Goal: Task Accomplishment & Management: Use online tool/utility

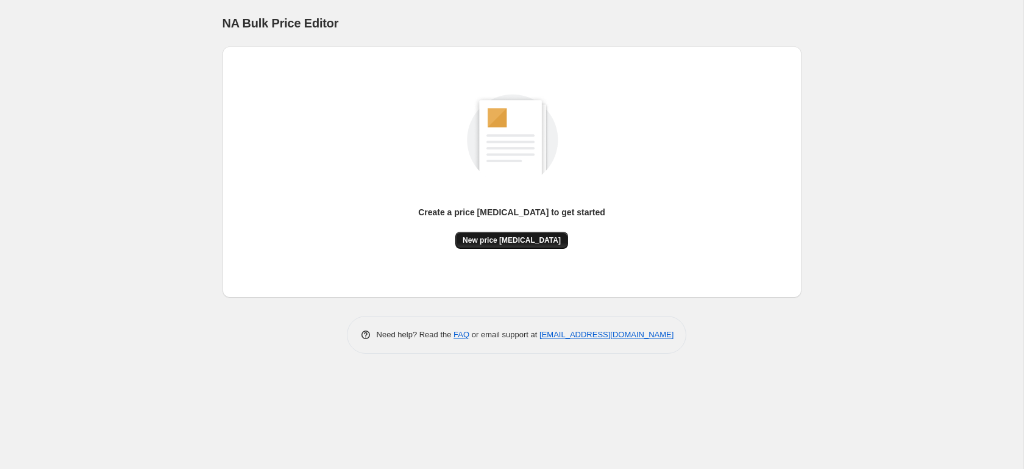
click at [514, 245] on button "New price [MEDICAL_DATA]" at bounding box center [511, 240] width 113 height 17
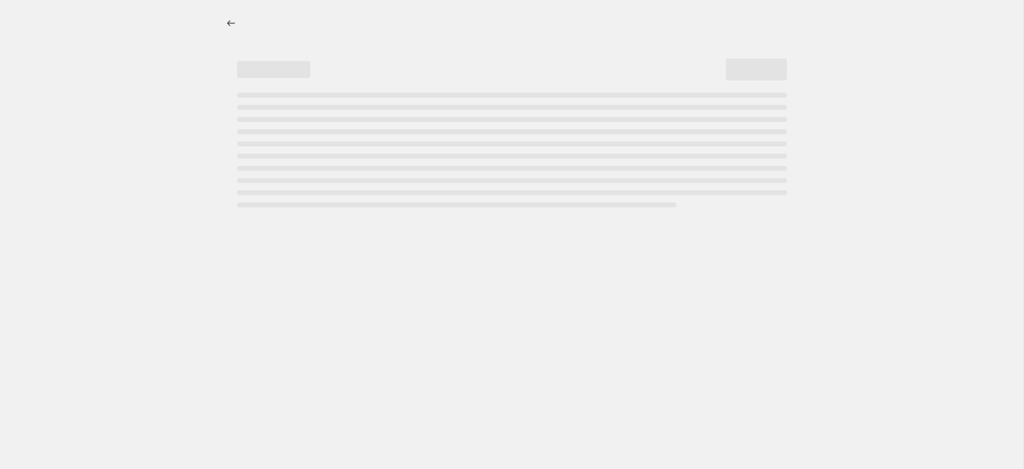
select select "percentage"
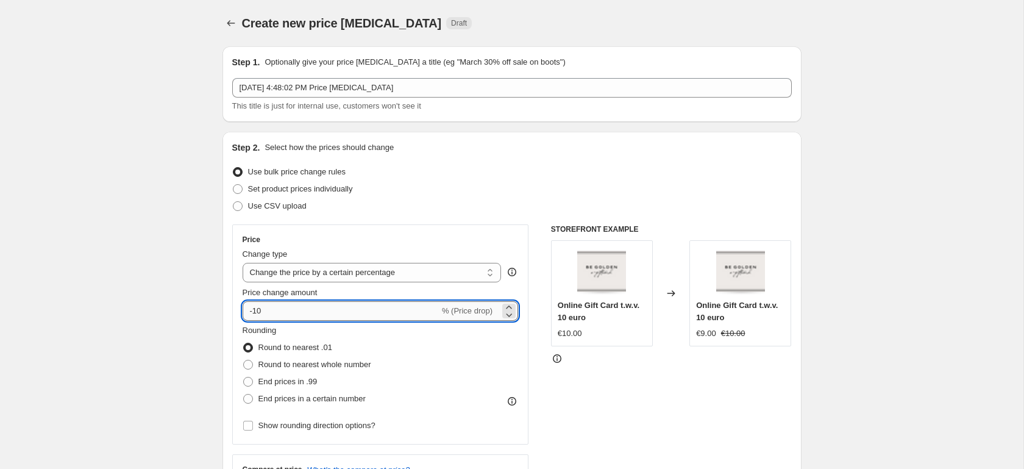
click at [289, 313] on input "-10" at bounding box center [341, 311] width 197 height 20
type input "-1"
type input "-20"
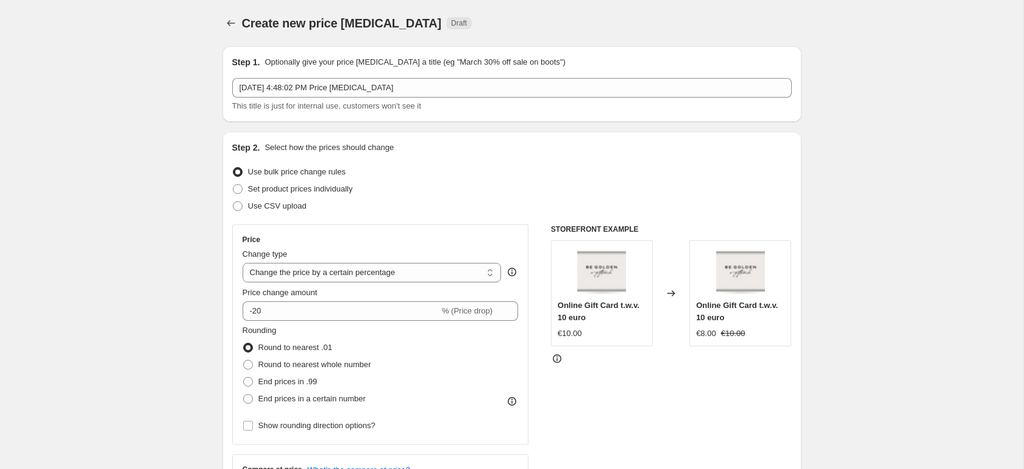
click at [288, 382] on span "End prices in .99" at bounding box center [287, 381] width 59 height 9
click at [244, 377] on input "End prices in .99" at bounding box center [243, 377] width 1 height 1
radio input "true"
click at [288, 382] on span "End prices in .99" at bounding box center [287, 381] width 59 height 9
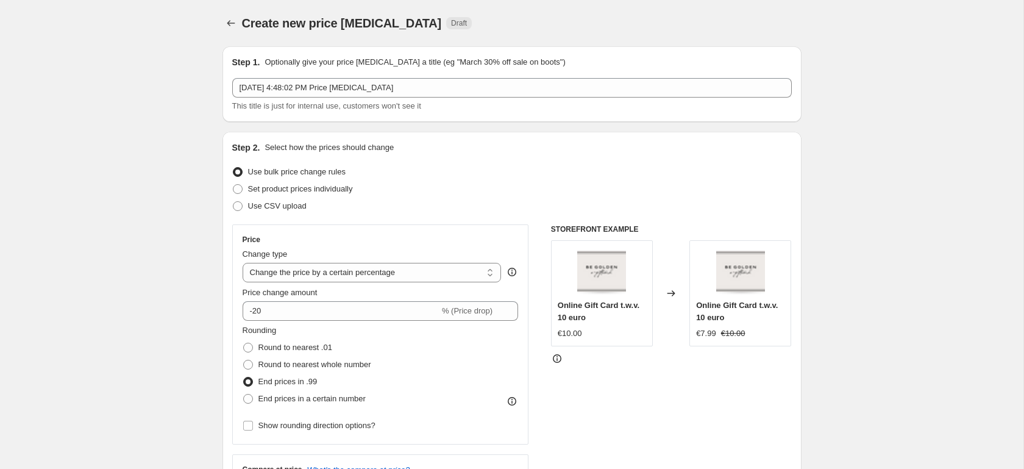
click at [244, 377] on input "End prices in .99" at bounding box center [243, 377] width 1 height 1
click at [294, 345] on span "Round to nearest .01" at bounding box center [295, 347] width 74 height 9
click at [244, 343] on input "Round to nearest .01" at bounding box center [243, 343] width 1 height 1
radio input "true"
click at [610, 305] on span "Online Gift Card t.w.v. 10 euro" at bounding box center [599, 311] width 82 height 21
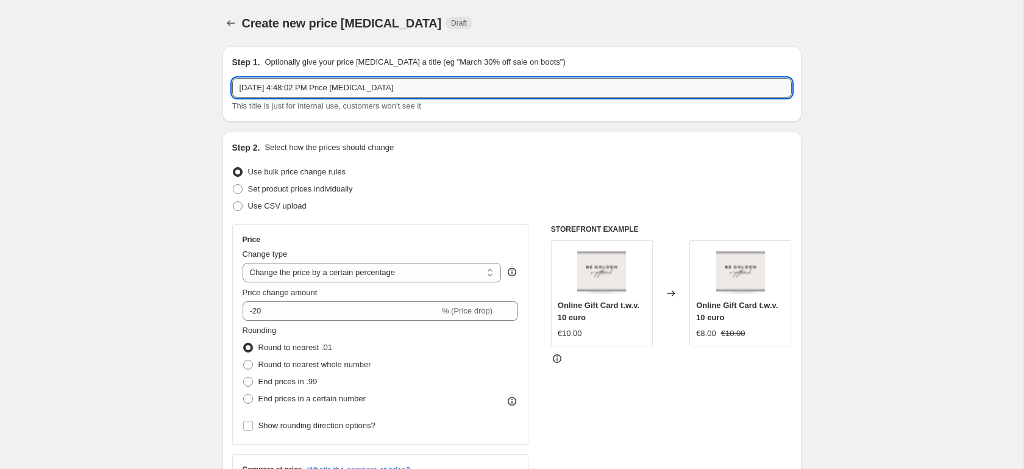
click at [422, 93] on input "Sep 30, 2025, 4:48:02 PM Price change job" at bounding box center [512, 88] width 560 height 20
type input "BeGolden BDAY month"
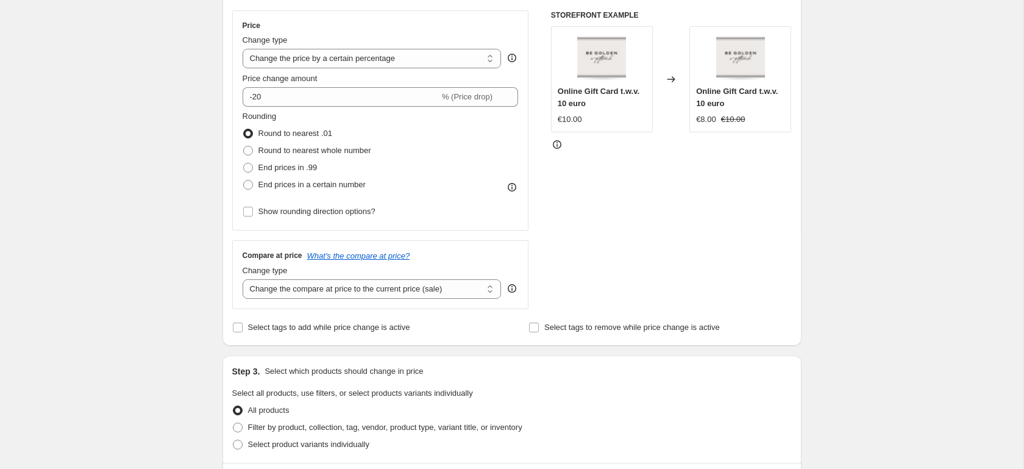
scroll to position [302, 0]
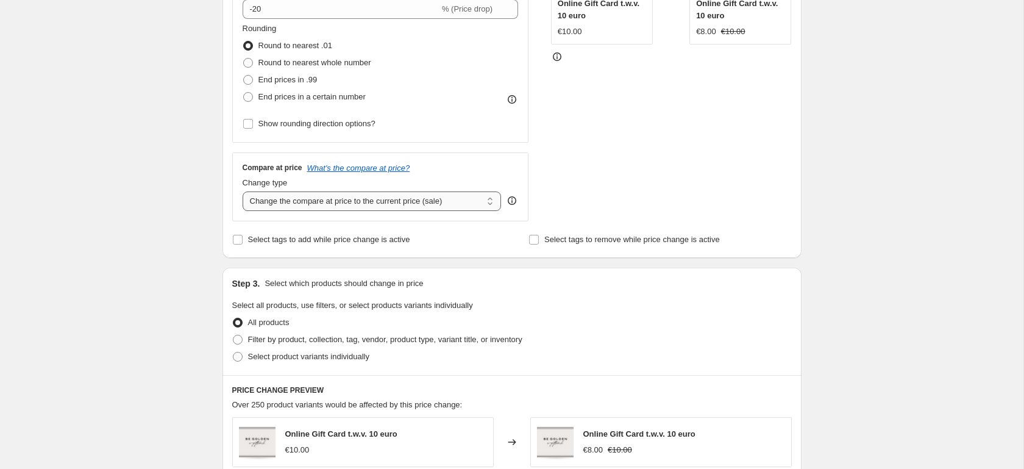
click at [468, 201] on select "Change the compare at price to the current price (sale) Change the compare at p…" at bounding box center [372, 201] width 259 height 20
click at [243, 191] on select "Change the compare at price to the current price (sale) Change the compare at p…" at bounding box center [372, 201] width 259 height 20
click at [417, 199] on select "Change the compare at price to the current price (sale) Change the compare at p…" at bounding box center [372, 201] width 259 height 20
click at [243, 191] on select "Change the compare at price to the current price (sale) Change the compare at p…" at bounding box center [372, 201] width 259 height 20
click at [427, 192] on select "Change the compare at price to the current price (sale) Change the compare at p…" at bounding box center [372, 201] width 259 height 20
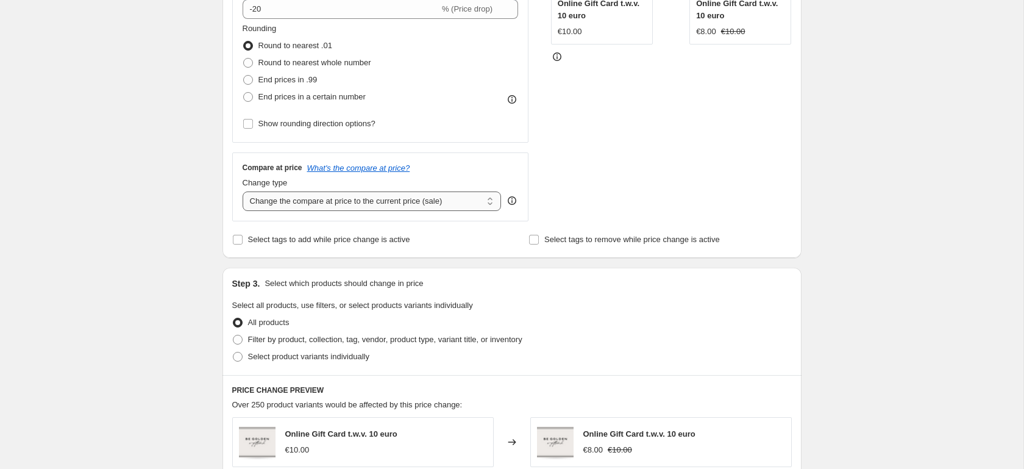
select select "no_change"
click at [243, 191] on select "Change the compare at price to the current price (sale) Change the compare at p…" at bounding box center [372, 201] width 259 height 20
click at [106, 182] on div "Create new price change job. This page is ready Create new price change job Dra…" at bounding box center [511, 307] width 1023 height 1218
click at [255, 238] on span "Select tags to add while price change is active" at bounding box center [329, 239] width 162 height 9
click at [243, 238] on input "Select tags to add while price change is active" at bounding box center [238, 240] width 10 height 10
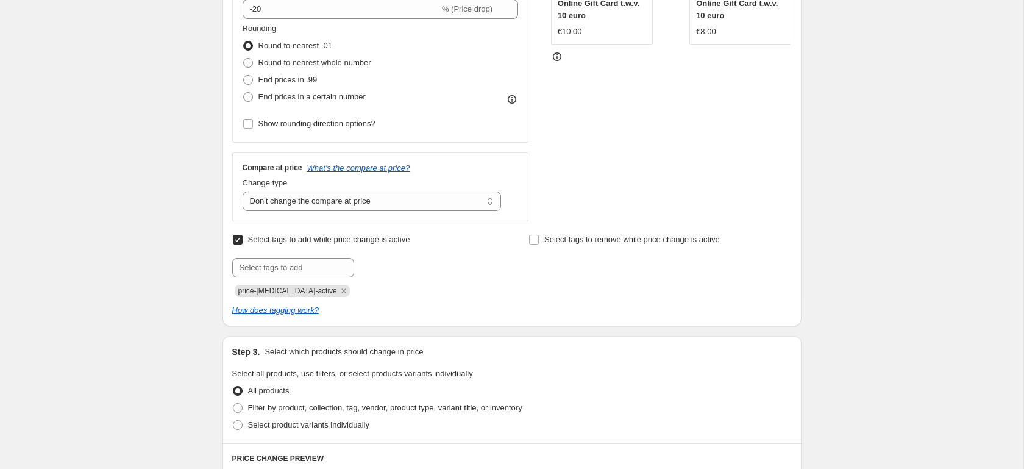
click at [255, 238] on span "Select tags to add while price change is active" at bounding box center [329, 239] width 162 height 9
click at [243, 238] on input "Select tags to add while price change is active" at bounding box center [238, 240] width 10 height 10
checkbox input "false"
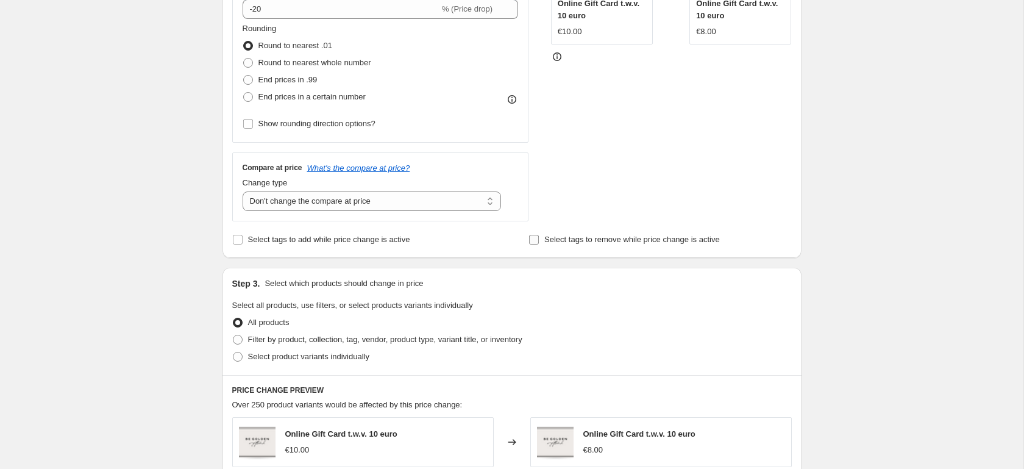
click at [614, 240] on span "Select tags to remove while price change is active" at bounding box center [632, 239] width 176 height 9
click at [539, 240] on input "Select tags to remove while price change is active" at bounding box center [534, 240] width 10 height 10
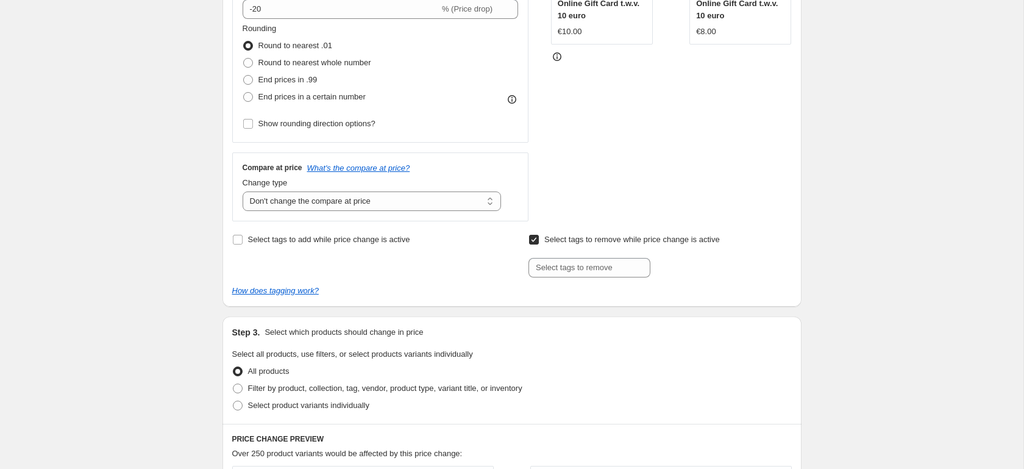
click at [614, 240] on span "Select tags to remove while price change is active" at bounding box center [632, 239] width 176 height 9
click at [539, 240] on input "Select tags to remove while price change is active" at bounding box center [534, 240] width 10 height 10
checkbox input "false"
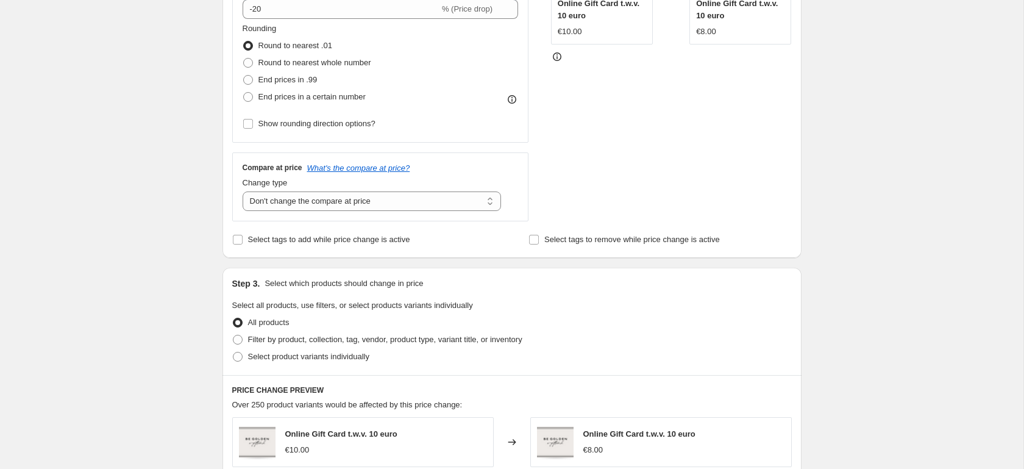
click at [123, 191] on div "Create new price change job. This page is ready Create new price change job Dra…" at bounding box center [511, 307] width 1023 height 1218
click at [344, 202] on select "Change the compare at price to the current price (sale) Change the compare at p…" at bounding box center [372, 201] width 259 height 20
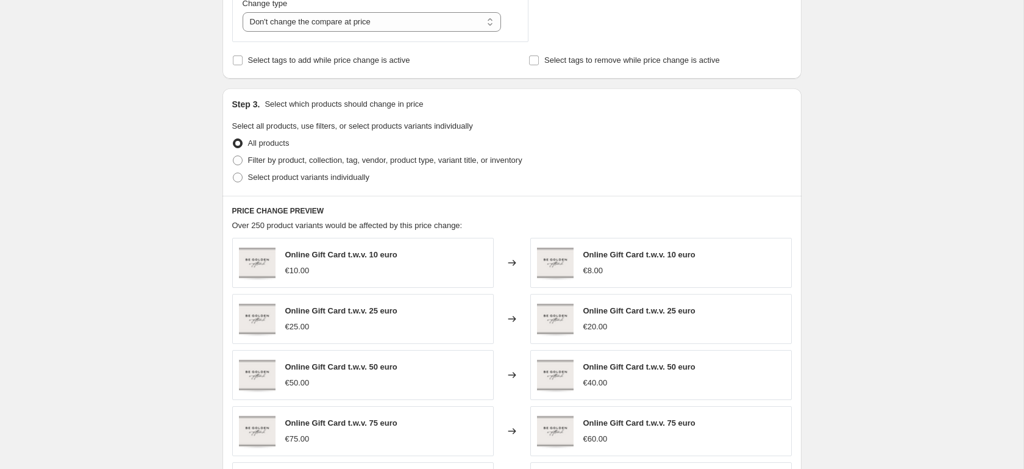
scroll to position [128, 0]
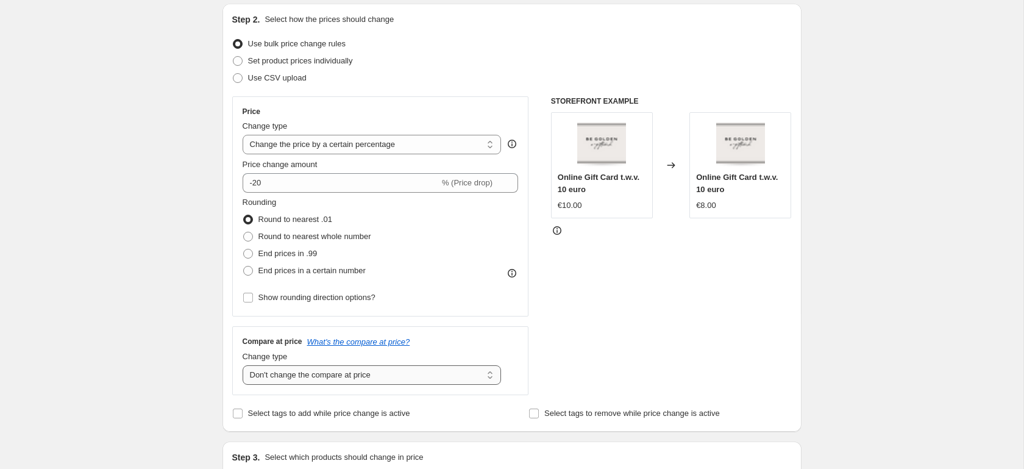
click at [399, 371] on select "Change the compare at price to the current price (sale) Change the compare at p…" at bounding box center [372, 375] width 259 height 20
click at [390, 372] on select "Change the compare at price to the current price (sale) Change the compare at p…" at bounding box center [372, 375] width 259 height 20
click at [243, 365] on select "Change the compare at price to the current price (sale) Change the compare at p…" at bounding box center [372, 375] width 259 height 20
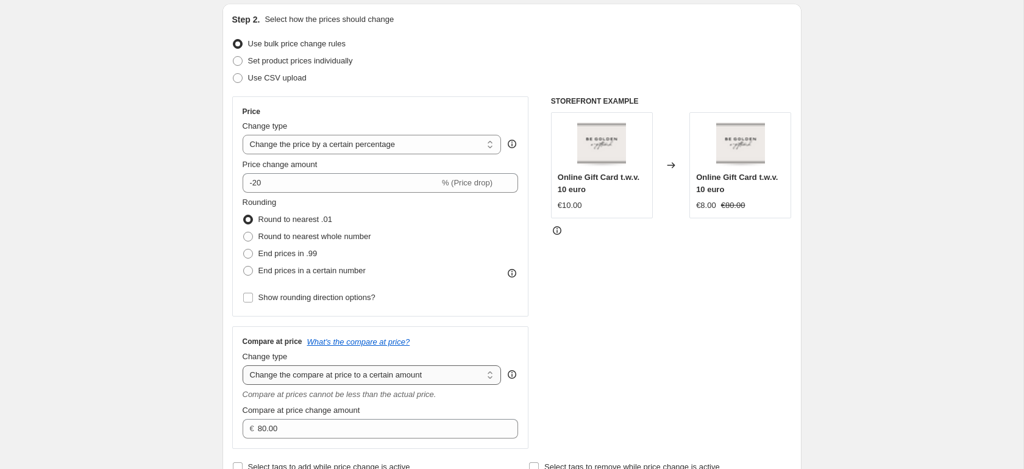
click at [380, 368] on select "Change the compare at price to the current price (sale) Change the compare at p…" at bounding box center [372, 375] width 259 height 20
click at [243, 365] on select "Change the compare at price to the current price (sale) Change the compare at p…" at bounding box center [372, 375] width 259 height 20
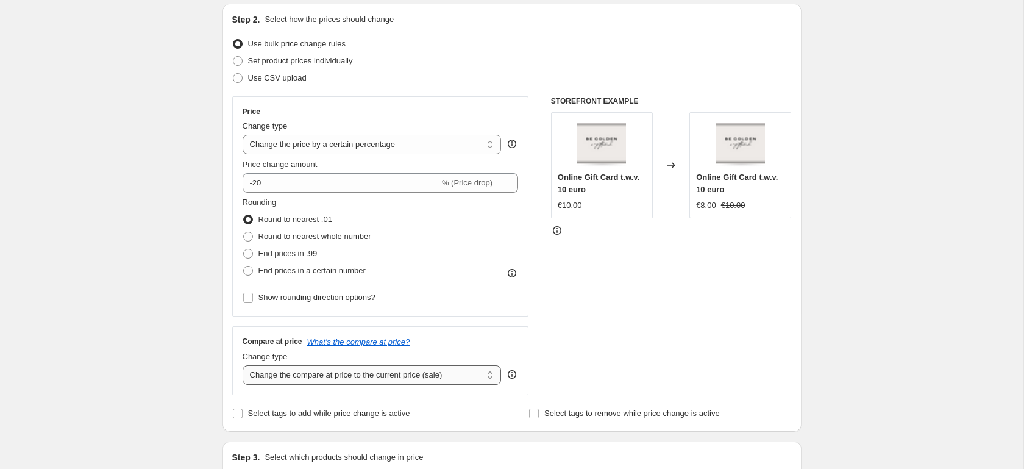
click at [381, 373] on select "Change the compare at price to the current price (sale) Change the compare at p…" at bounding box center [372, 375] width 259 height 20
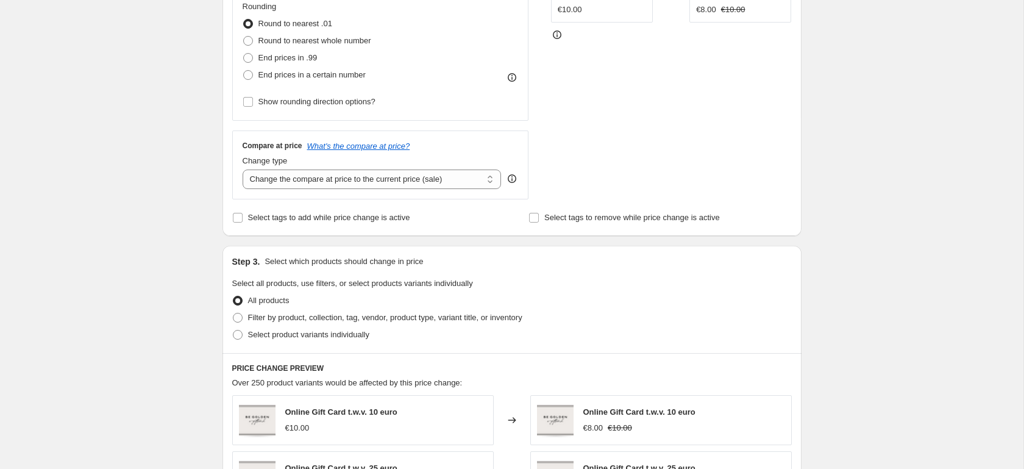
scroll to position [368, 0]
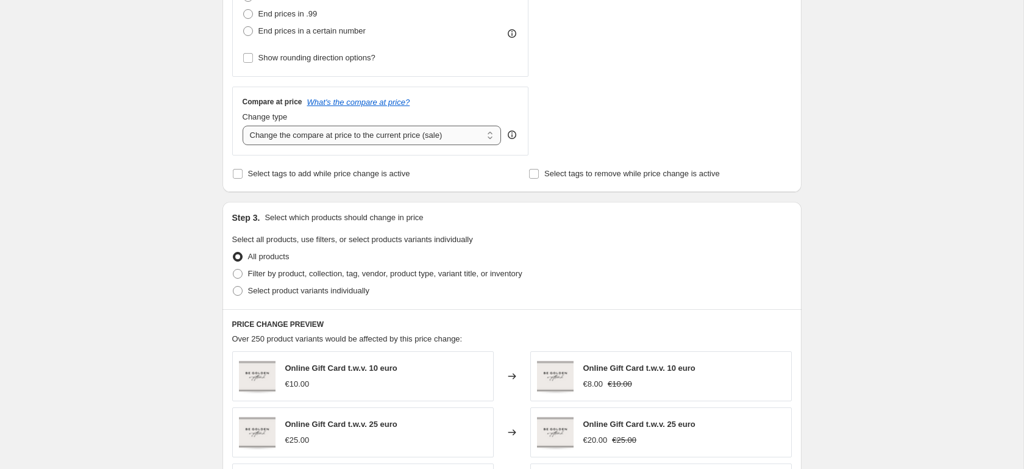
click at [387, 144] on select "Change the compare at price to the current price (sale) Change the compare at p…" at bounding box center [372, 136] width 259 height 20
select select "pp"
click at [243, 126] on select "Change the compare at price to the current price (sale) Change the compare at p…" at bounding box center [372, 136] width 259 height 20
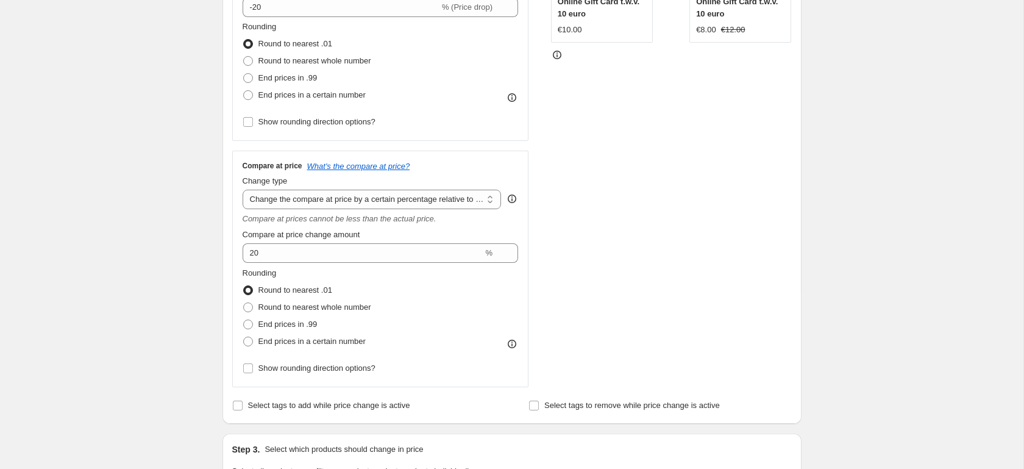
scroll to position [305, 0]
click at [308, 366] on span "Show rounding direction options?" at bounding box center [316, 366] width 117 height 9
click at [253, 366] on input "Show rounding direction options?" at bounding box center [248, 367] width 10 height 10
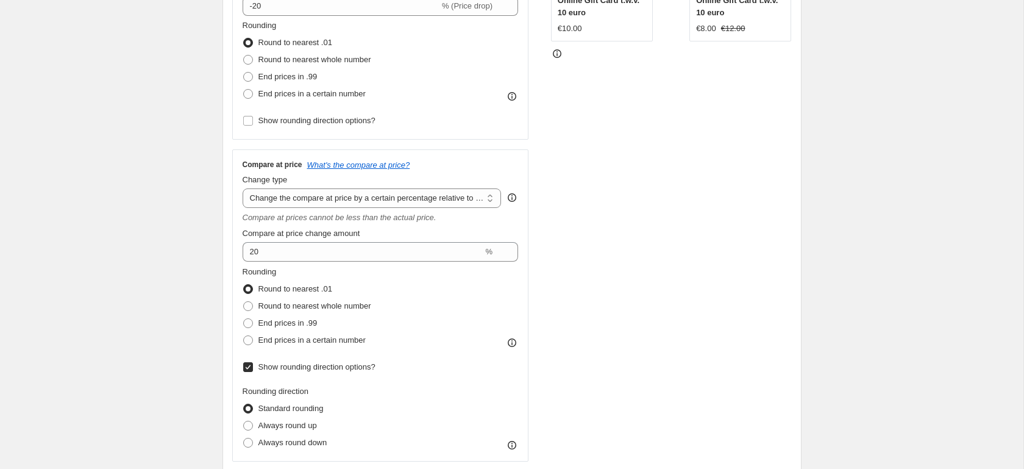
click at [305, 367] on span "Show rounding direction options?" at bounding box center [316, 366] width 117 height 9
click at [253, 367] on input "Show rounding direction options?" at bounding box center [248, 367] width 10 height 10
checkbox input "false"
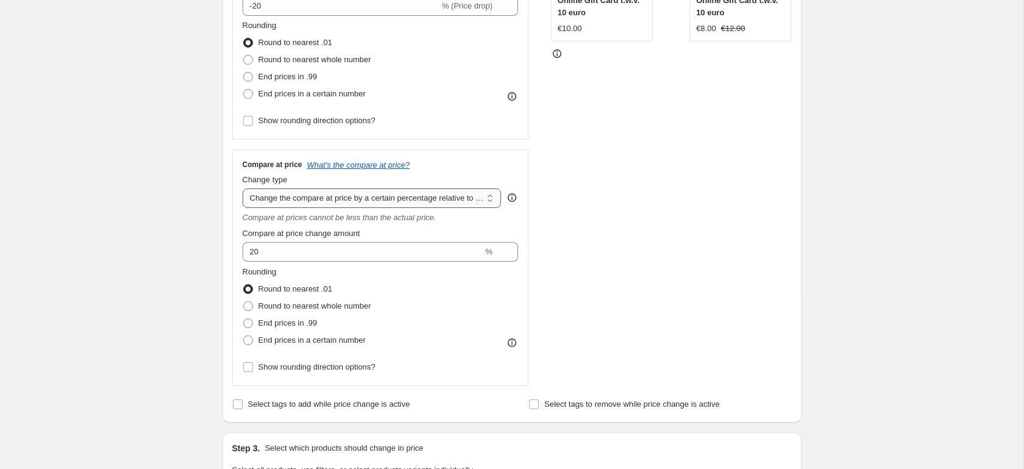
click at [316, 196] on select "Change the compare at price to the current price (sale) Change the compare at p…" at bounding box center [372, 198] width 259 height 20
click at [243, 188] on select "Change the compare at price to the current price (sale) Change the compare at p…" at bounding box center [372, 198] width 259 height 20
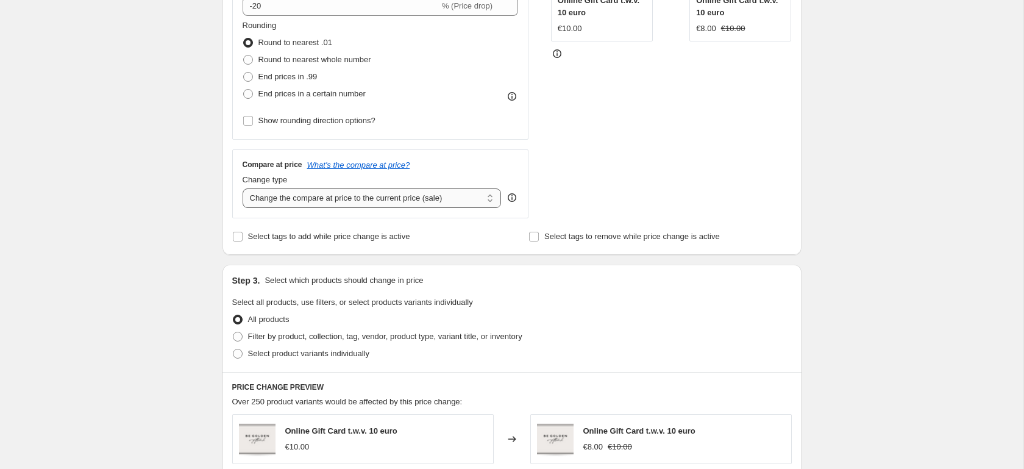
click at [335, 188] on select "Change the compare at price to the current price (sale) Change the compare at p…" at bounding box center [372, 198] width 259 height 20
click at [243, 188] on select "Change the compare at price to the current price (sale) Change the compare at p…" at bounding box center [372, 198] width 259 height 20
click at [365, 198] on select "Change the compare at price to the current price (sale) Change the compare at p…" at bounding box center [372, 198] width 259 height 20
click at [243, 188] on select "Change the compare at price to the current price (sale) Change the compare at p…" at bounding box center [372, 198] width 259 height 20
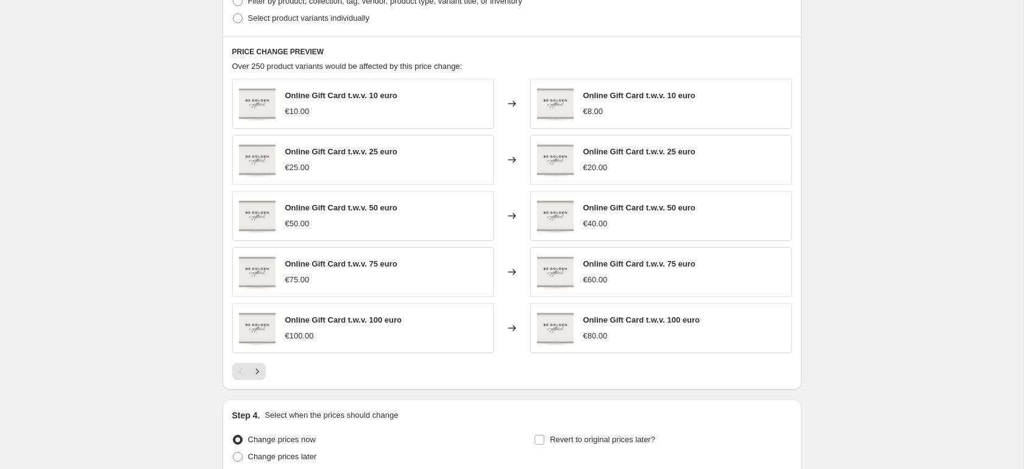
scroll to position [749, 0]
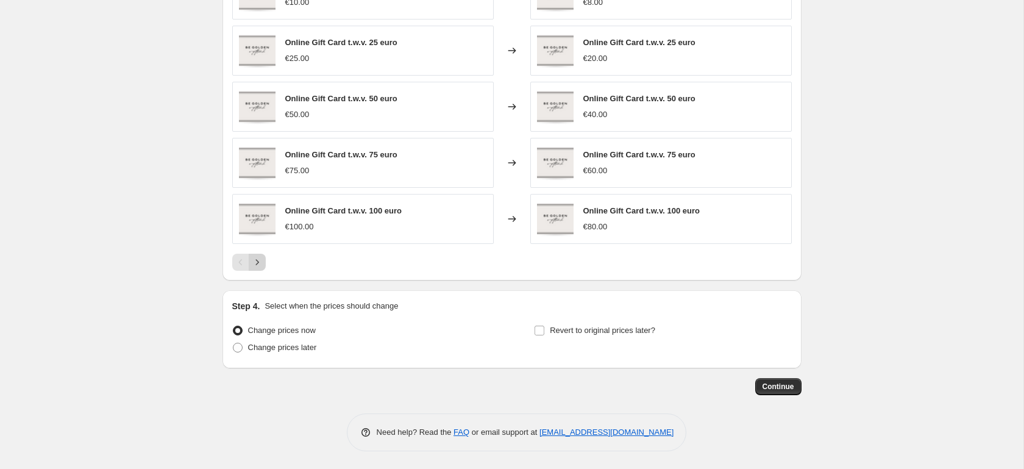
click at [258, 269] on button "Next" at bounding box center [257, 262] width 17 height 17
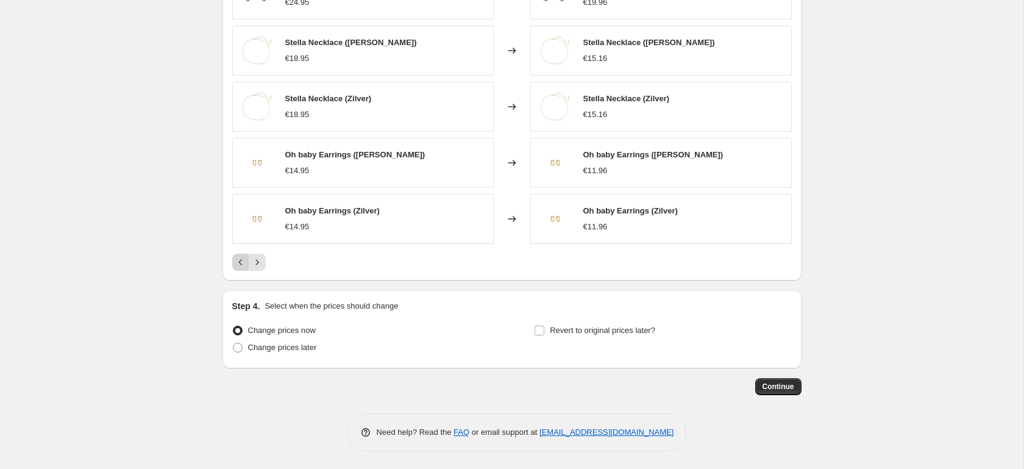
click at [233, 264] on button "Previous" at bounding box center [240, 262] width 17 height 17
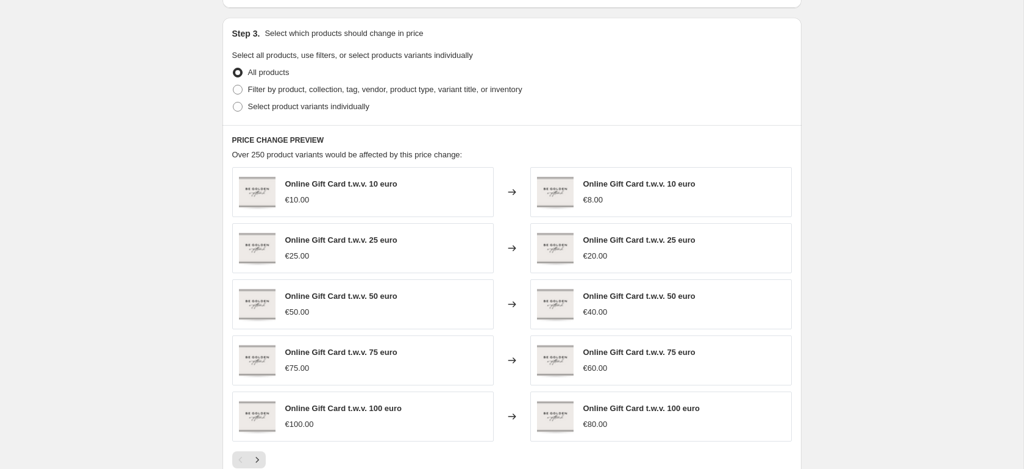
scroll to position [315, 0]
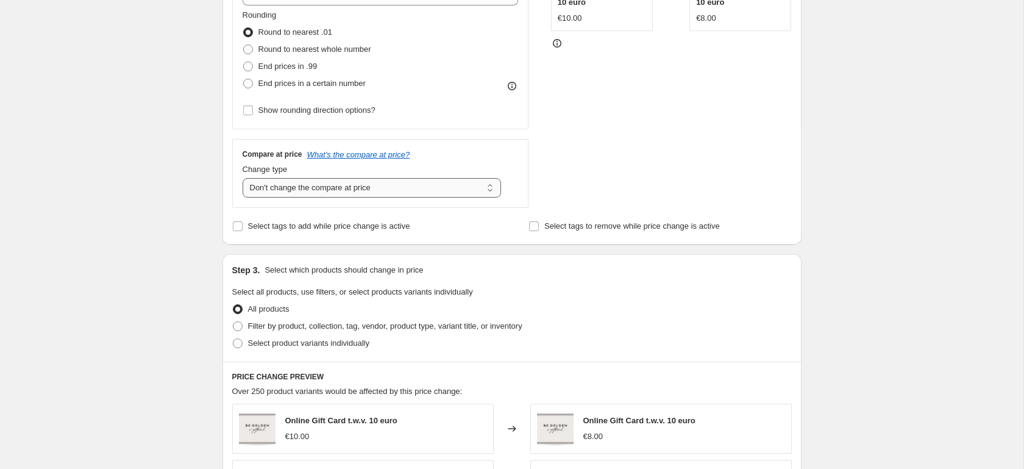
click at [343, 187] on select "Change the compare at price to the current price (sale) Change the compare at p…" at bounding box center [372, 188] width 259 height 20
select select "ep"
click at [243, 178] on select "Change the compare at price to the current price (sale) Change the compare at p…" at bounding box center [372, 188] width 259 height 20
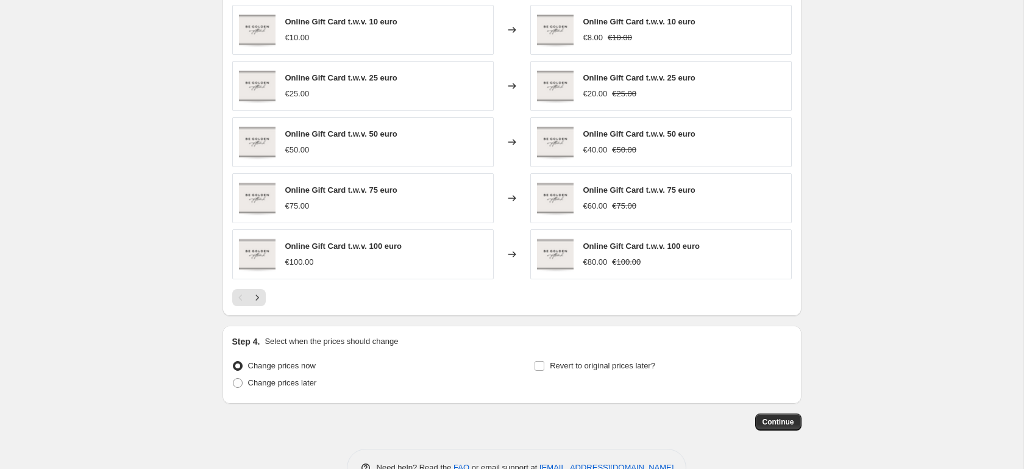
scroll to position [750, 0]
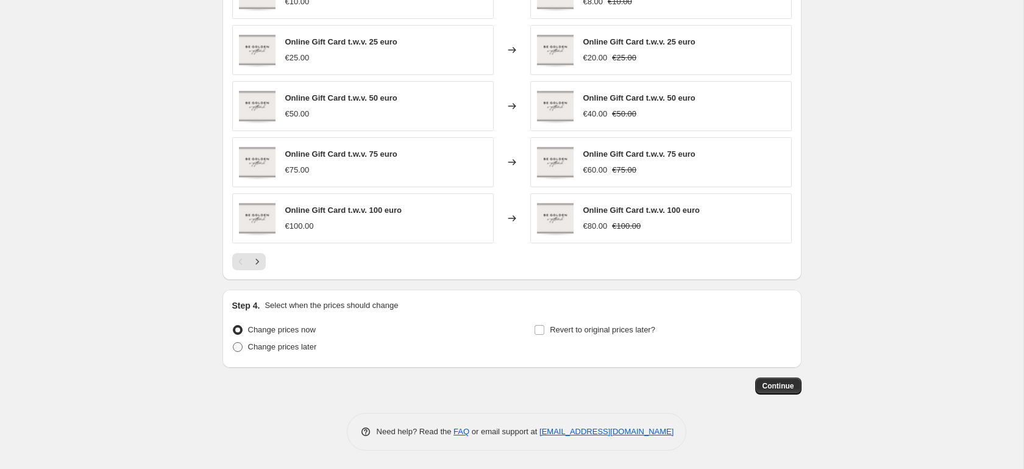
click at [260, 354] on label "Change prices later" at bounding box center [274, 346] width 85 height 17
click at [233, 343] on input "Change prices later" at bounding box center [233, 342] width 1 height 1
radio input "true"
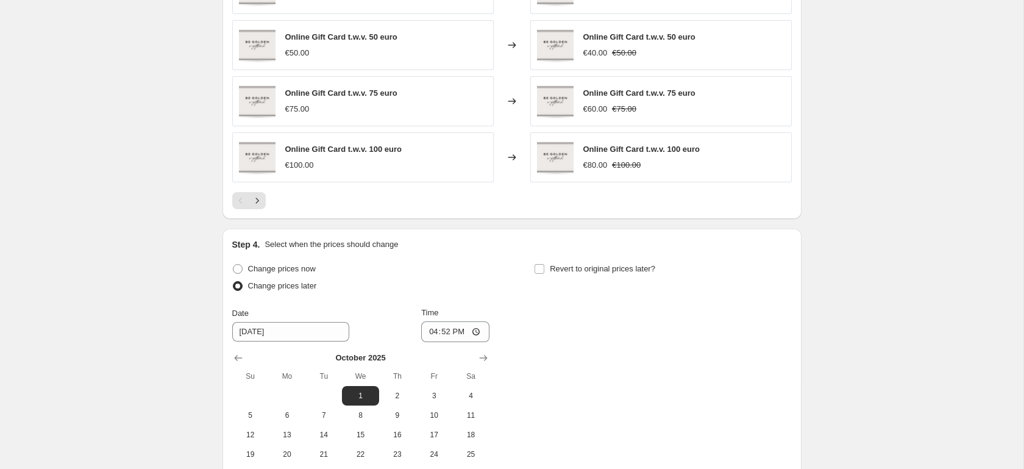
scroll to position [958, 0]
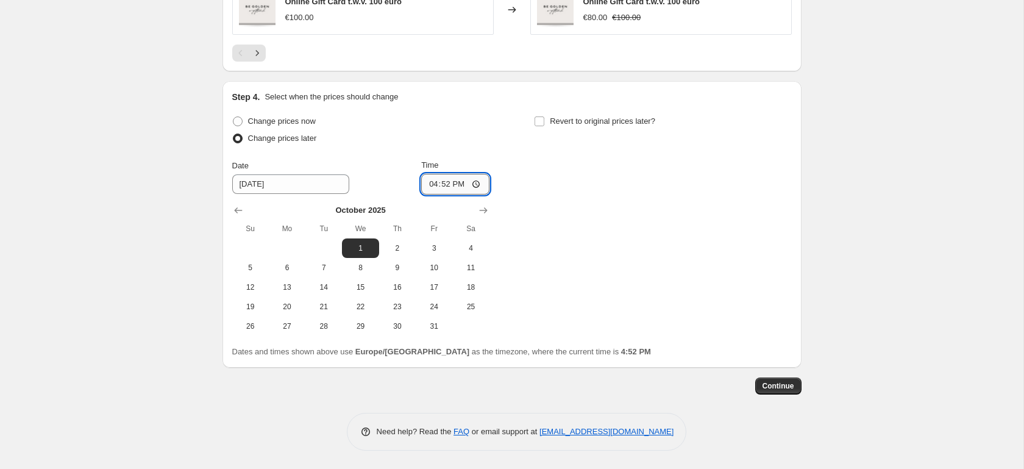
click at [455, 187] on input "16:52" at bounding box center [455, 184] width 68 height 21
click at [444, 185] on input "16:52" at bounding box center [455, 184] width 68 height 21
type input "08:00"
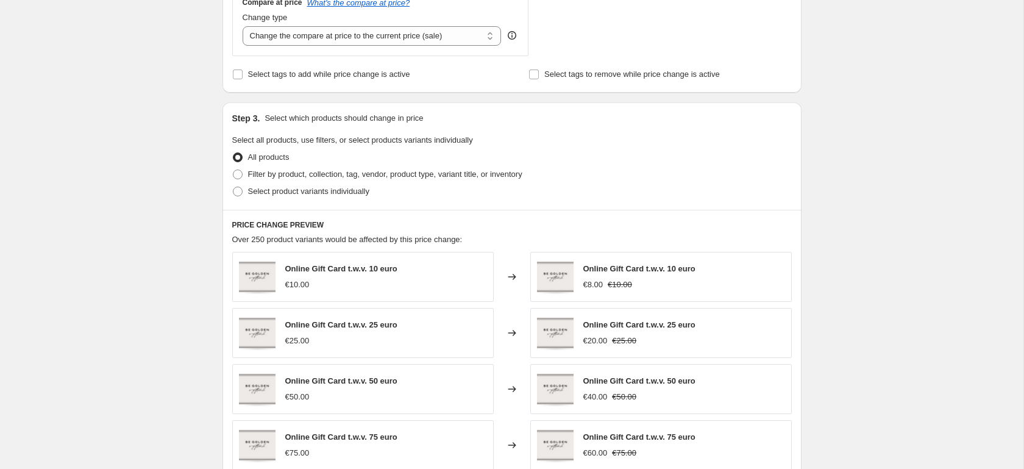
scroll to position [494, 0]
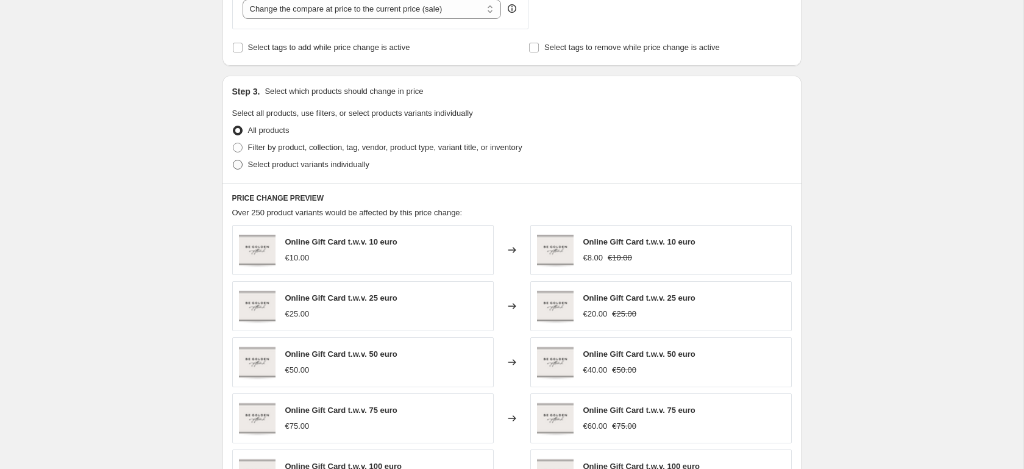
click at [333, 166] on span "Select product variants individually" at bounding box center [308, 164] width 121 height 9
click at [233, 160] on input "Select product variants individually" at bounding box center [233, 160] width 1 height 1
radio input "true"
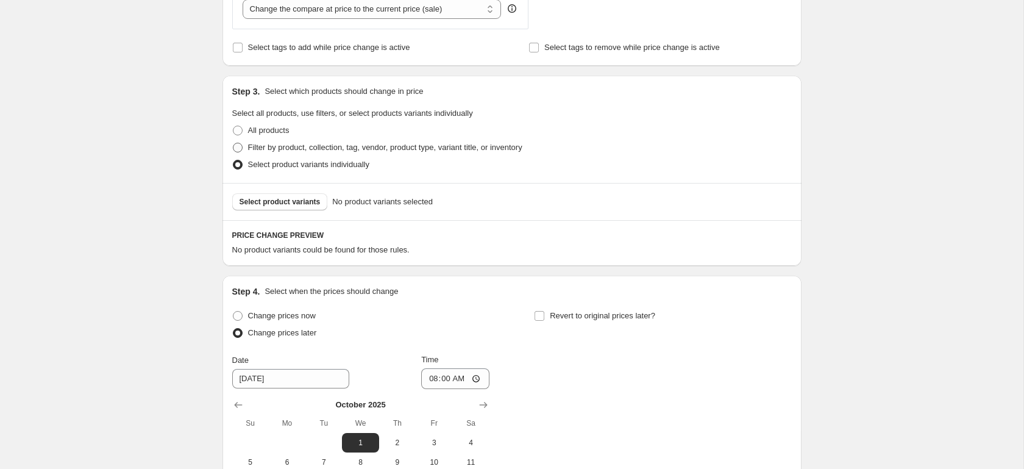
click at [327, 146] on span "Filter by product, collection, tag, vendor, product type, variant title, or inv…" at bounding box center [385, 147] width 274 height 9
click at [233, 143] on input "Filter by product, collection, tag, vendor, product type, variant title, or inv…" at bounding box center [233, 143] width 1 height 1
radio input "true"
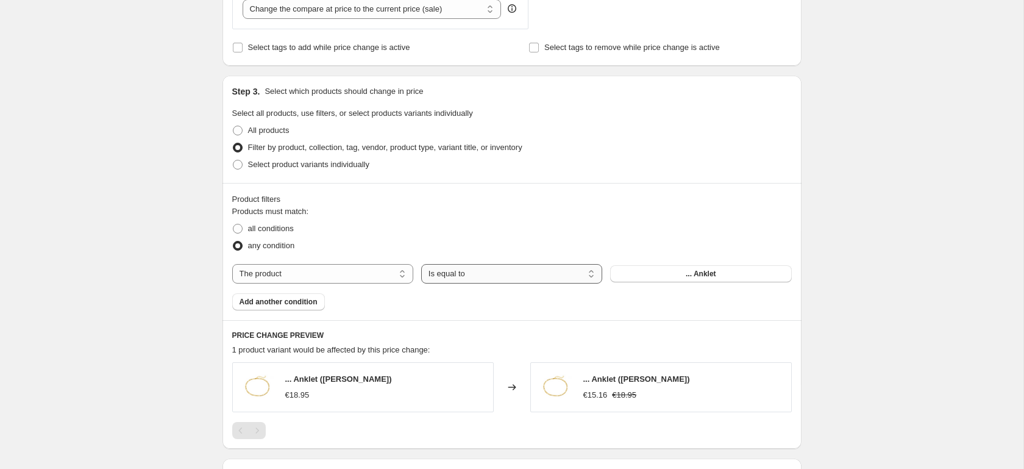
click at [505, 274] on select "Is equal to Is not equal to" at bounding box center [511, 274] width 181 height 20
select select "not_equal"
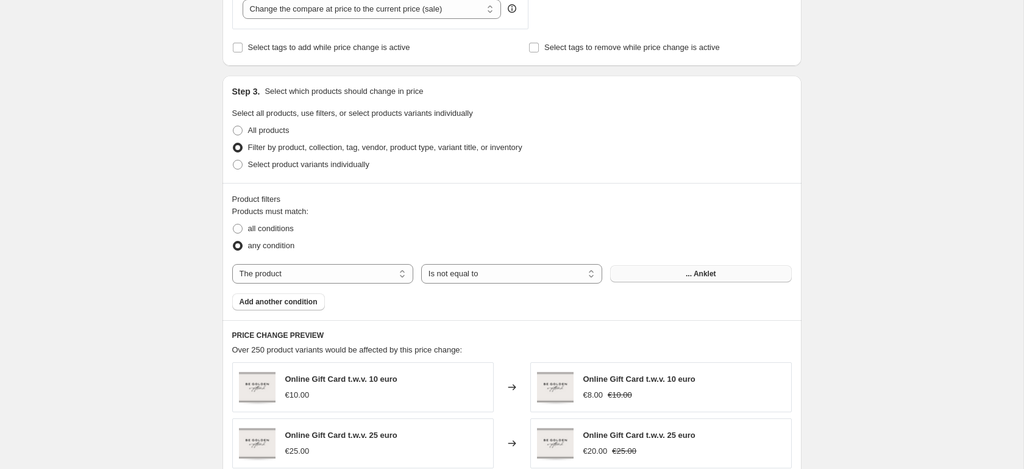
click at [678, 276] on button "... Anklet" at bounding box center [700, 273] width 181 height 17
click at [483, 272] on select "Is equal to Is not equal to" at bounding box center [511, 274] width 181 height 20
click at [385, 277] on select "The product The product's collection The product's tag The product's vendor The…" at bounding box center [322, 274] width 181 height 20
select select "collection"
click at [269, 226] on span "all conditions" at bounding box center [271, 228] width 46 height 9
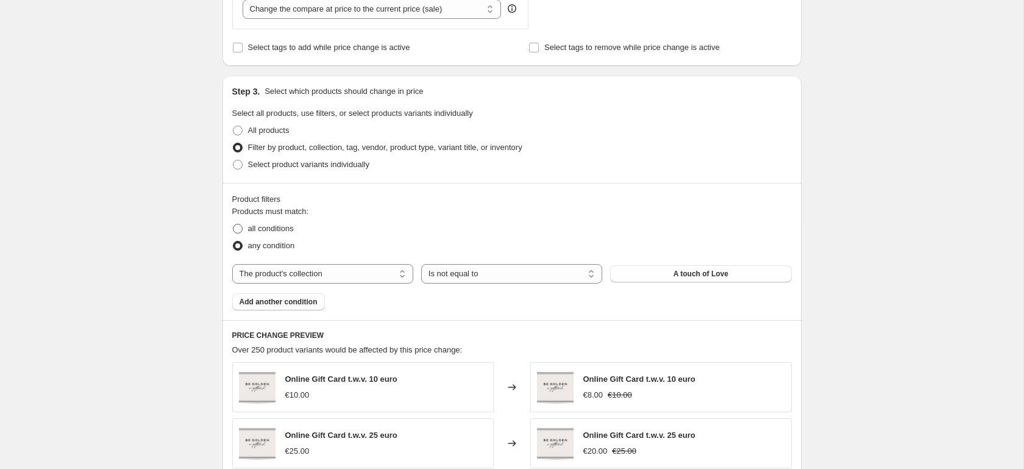
click at [233, 224] on input "all conditions" at bounding box center [233, 224] width 1 height 1
radio input "true"
click at [484, 274] on select "Is equal to Is not equal to" at bounding box center [511, 274] width 181 height 20
click at [366, 272] on select "The product The product's collection The product's tag The product's vendor The…" at bounding box center [322, 274] width 181 height 20
select select "product"
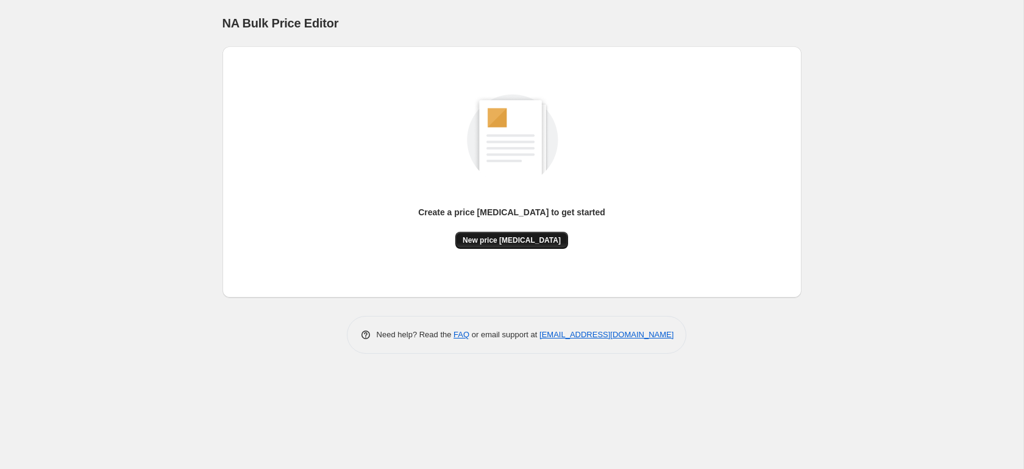
click at [520, 243] on span "New price [MEDICAL_DATA]" at bounding box center [512, 240] width 98 height 10
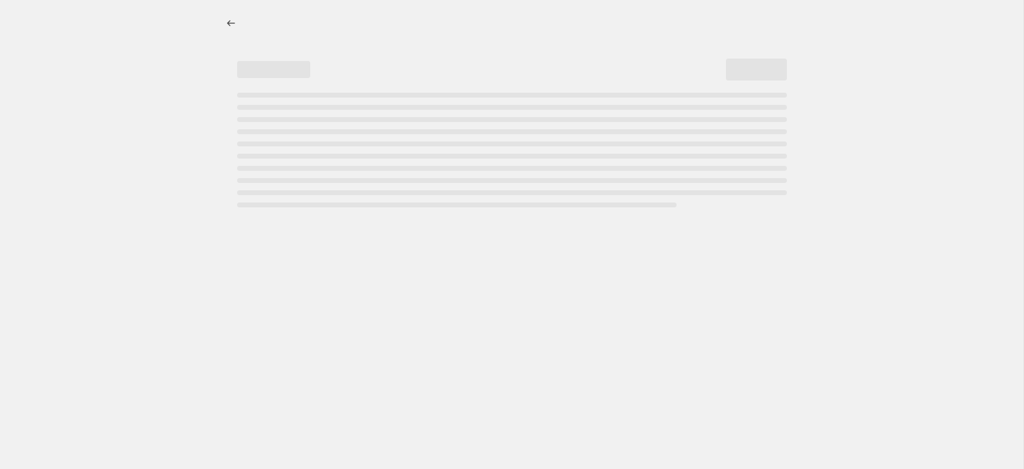
select select "percentage"
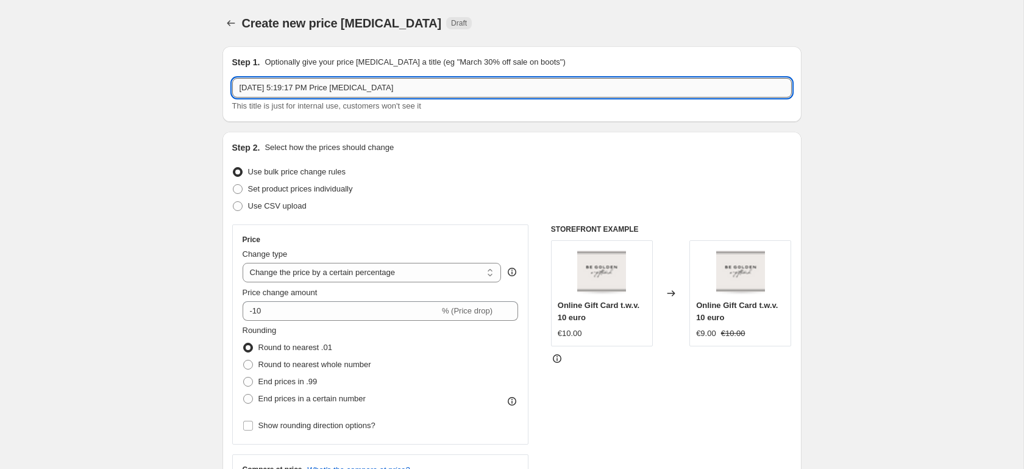
click at [413, 90] on input "[DATE] 5:19:17 PM Price [MEDICAL_DATA]" at bounding box center [512, 88] width 560 height 20
type input "BeGolden BDAY month (no discount)"
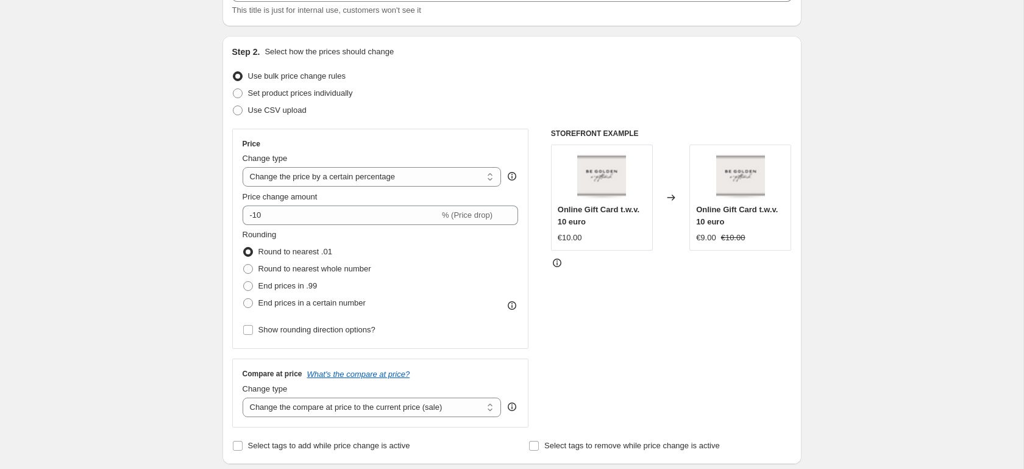
scroll to position [35, 0]
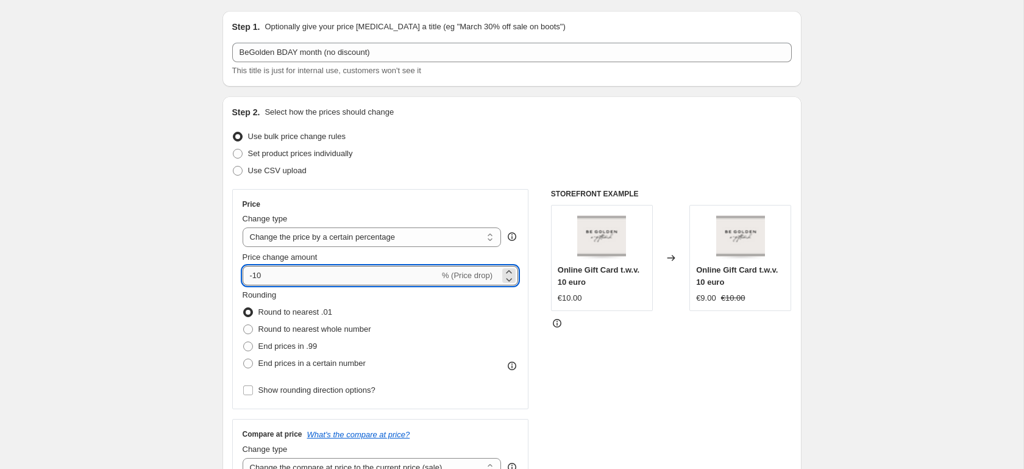
click at [288, 277] on input "-10" at bounding box center [341, 276] width 197 height 20
type input "-1"
type input "-20"
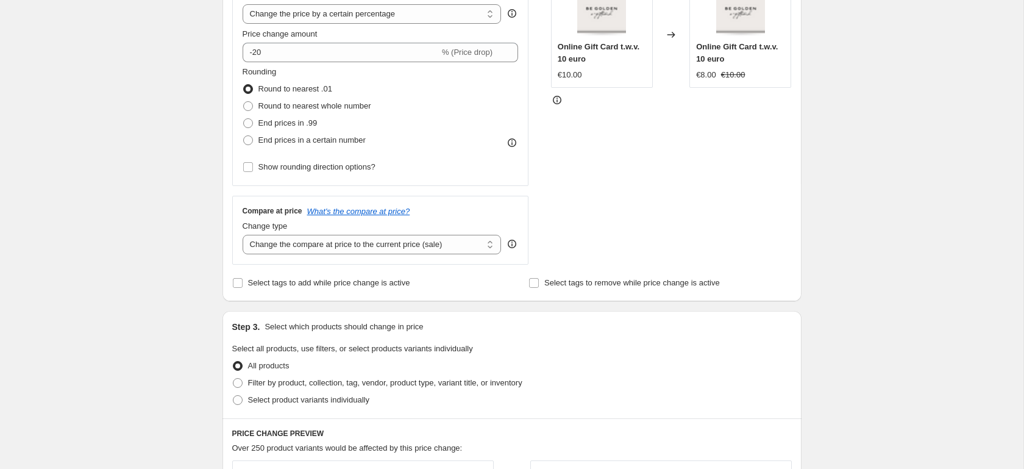
scroll to position [352, 0]
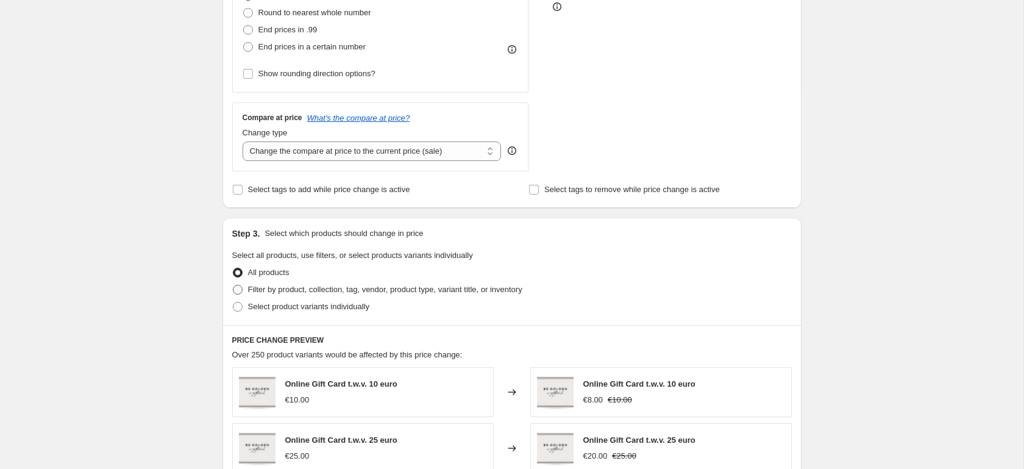
click at [400, 291] on span "Filter by product, collection, tag, vendor, product type, variant title, or inv…" at bounding box center [385, 289] width 274 height 9
click at [233, 285] on input "Filter by product, collection, tag, vendor, product type, variant title, or inv…" at bounding box center [233, 285] width 1 height 1
radio input "true"
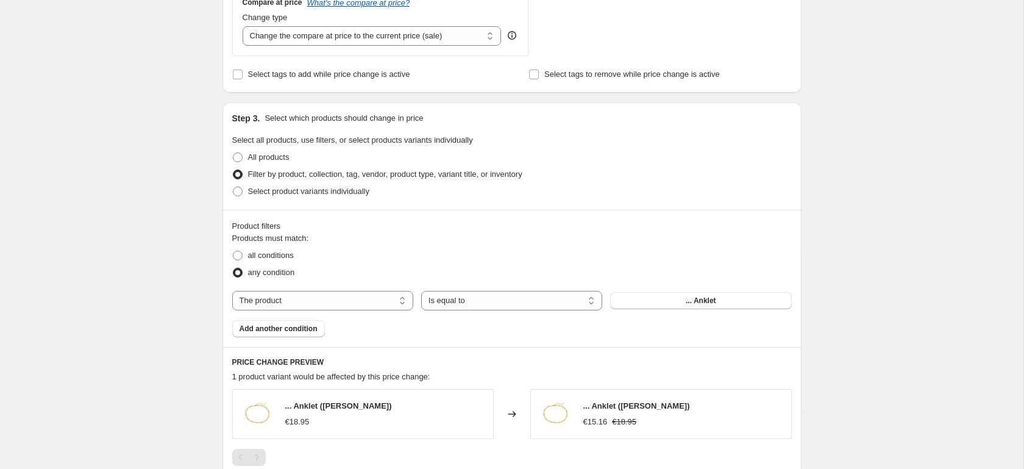
scroll to position [527, 0]
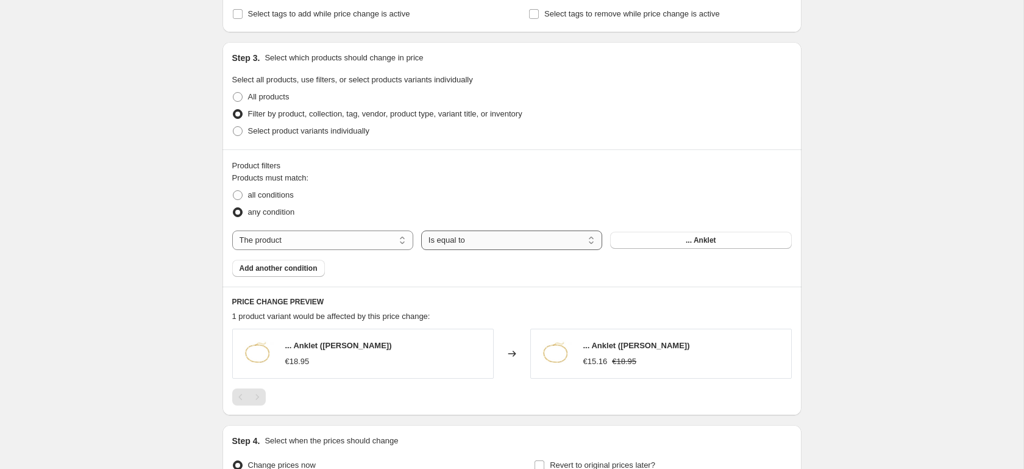
click at [469, 242] on select "Is equal to Is not equal to" at bounding box center [511, 240] width 181 height 20
click at [365, 239] on select "The product The product's collection The product's tag The product's vendor The…" at bounding box center [322, 240] width 181 height 20
select select "tag"
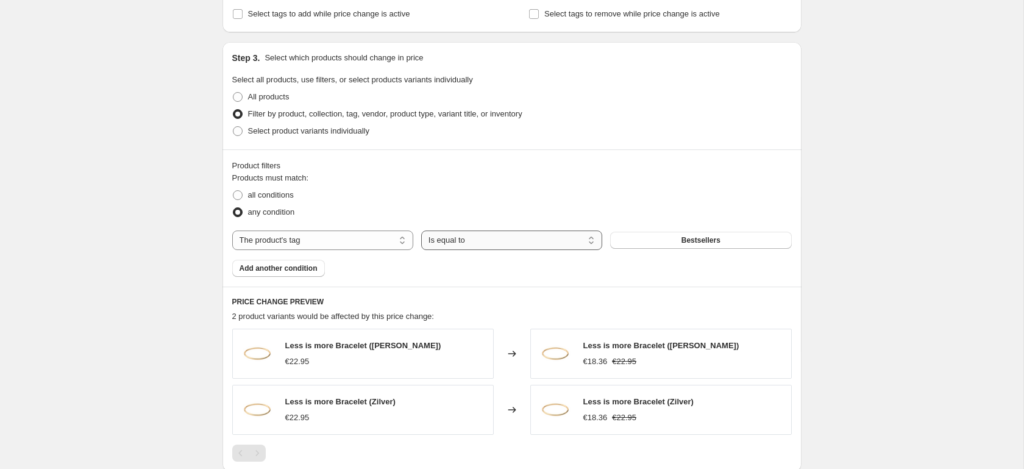
click at [508, 242] on select "Is equal to Is not equal to" at bounding box center [511, 240] width 181 height 20
select select "not_equal"
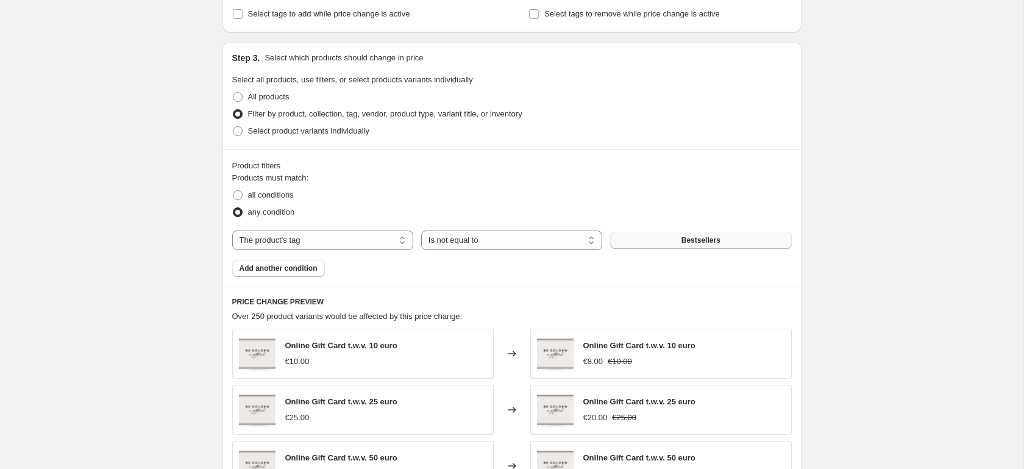
click at [685, 241] on span "Bestsellers" at bounding box center [700, 240] width 39 height 10
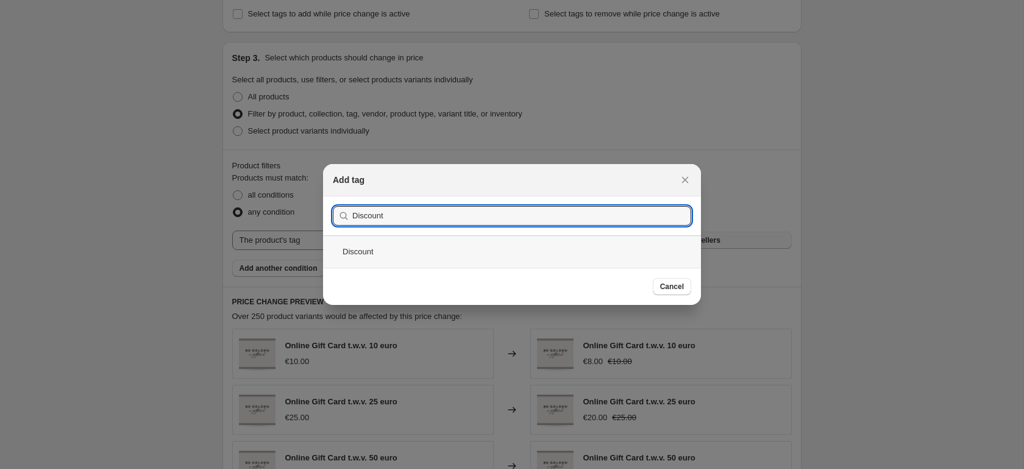
type input "Discount"
click at [520, 251] on div "Discount" at bounding box center [512, 251] width 378 height 32
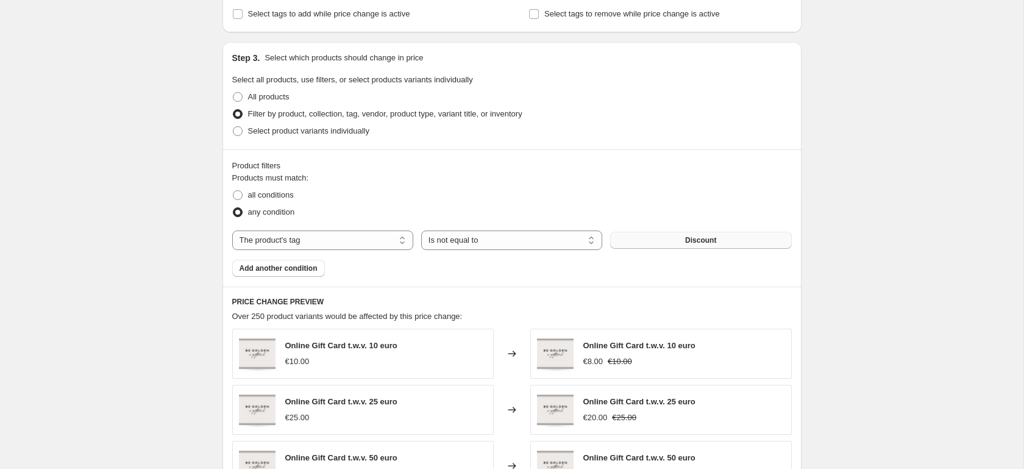
click at [956, 191] on div "Create new price [MEDICAL_DATA]. This page is ready Create new price [MEDICAL_D…" at bounding box center [511, 151] width 1023 height 1356
click at [296, 271] on span "Add another condition" at bounding box center [279, 268] width 78 height 10
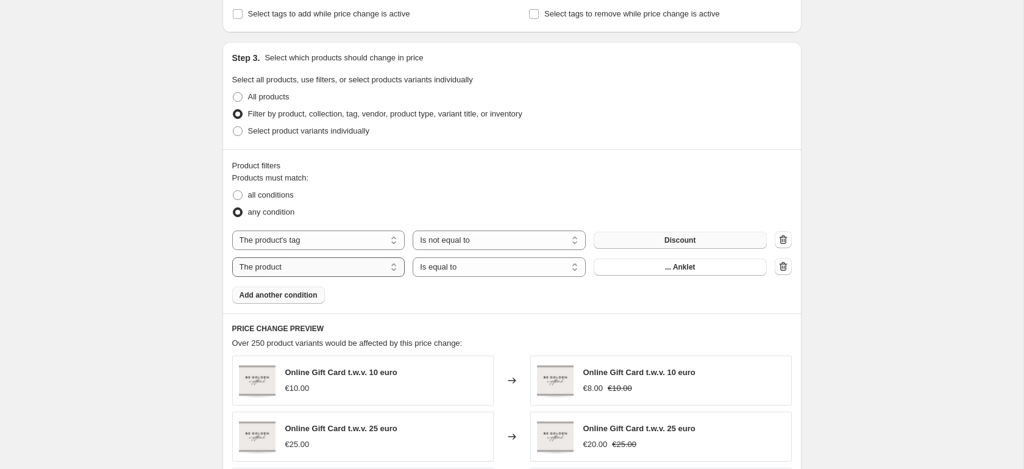
click at [385, 265] on select "The product The product's collection The product's tag The product's vendor The…" at bounding box center [318, 267] width 173 height 20
select select "product_type"
click at [547, 268] on select "Is equal to Is not equal to" at bounding box center [499, 267] width 173 height 20
select select "not_equal"
click at [685, 268] on span "Armbanden" at bounding box center [680, 267] width 41 height 10
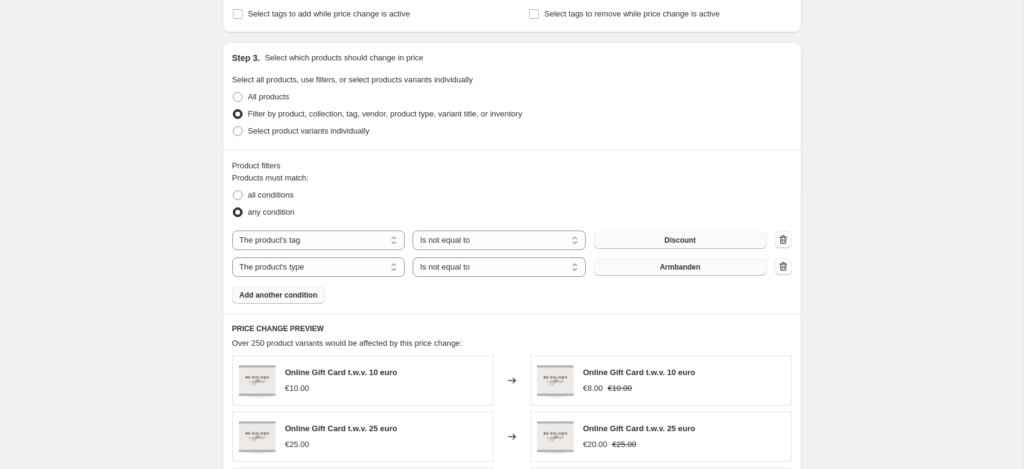
scroll to position [0, 0]
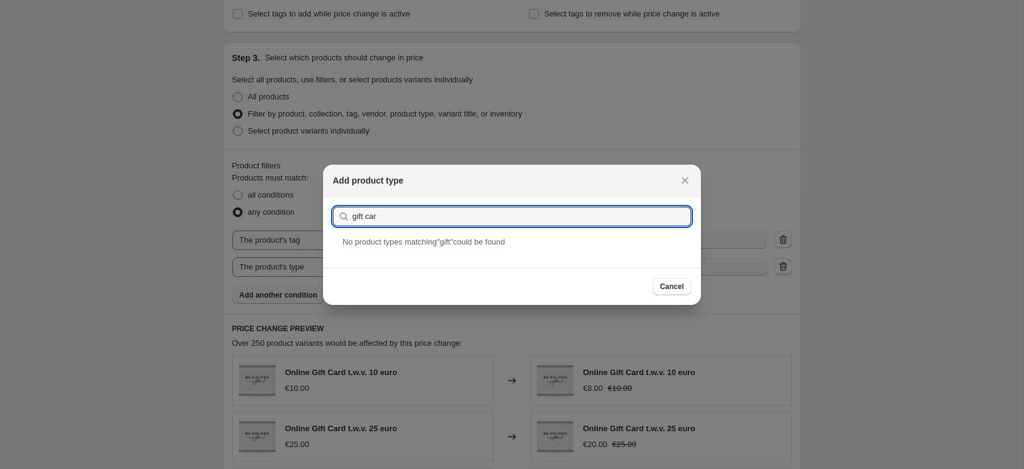
type input "gift card"
type input "cadeaubon"
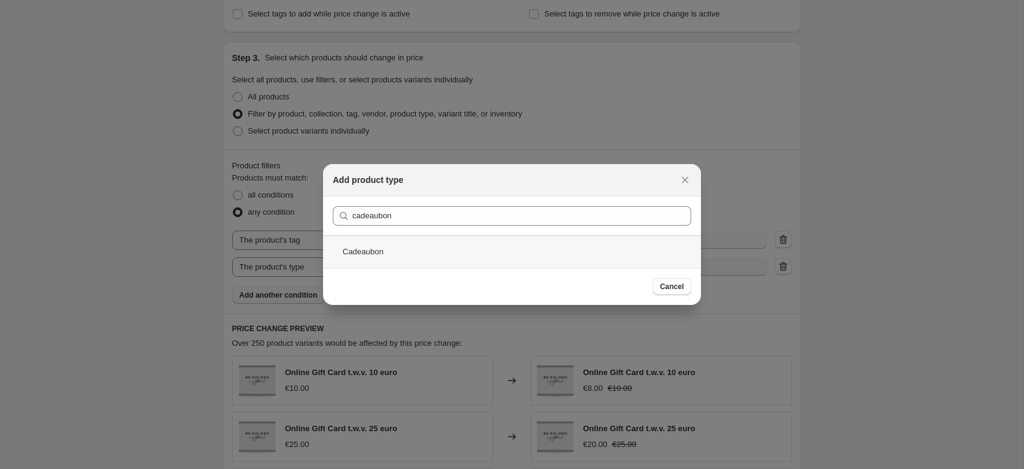
click at [388, 252] on div "Cadeaubon" at bounding box center [512, 251] width 378 height 32
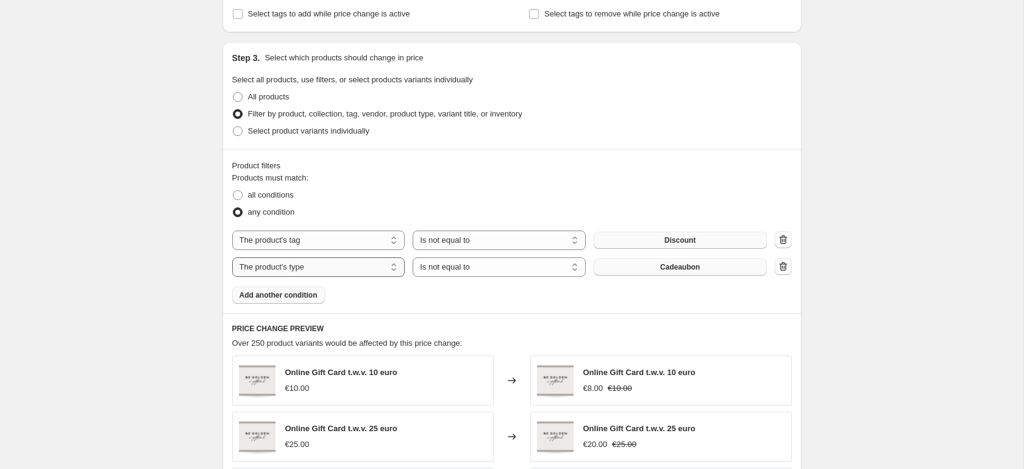
click at [349, 269] on select "The product The product's collection The product's tag The product's vendor The…" at bounding box center [318, 267] width 173 height 20
select select "collection"
click at [666, 270] on span "A touch of Love" at bounding box center [680, 267] width 55 height 10
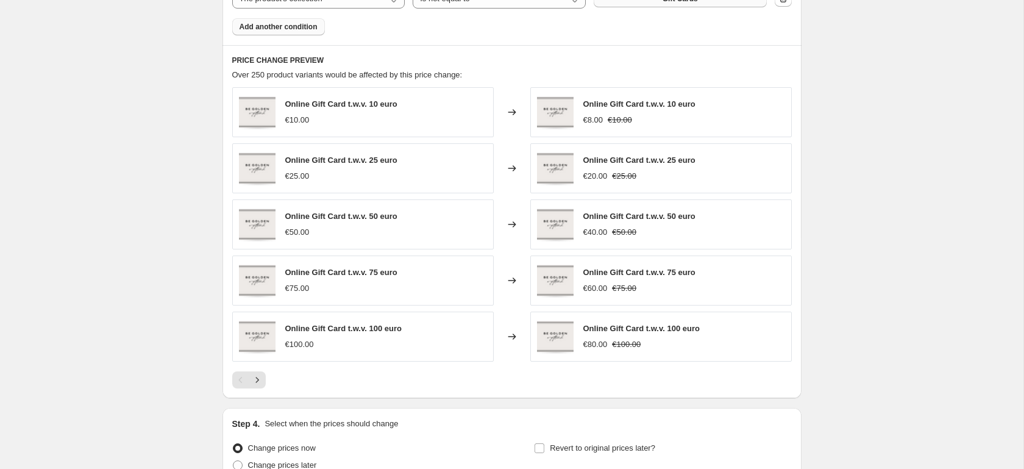
scroll to position [863, 0]
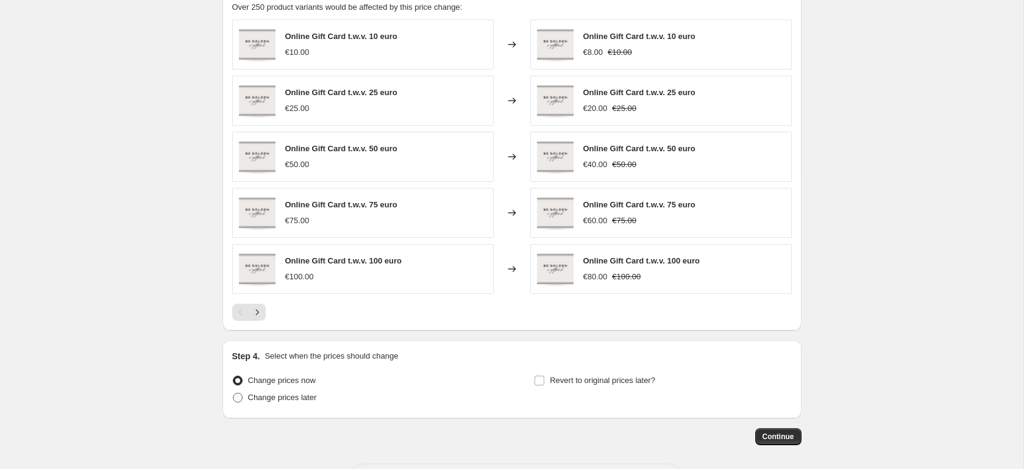
click at [293, 399] on span "Change prices later" at bounding box center [282, 397] width 69 height 9
click at [233, 393] on input "Change prices later" at bounding box center [233, 393] width 1 height 1
radio input "true"
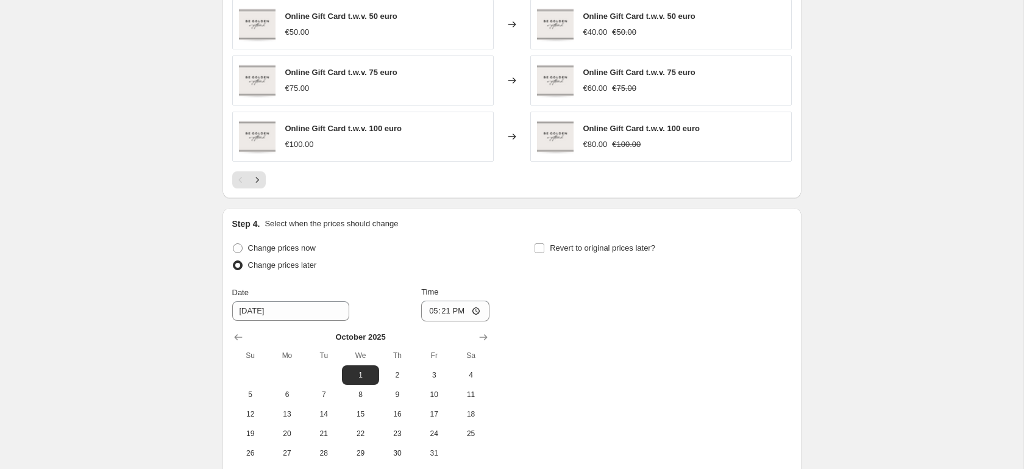
scroll to position [1122, 0]
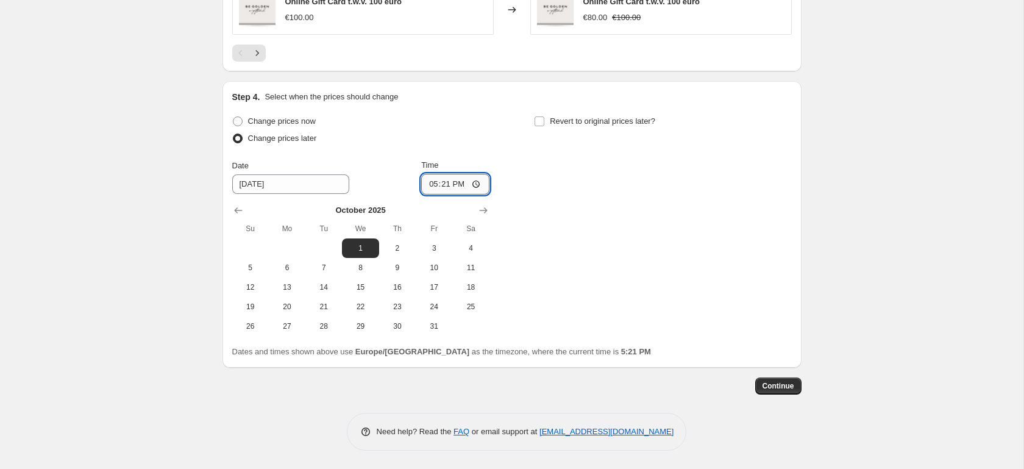
click at [449, 187] on input "17:21" at bounding box center [455, 184] width 68 height 21
type input "00:00"
click at [647, 214] on div "Change prices now Change prices later Date [DATE] Time 00:00 [DATE] Su Mo Tu We…" at bounding box center [512, 224] width 560 height 223
click at [769, 386] on span "Continue" at bounding box center [779, 386] width 32 height 10
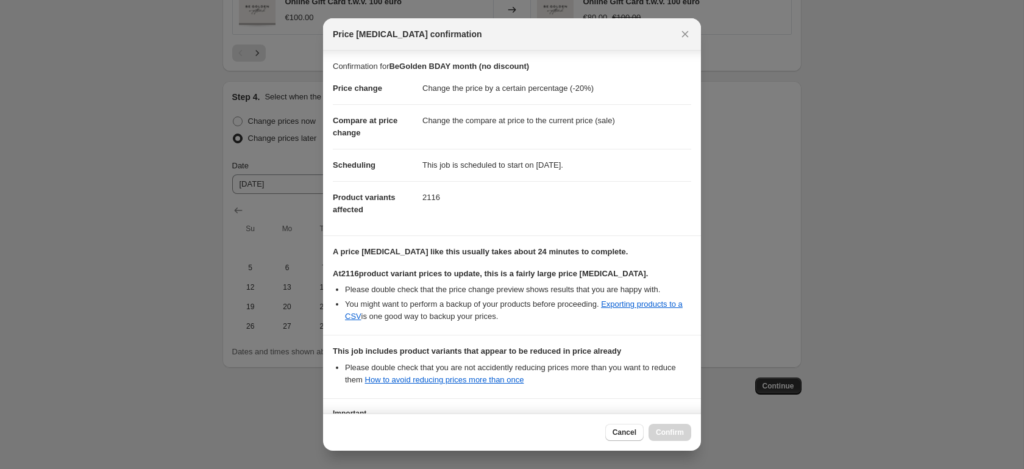
scroll to position [97, 0]
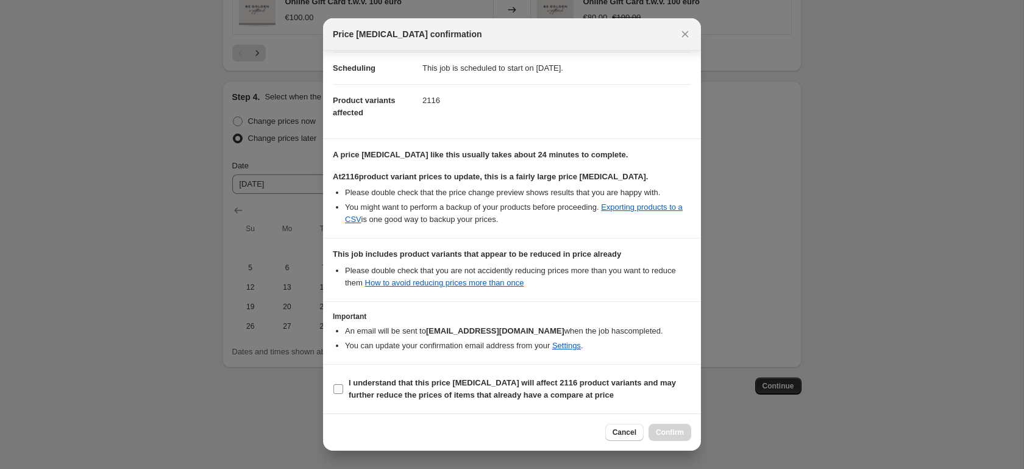
click at [500, 393] on b "I understand that this price [MEDICAL_DATA] will affect 2116 product variants a…" at bounding box center [512, 388] width 327 height 21
click at [343, 393] on input "I understand that this price [MEDICAL_DATA] will affect 2116 product variants a…" at bounding box center [338, 389] width 10 height 10
checkbox input "true"
click at [682, 433] on span "Confirm" at bounding box center [670, 432] width 28 height 10
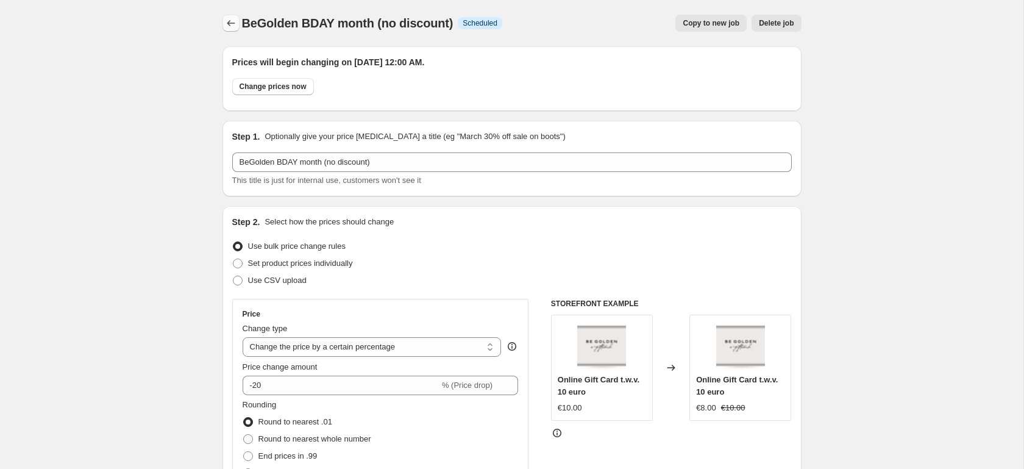
click at [232, 22] on icon "Price change jobs" at bounding box center [231, 23] width 12 height 12
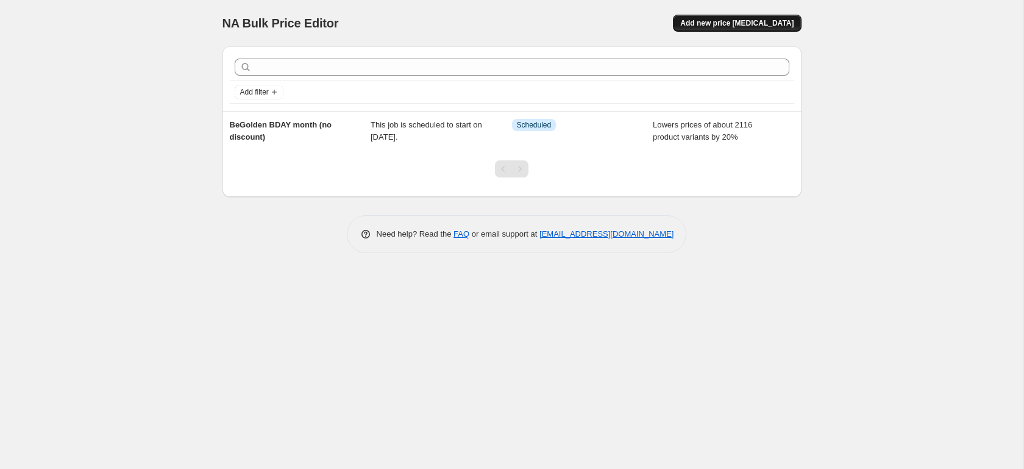
click at [745, 21] on span "Add new price [MEDICAL_DATA]" at bounding box center [736, 23] width 113 height 10
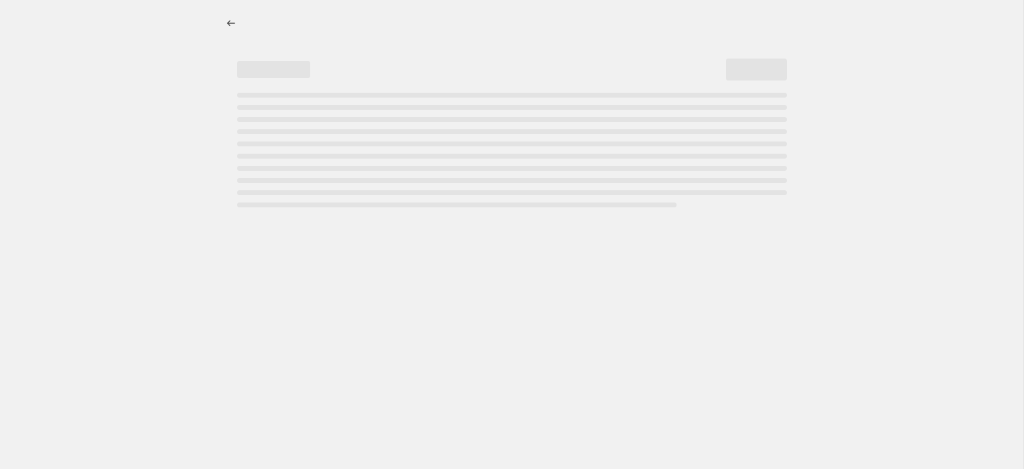
select select "percentage"
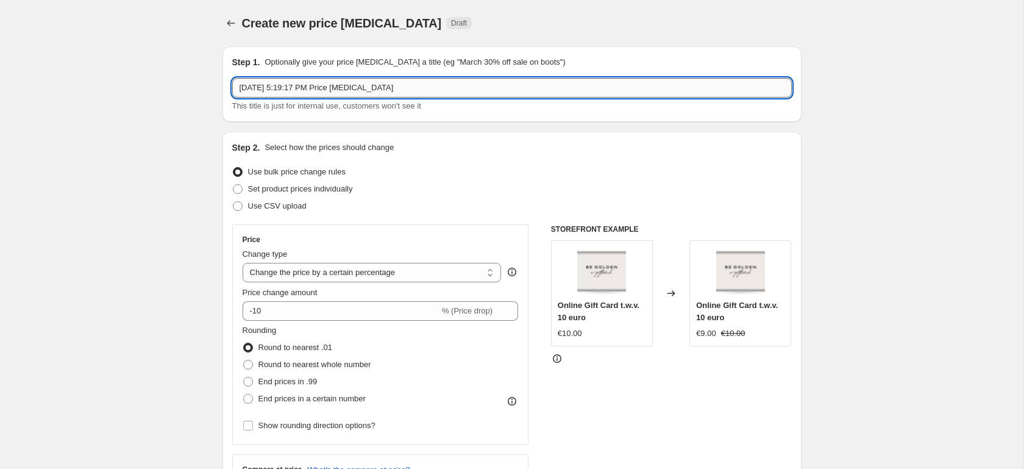
click at [333, 88] on input "[DATE] 5:19:17 PM Price [MEDICAL_DATA]" at bounding box center [512, 88] width 560 height 20
type input "BeGolden BDAY month (Discount"
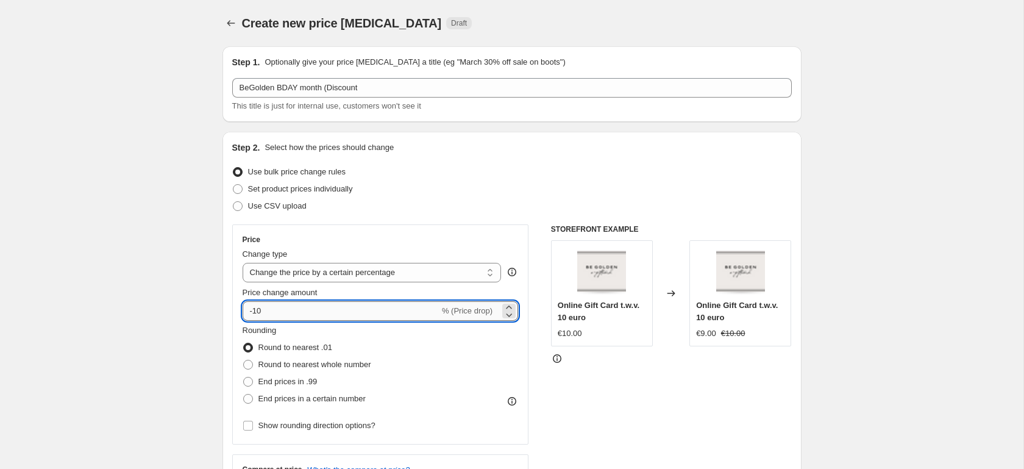
click at [322, 309] on input "-10" at bounding box center [341, 311] width 197 height 20
type input "-20"
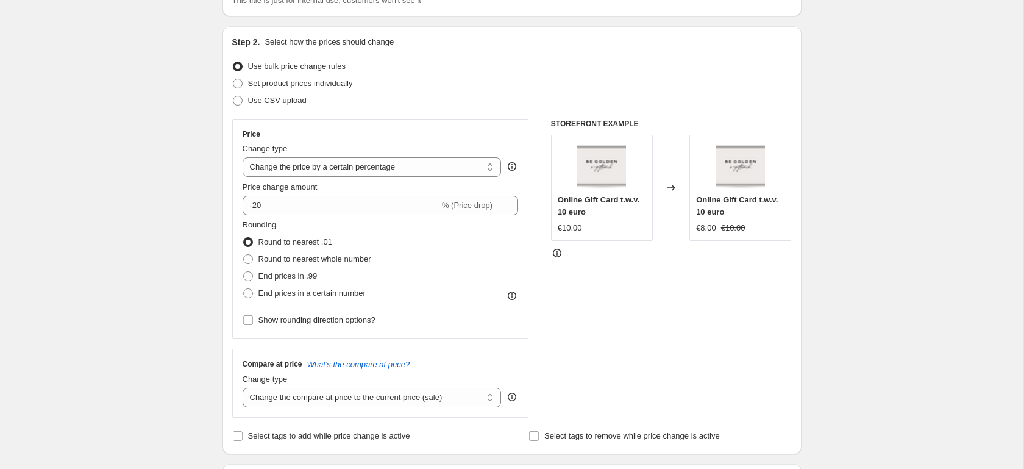
scroll to position [172, 0]
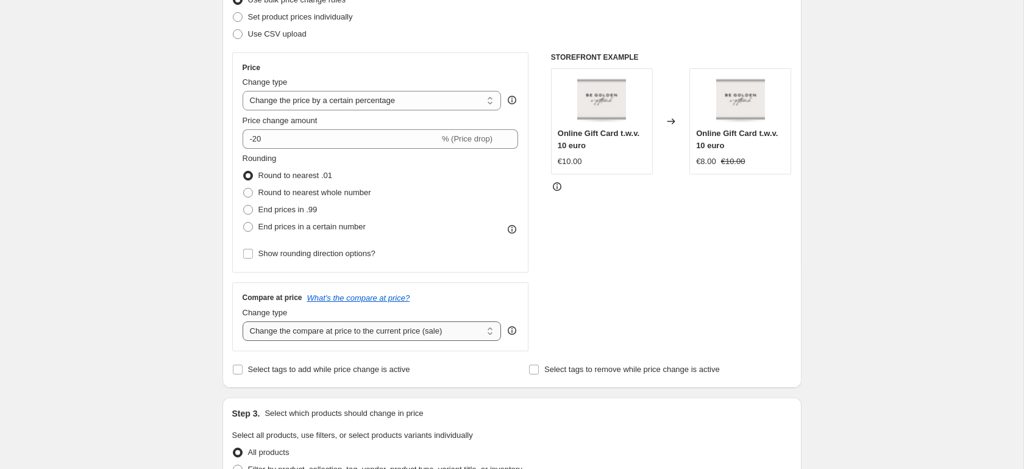
click at [421, 332] on select "Change the compare at price to the current price (sale) Change the compare at p…" at bounding box center [372, 331] width 259 height 20
select select "no_change"
click at [243, 321] on select "Change the compare at price to the current price (sale) Change the compare at p…" at bounding box center [372, 331] width 259 height 20
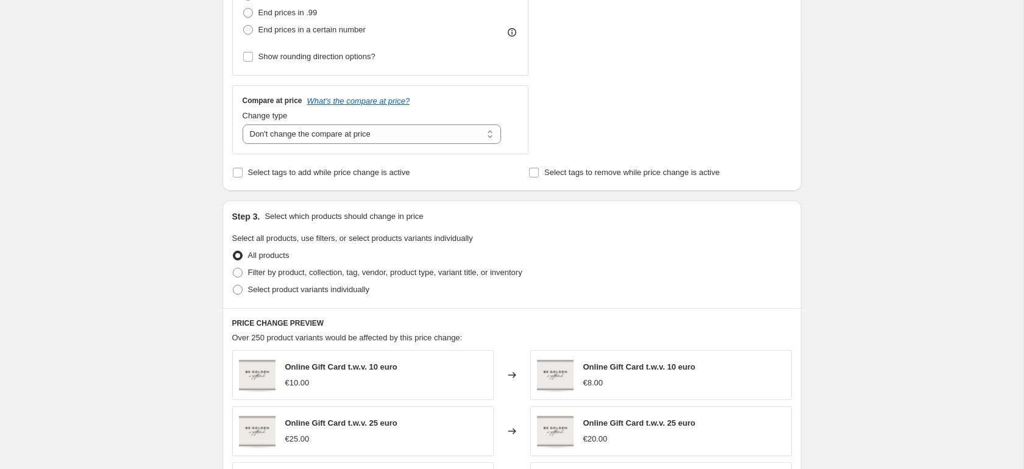
scroll to position [429, 0]
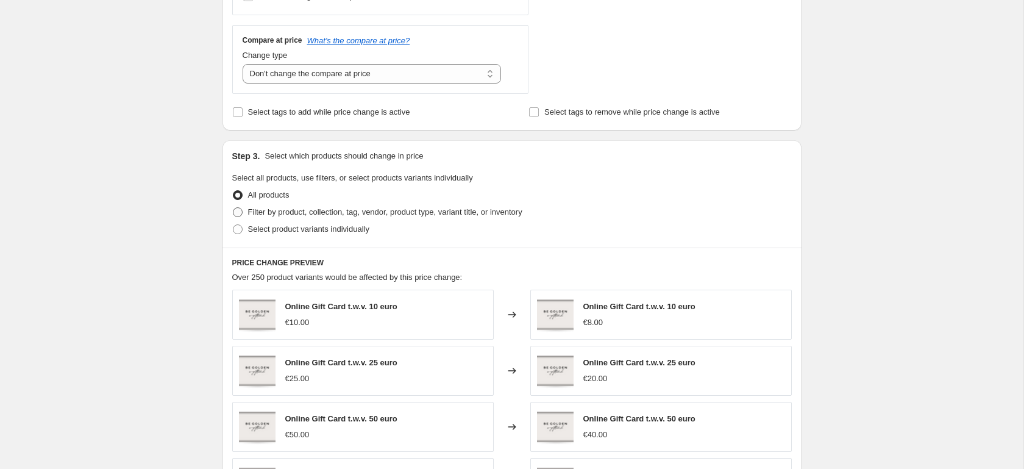
click at [296, 215] on span "Filter by product, collection, tag, vendor, product type, variant title, or inv…" at bounding box center [385, 211] width 274 height 9
click at [233, 208] on input "Filter by product, collection, tag, vendor, product type, variant title, or inv…" at bounding box center [233, 207] width 1 height 1
radio input "true"
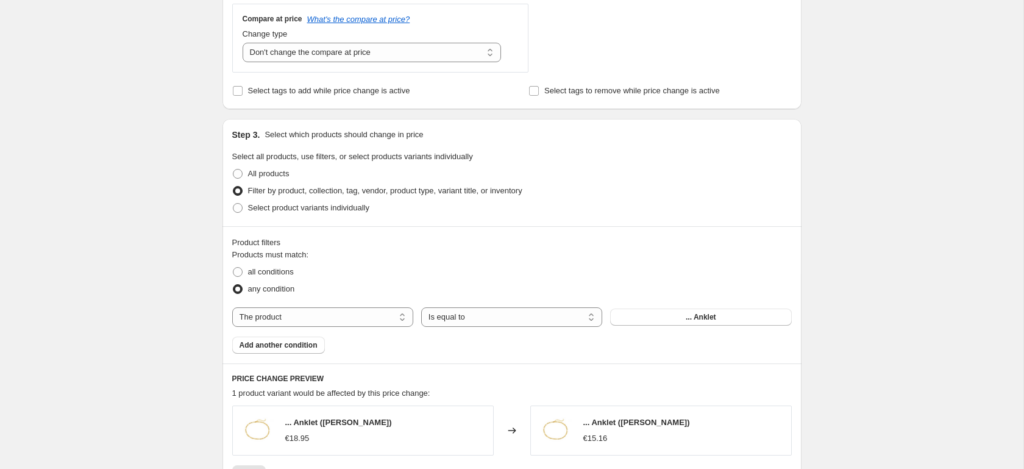
scroll to position [504, 0]
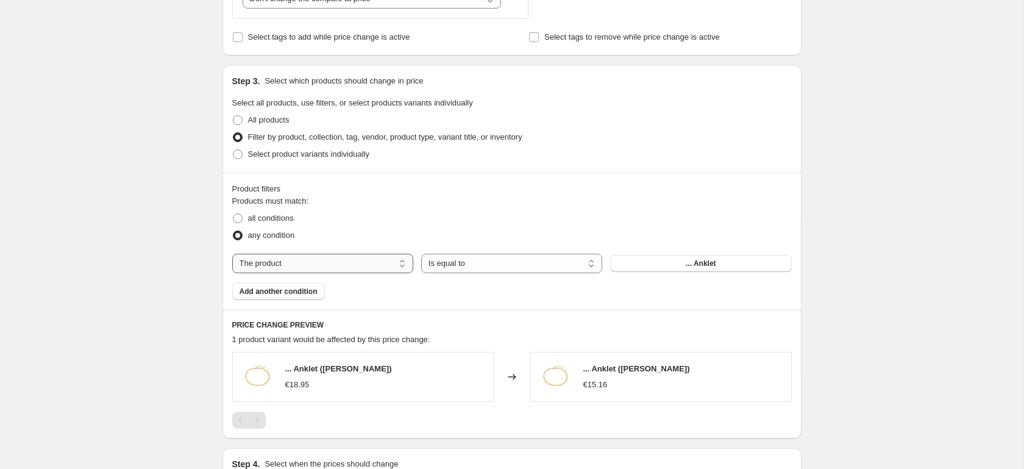
click at [349, 258] on select "The product The product's collection The product's tag The product's vendor The…" at bounding box center [322, 264] width 181 height 20
select select "tag"
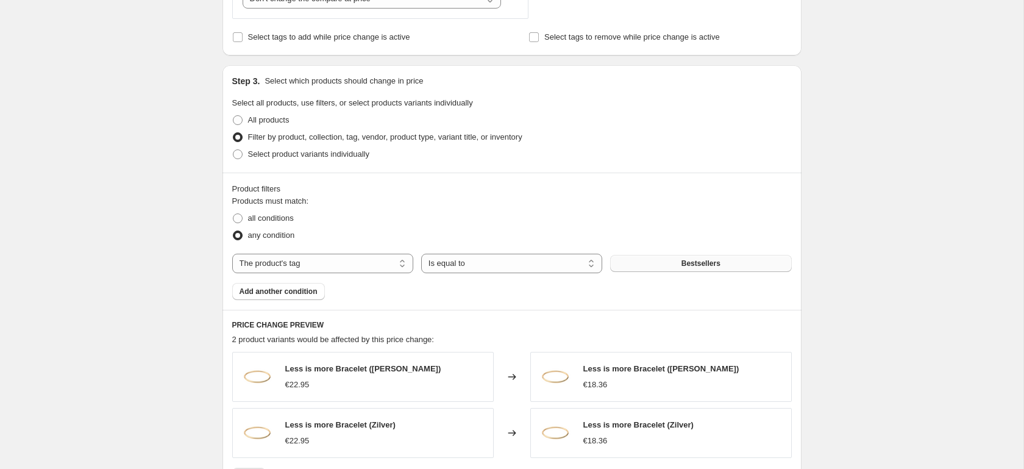
click at [675, 265] on button "Bestsellers" at bounding box center [700, 263] width 181 height 17
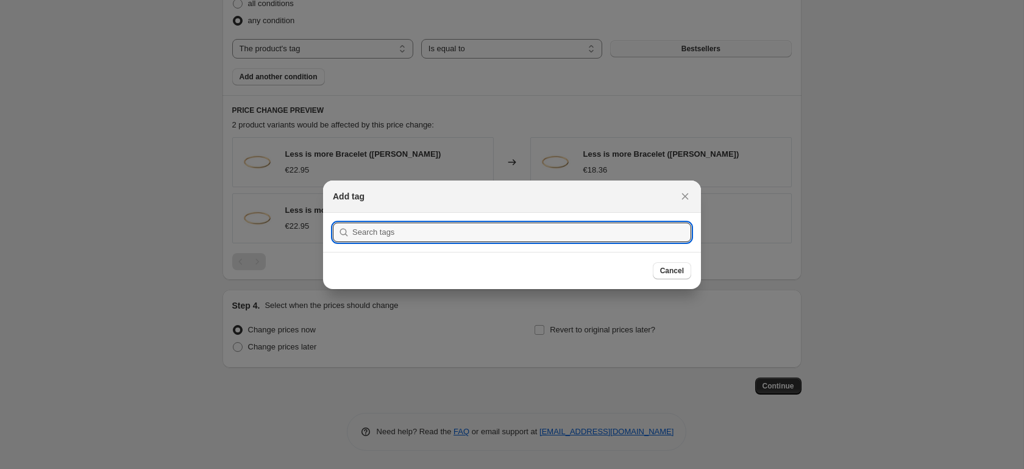
scroll to position [0, 0]
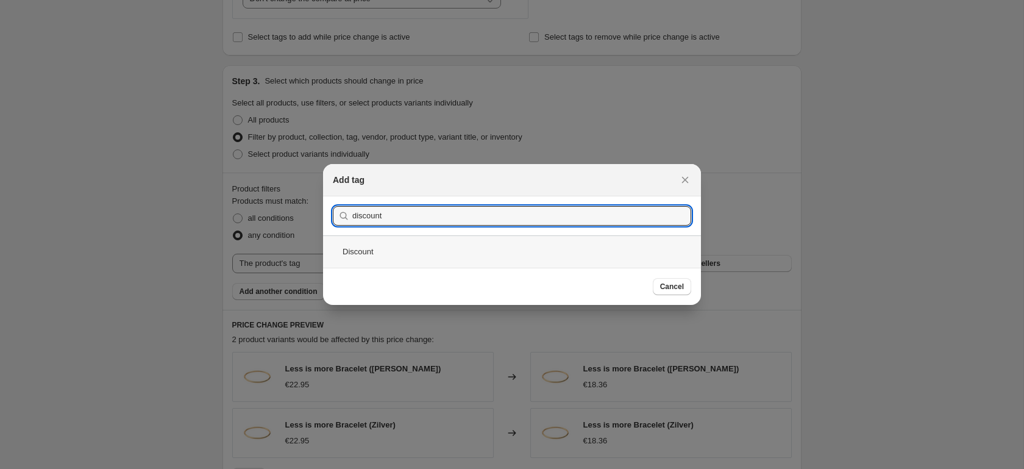
type input "discount"
click at [408, 255] on div "Discount" at bounding box center [512, 251] width 378 height 32
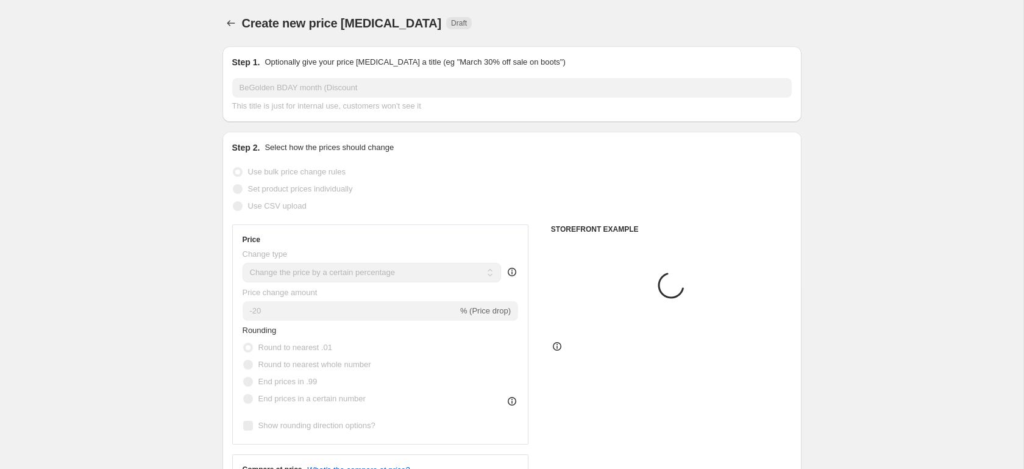
scroll to position [504, 0]
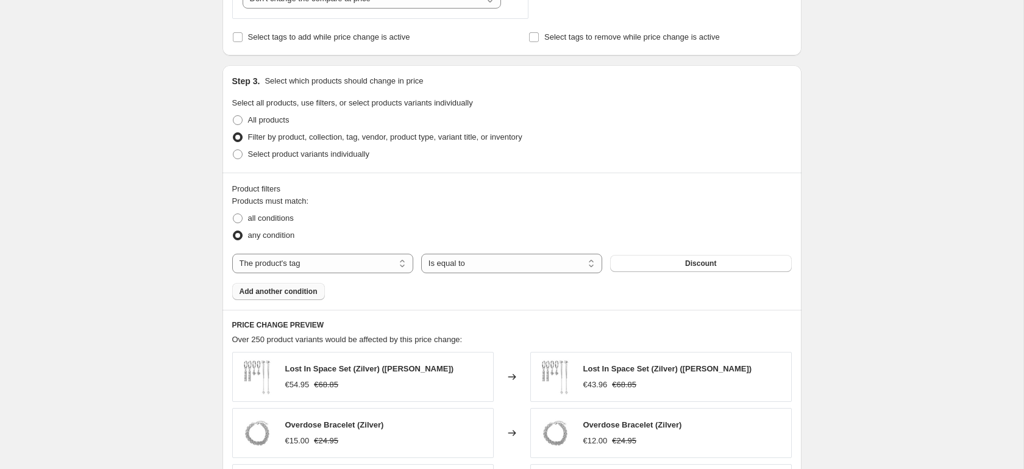
click at [285, 296] on span "Add another condition" at bounding box center [279, 291] width 78 height 10
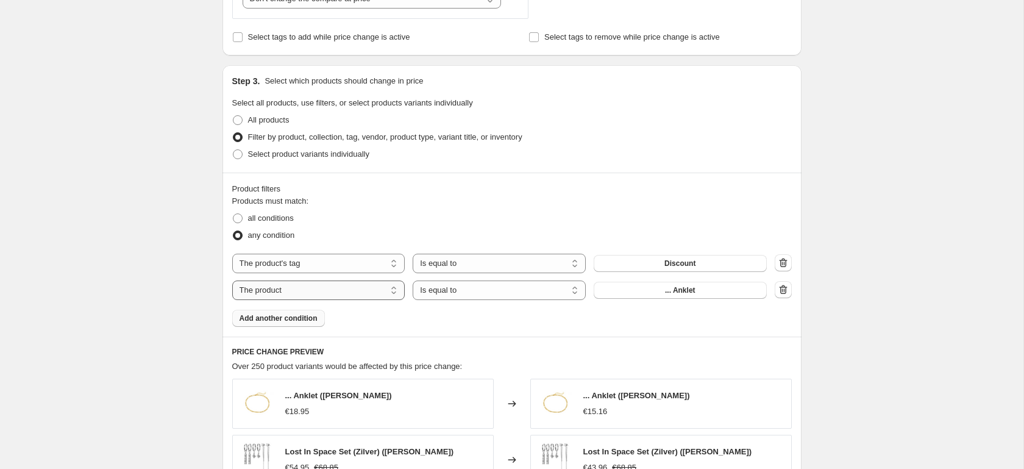
click at [371, 289] on select "The product The product's collection The product's tag The product's vendor The…" at bounding box center [318, 290] width 173 height 20
select select "collection"
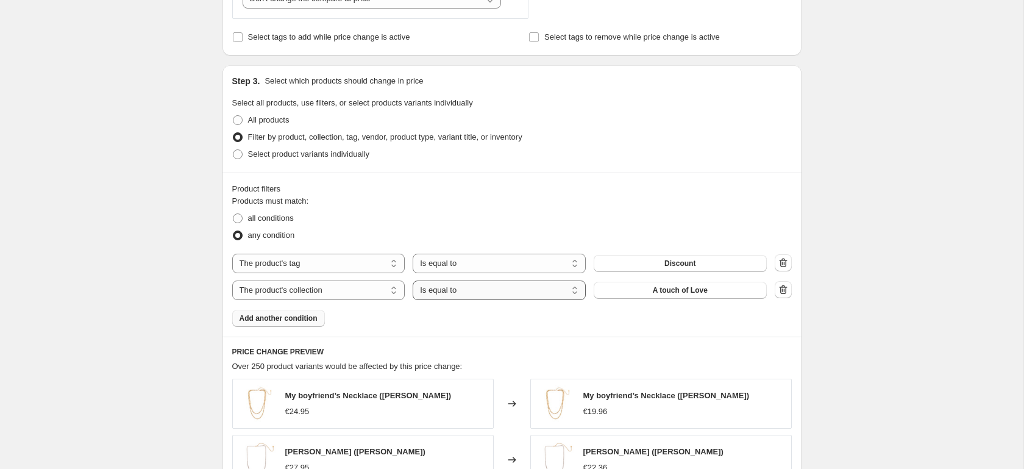
click at [501, 288] on select "Is equal to Is not equal to" at bounding box center [499, 290] width 173 height 20
select select "not_equal"
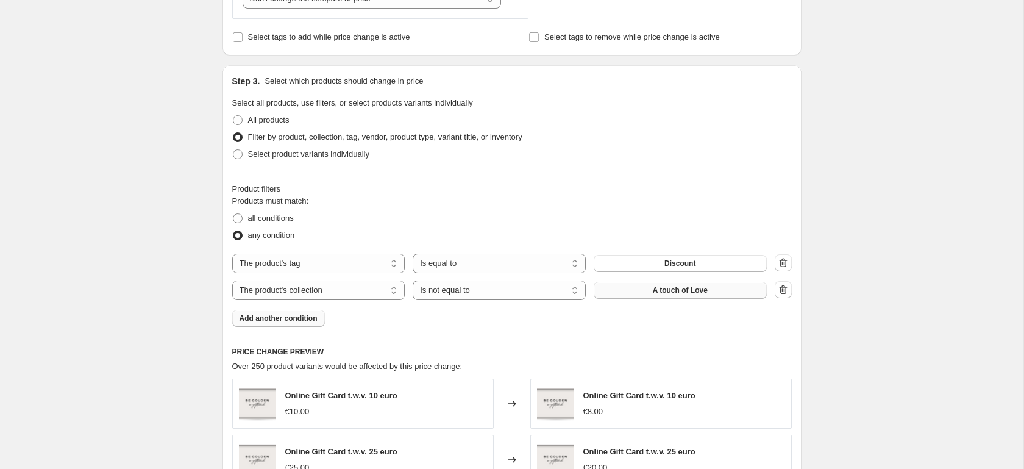
click at [633, 291] on button "A touch of Love" at bounding box center [680, 290] width 173 height 17
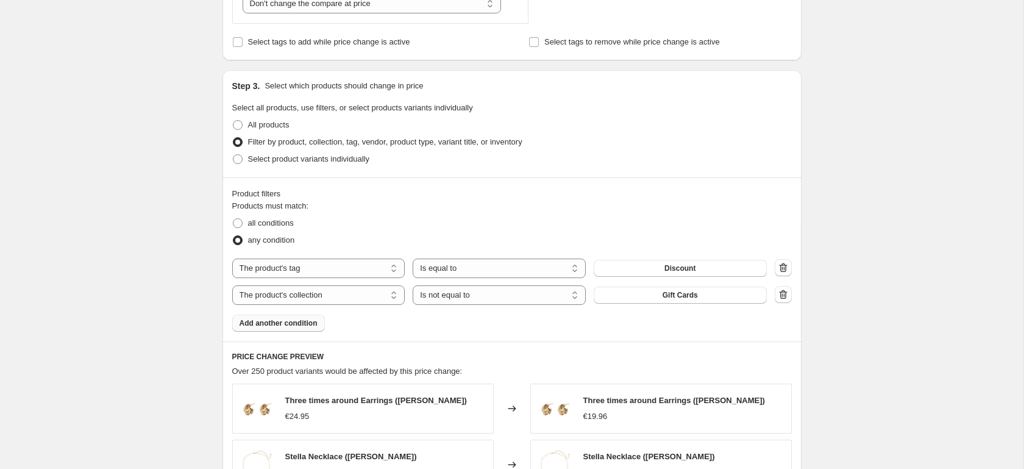
scroll to position [346, 0]
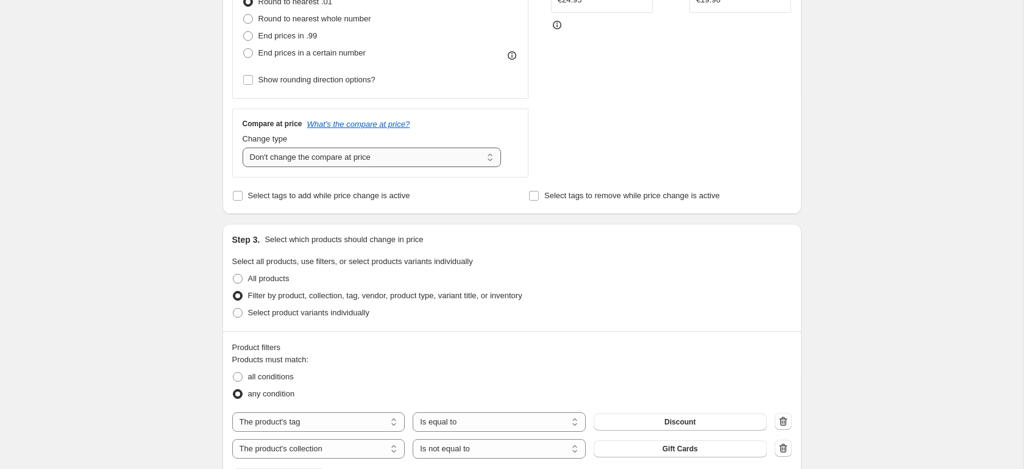
click at [391, 162] on select "Change the compare at price to the current price (sale) Change the compare at p…" at bounding box center [372, 158] width 259 height 20
select select "ep"
click at [243, 148] on select "Change the compare at price to the current price (sale) Change the compare at p…" at bounding box center [372, 158] width 259 height 20
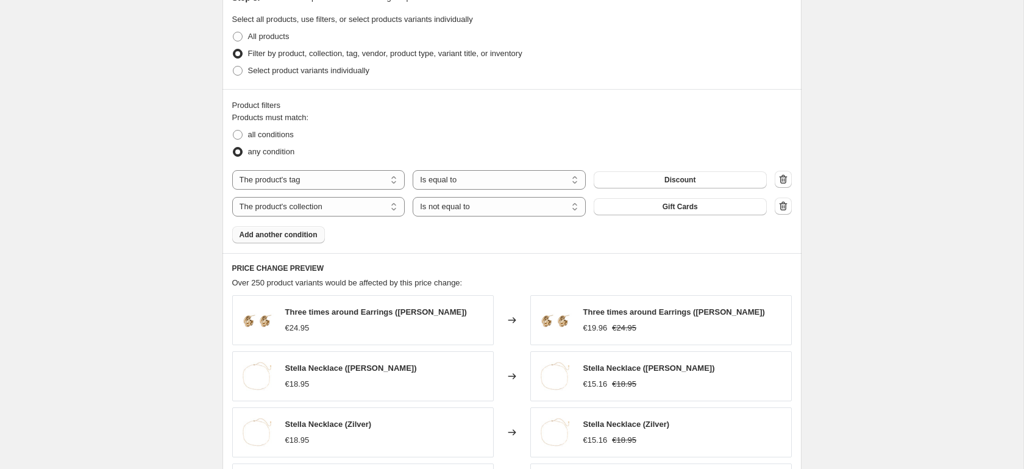
scroll to position [586, 0]
click at [524, 213] on select "Is equal to Is not equal to" at bounding box center [499, 208] width 173 height 20
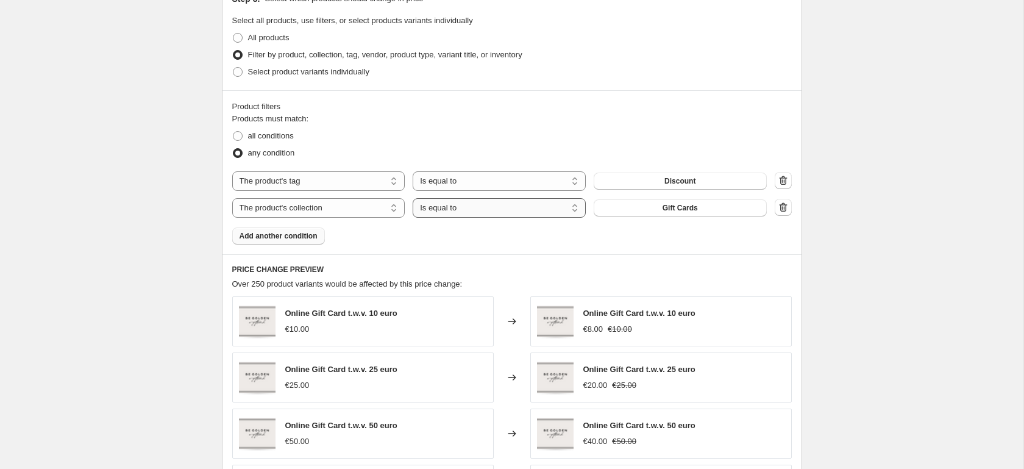
click at [538, 215] on select "Is equal to Is not equal to" at bounding box center [499, 208] width 173 height 20
select select "not_equal"
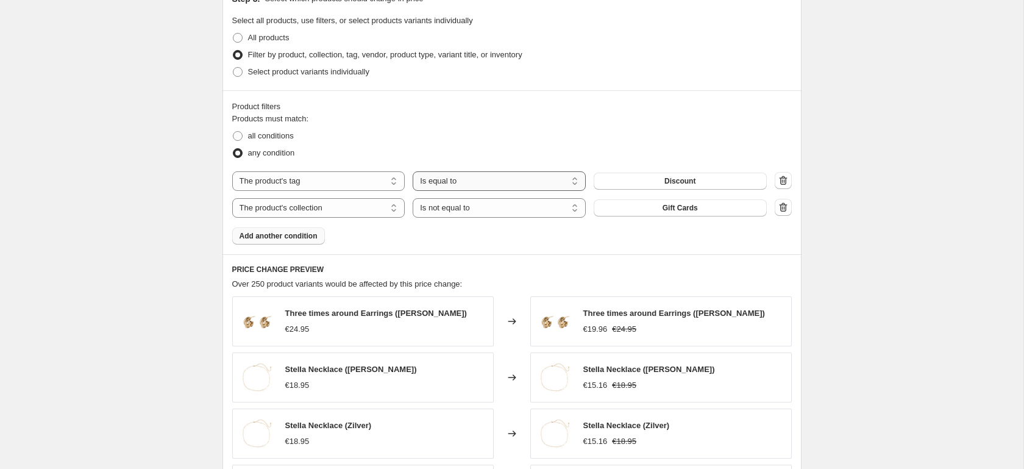
click at [513, 183] on select "Is equal to Is not equal to" at bounding box center [499, 181] width 173 height 20
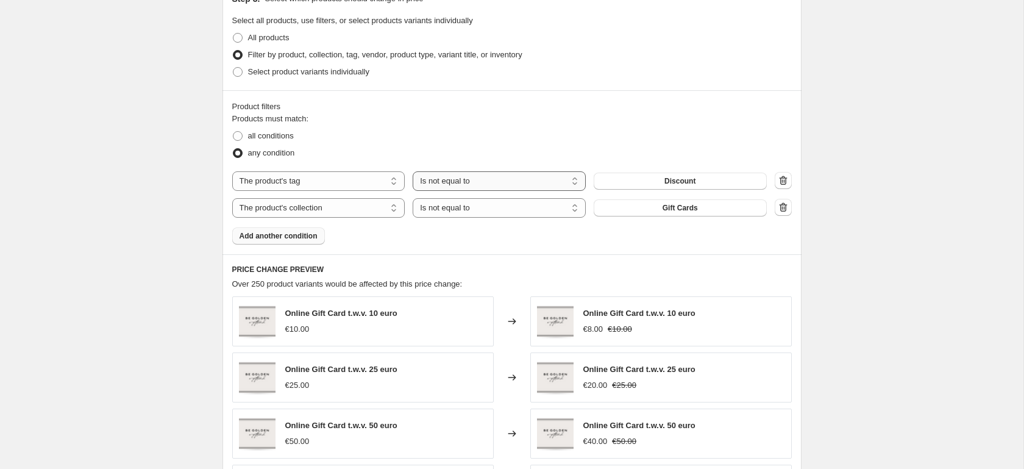
click at [525, 182] on select "Is equal to Is not equal to" at bounding box center [499, 181] width 173 height 20
select select "equal"
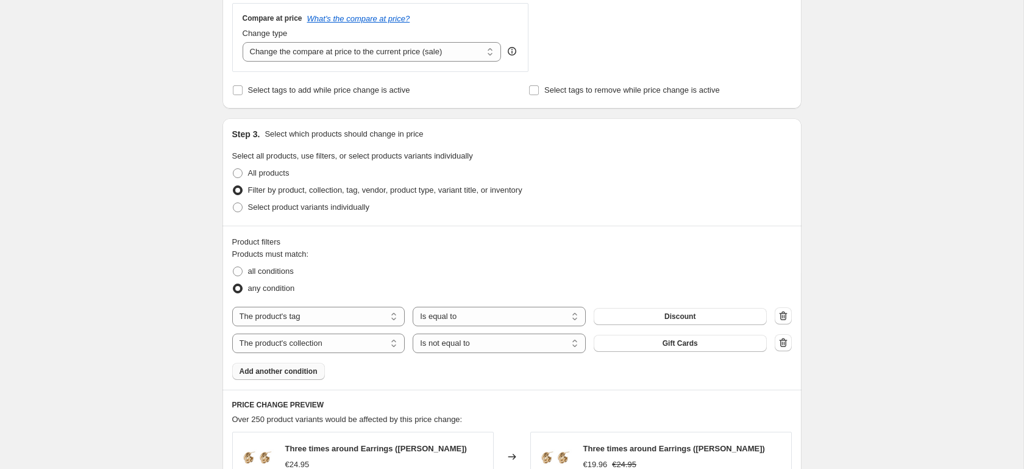
scroll to position [380, 0]
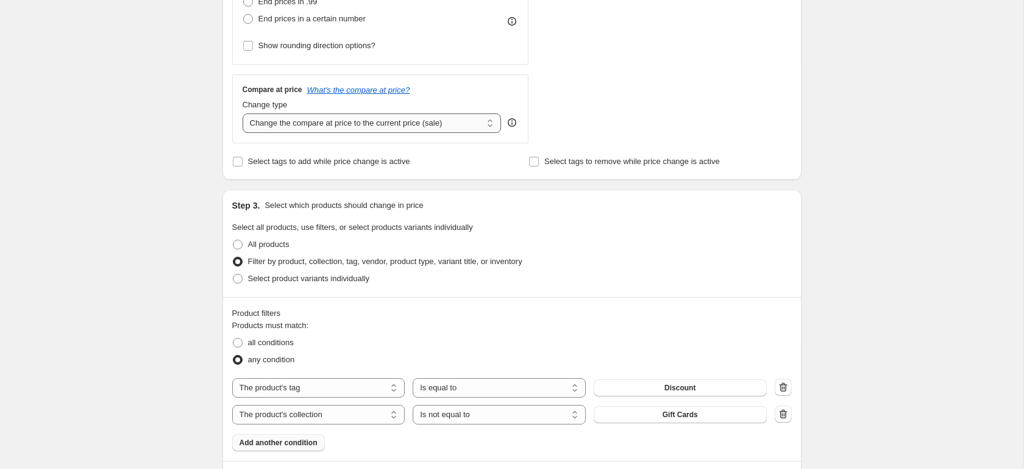
click at [455, 124] on select "Change the compare at price to the current price (sale) Change the compare at p…" at bounding box center [372, 123] width 259 height 20
select select "no_change"
click at [243, 113] on select "Change the compare at price to the current price (sale) Change the compare at p…" at bounding box center [372, 123] width 259 height 20
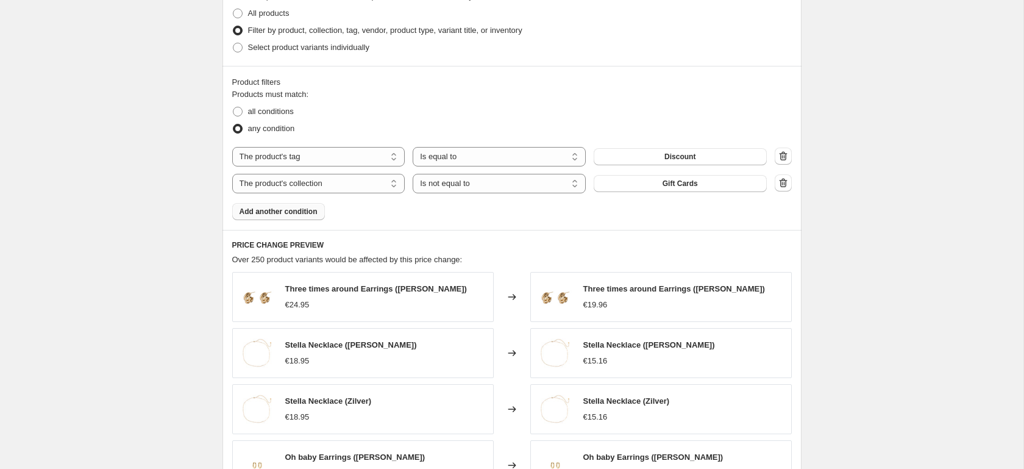
scroll to position [908, 0]
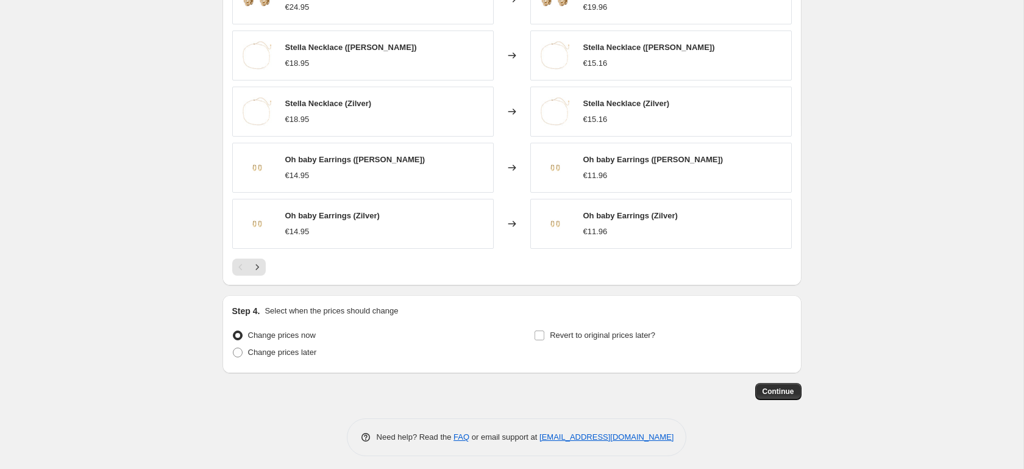
drag, startPoint x: 303, startPoint y: 355, endPoint x: 321, endPoint y: 352, distance: 18.4
click at [304, 355] on span "Change prices later" at bounding box center [282, 351] width 69 height 9
click at [233, 348] on input "Change prices later" at bounding box center [233, 347] width 1 height 1
radio input "true"
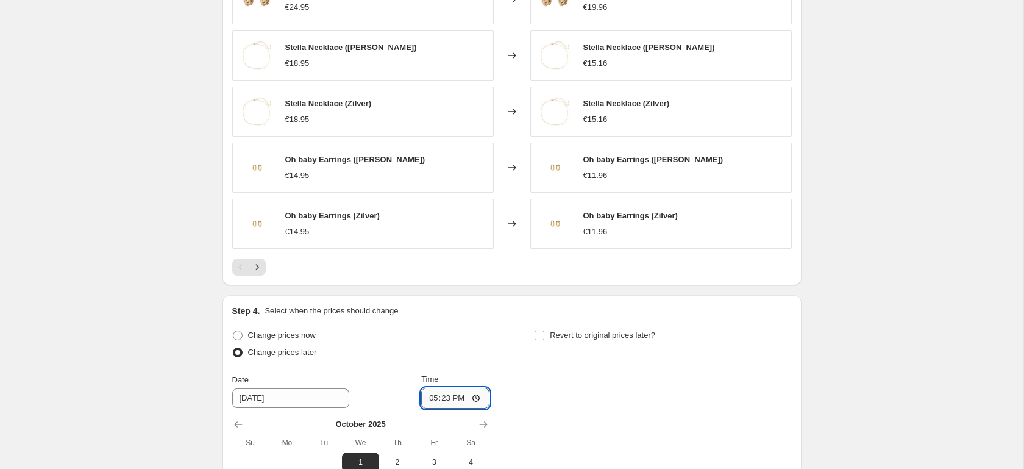
click at [444, 399] on input "17:23" at bounding box center [455, 398] width 68 height 21
type input "00:00"
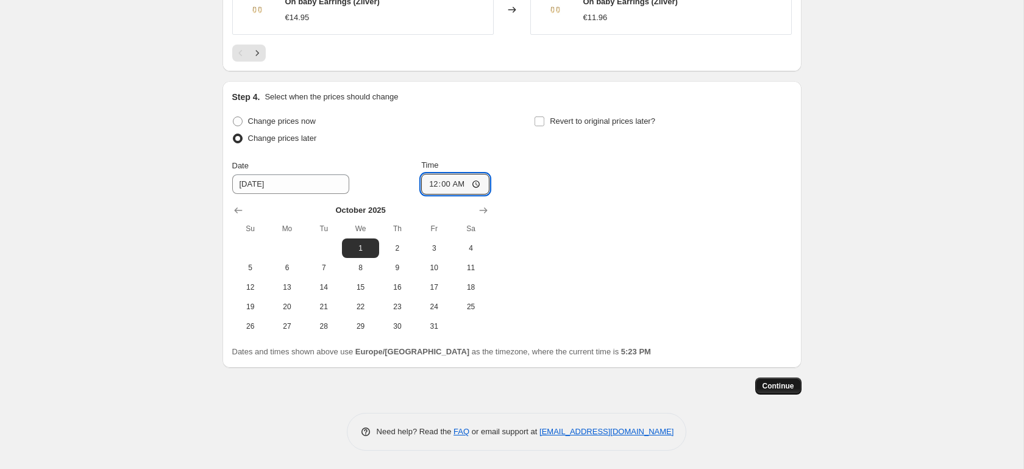
click at [771, 383] on span "Continue" at bounding box center [779, 386] width 32 height 10
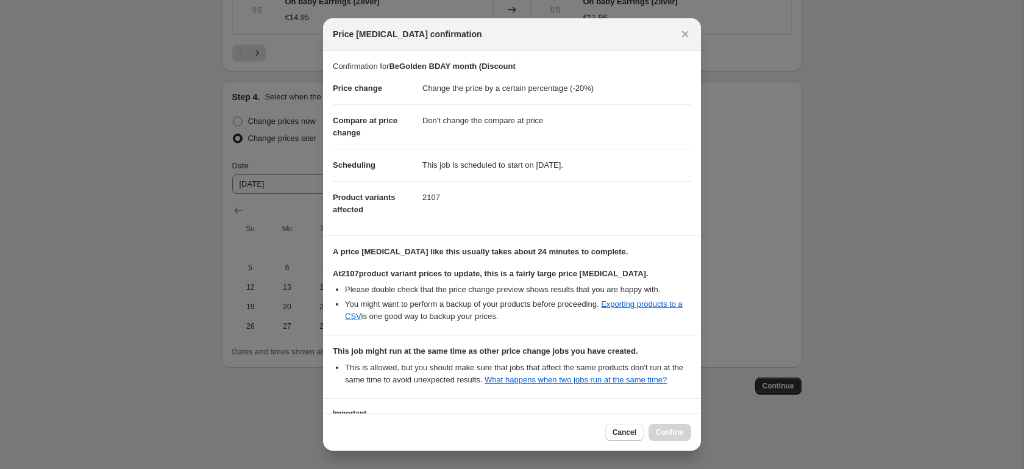
scroll to position [109, 0]
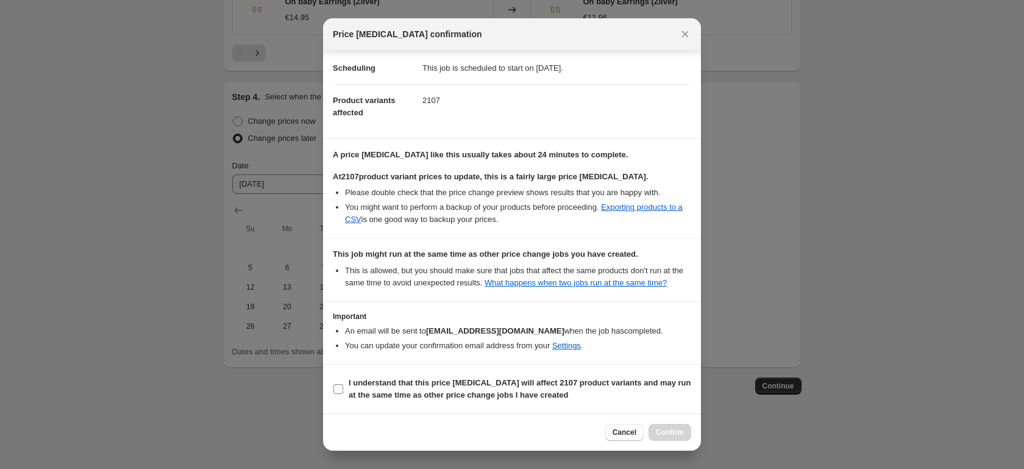
click at [377, 388] on span "I understand that this price [MEDICAL_DATA] will affect 2107 product variants a…" at bounding box center [520, 389] width 343 height 24
click at [343, 388] on input "I understand that this price [MEDICAL_DATA] will affect 2107 product variants a…" at bounding box center [338, 389] width 10 height 10
checkbox input "true"
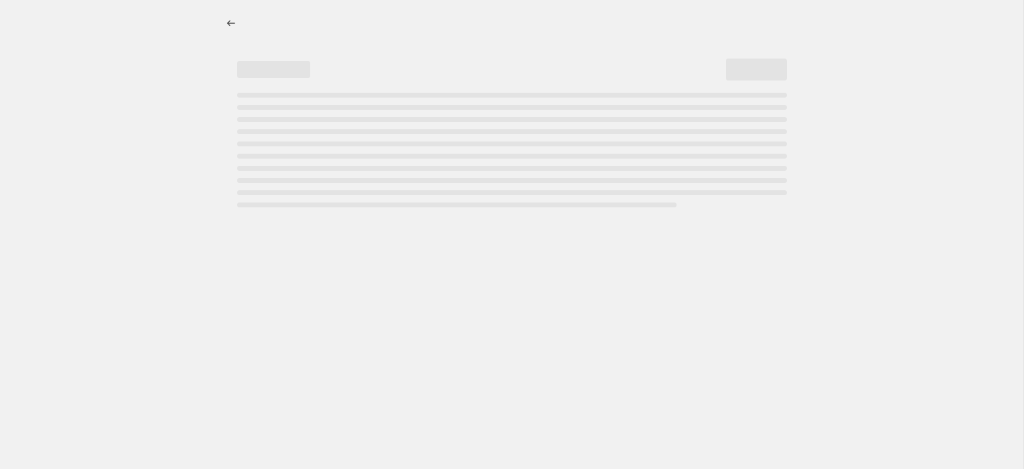
select select "percentage"
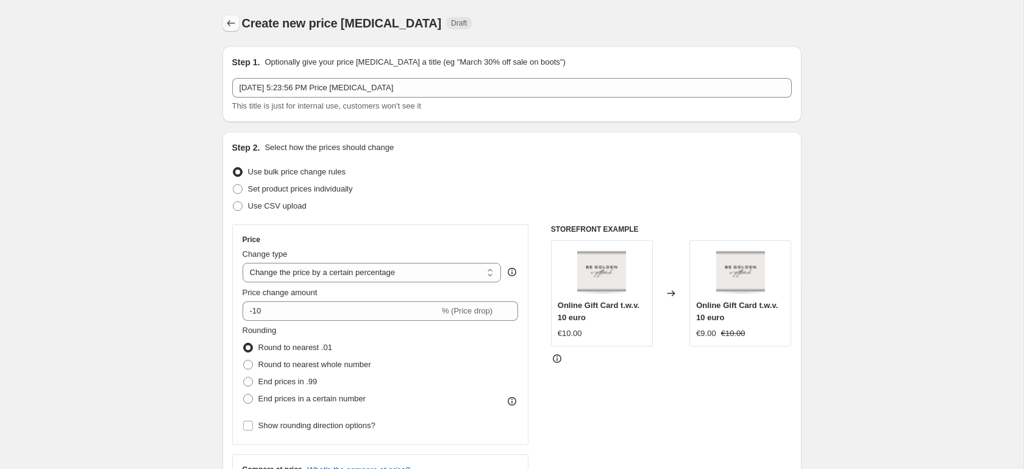
click at [230, 21] on icon "Price change jobs" at bounding box center [231, 23] width 12 height 12
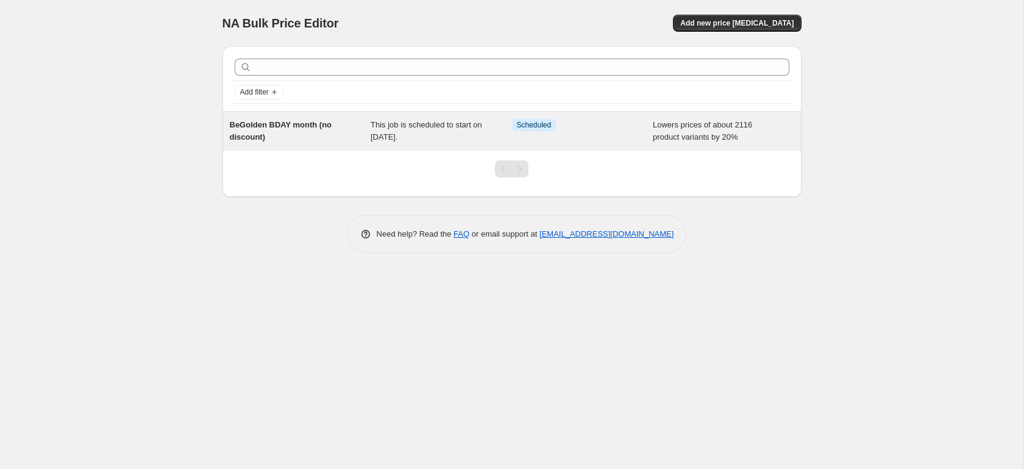
click at [406, 143] on div "This job is scheduled to start on October 1, 2025." at bounding box center [441, 131] width 141 height 24
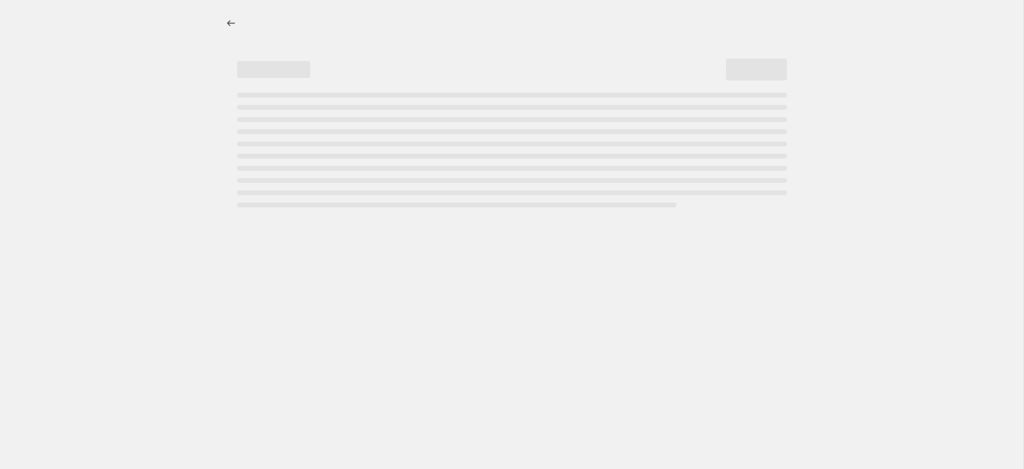
select select "percentage"
select select "tag"
select select "not_equal"
select select "collection"
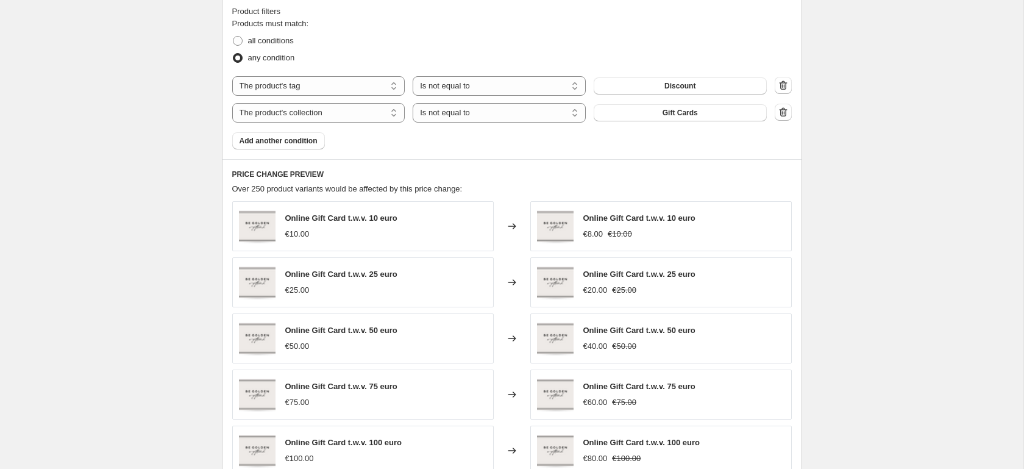
scroll to position [658, 0]
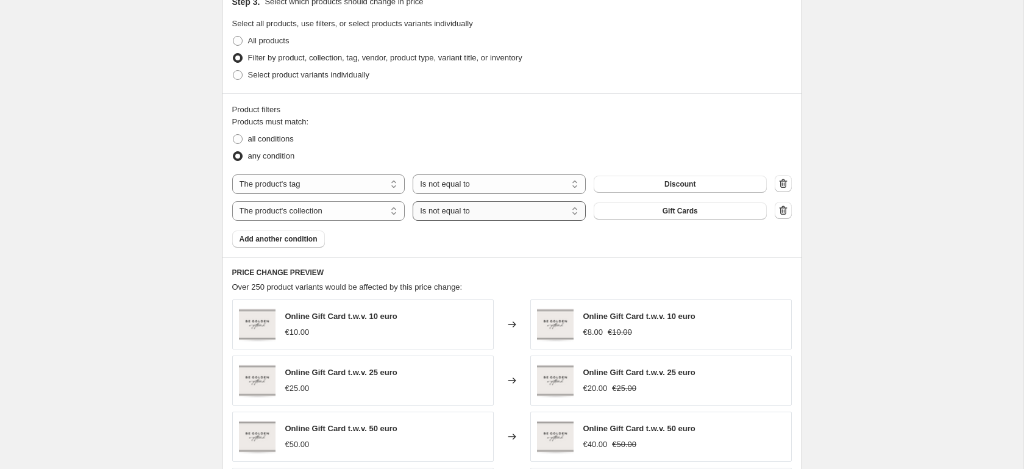
click at [502, 205] on select "Is equal to Is not equal to" at bounding box center [499, 211] width 173 height 20
click at [507, 215] on select "Is equal to Is not equal to" at bounding box center [499, 211] width 173 height 20
select select "not_equal"
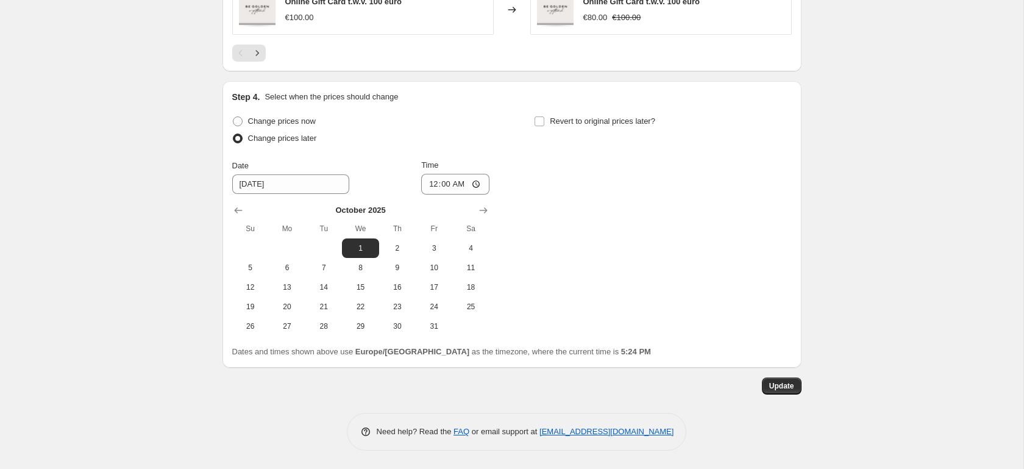
scroll to position [0, 0]
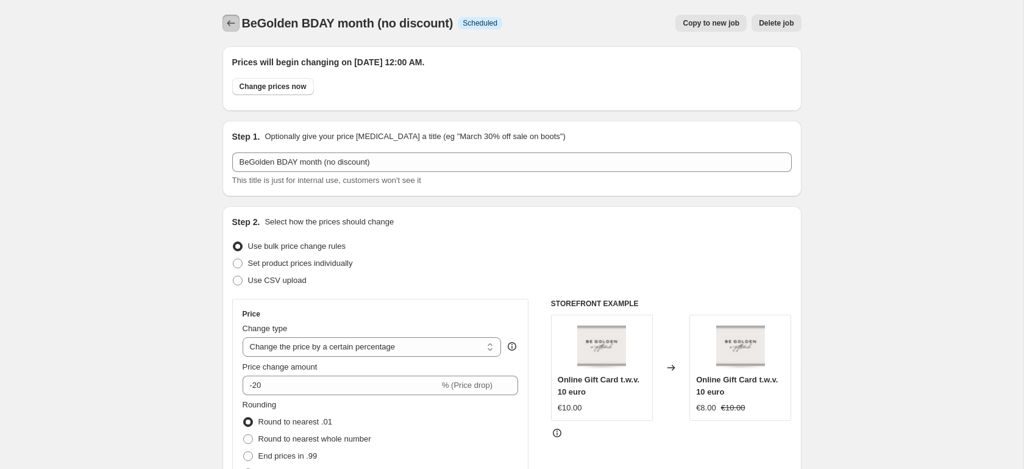
click at [228, 18] on icon "Price change jobs" at bounding box center [231, 23] width 12 height 12
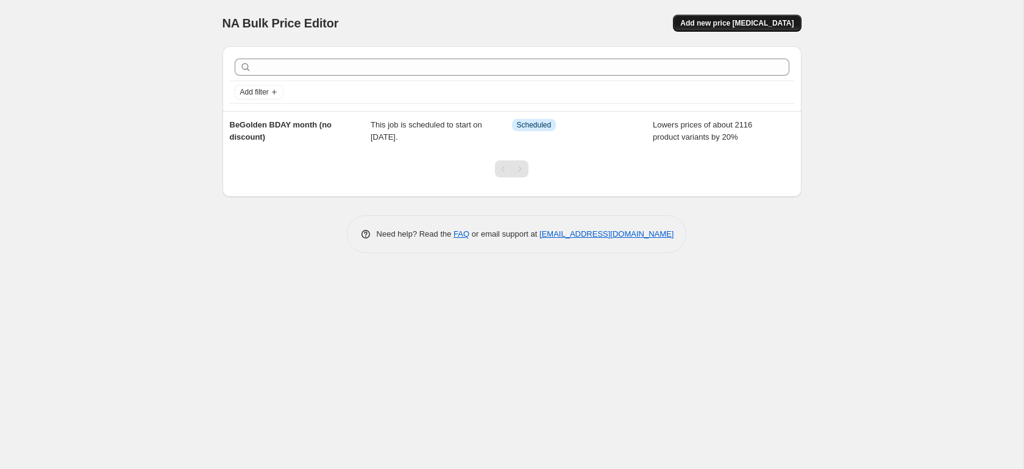
click at [756, 20] on span "Add new price [MEDICAL_DATA]" at bounding box center [736, 23] width 113 height 10
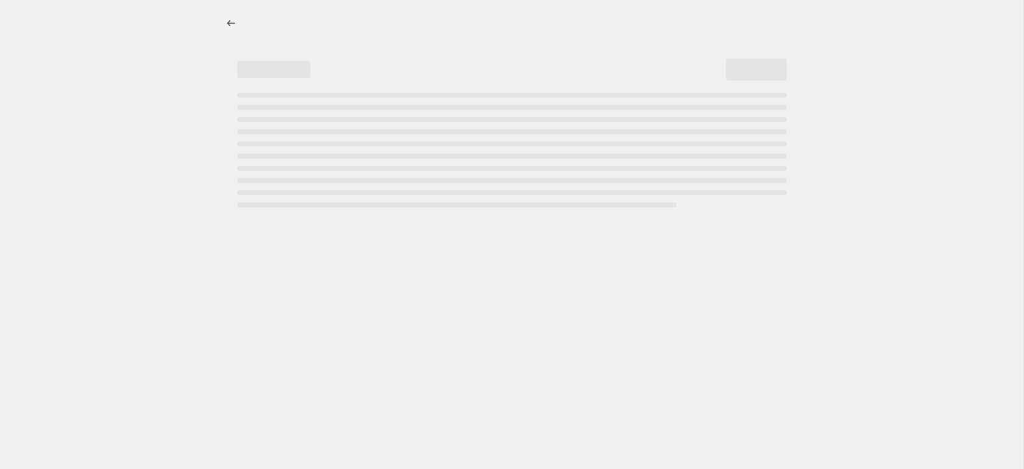
select select "percentage"
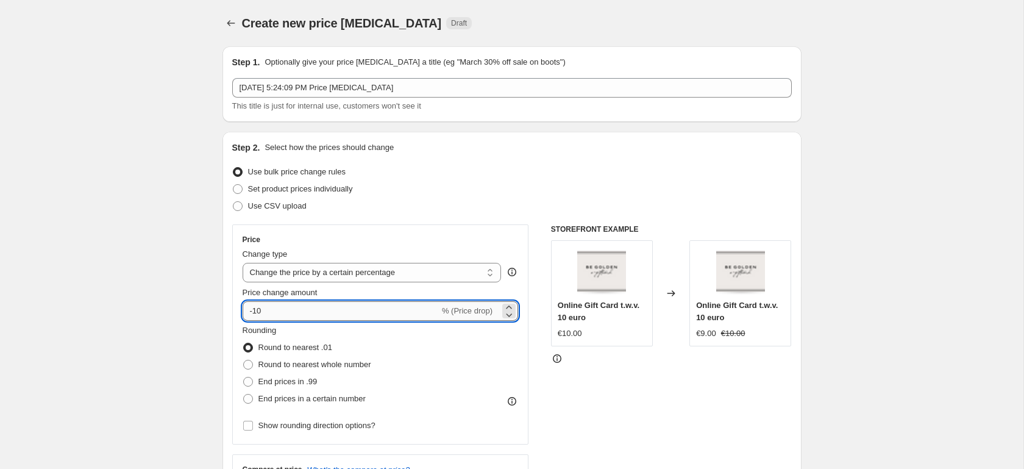
click at [326, 304] on input "-10" at bounding box center [341, 311] width 197 height 20
click at [319, 312] on input "-10" at bounding box center [341, 311] width 197 height 20
type input "-20"
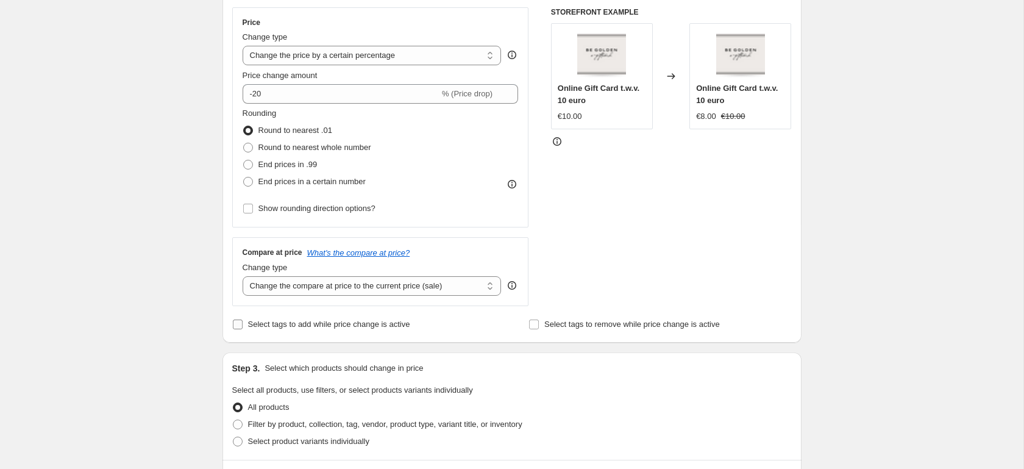
scroll to position [272, 0]
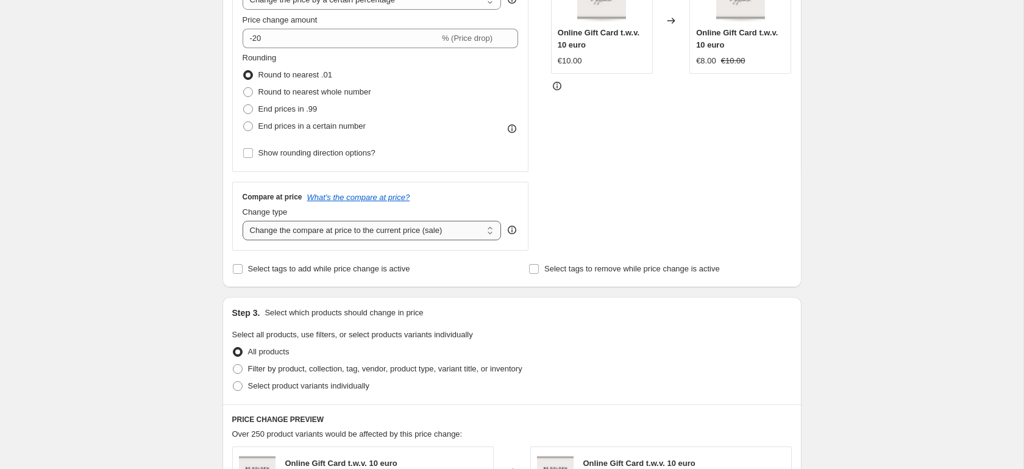
click at [366, 228] on select "Change the compare at price to the current price (sale) Change the compare at p…" at bounding box center [372, 231] width 259 height 20
select select "no_change"
click at [243, 221] on select "Change the compare at price to the current price (sale) Change the compare at p…" at bounding box center [372, 231] width 259 height 20
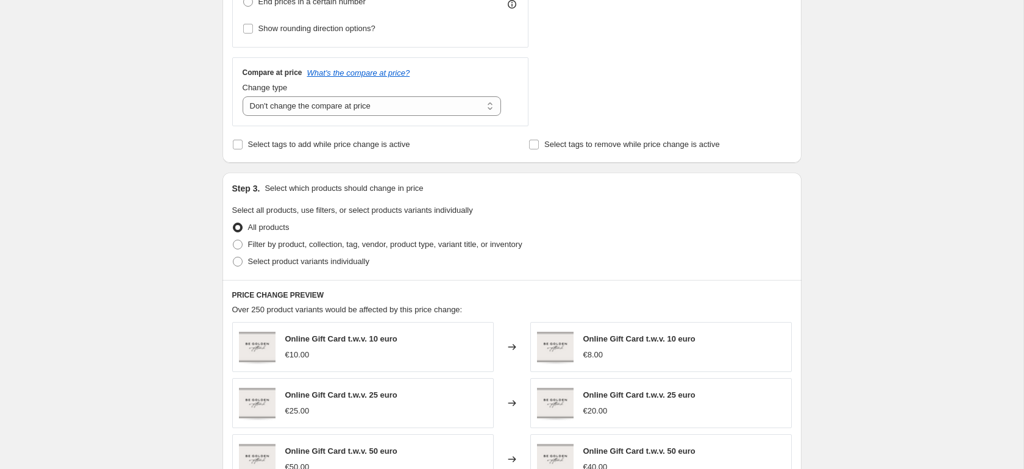
scroll to position [396, 0]
click at [313, 246] on span "Filter by product, collection, tag, vendor, product type, variant title, or inv…" at bounding box center [385, 244] width 274 height 9
click at [233, 241] on input "Filter by product, collection, tag, vendor, product type, variant title, or inv…" at bounding box center [233, 240] width 1 height 1
radio input "true"
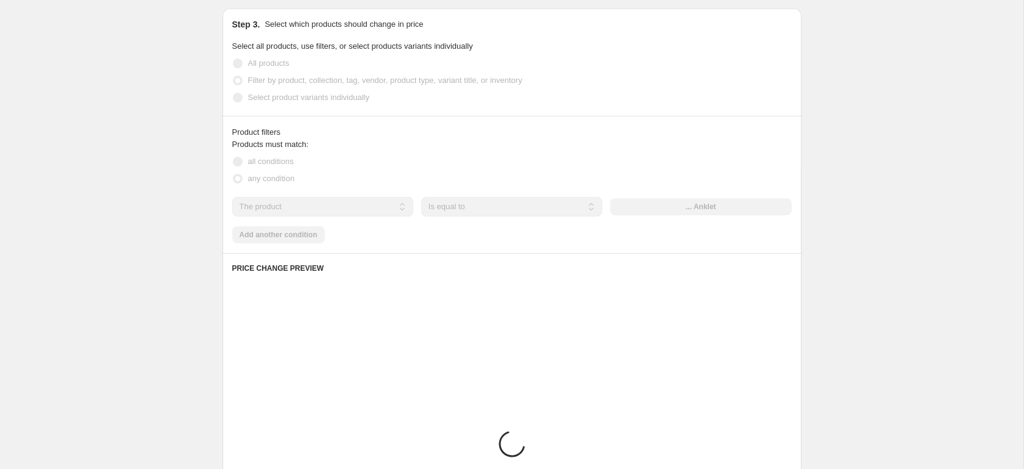
scroll to position [561, 0]
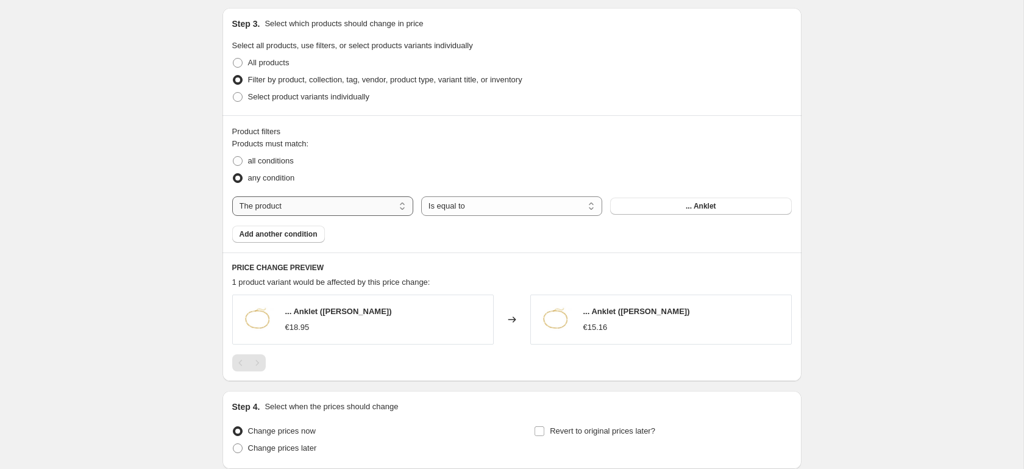
click at [376, 204] on select "The product The product's collection The product's tag The product's vendor The…" at bounding box center [322, 206] width 181 height 20
select select "tag"
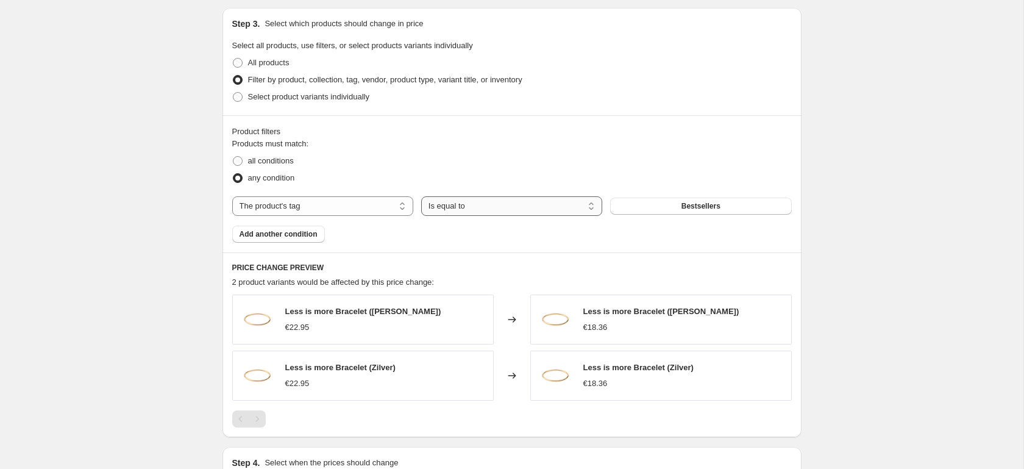
click at [538, 207] on select "Is equal to Is not equal to" at bounding box center [511, 206] width 181 height 20
click at [693, 206] on span "Bestsellers" at bounding box center [700, 206] width 39 height 10
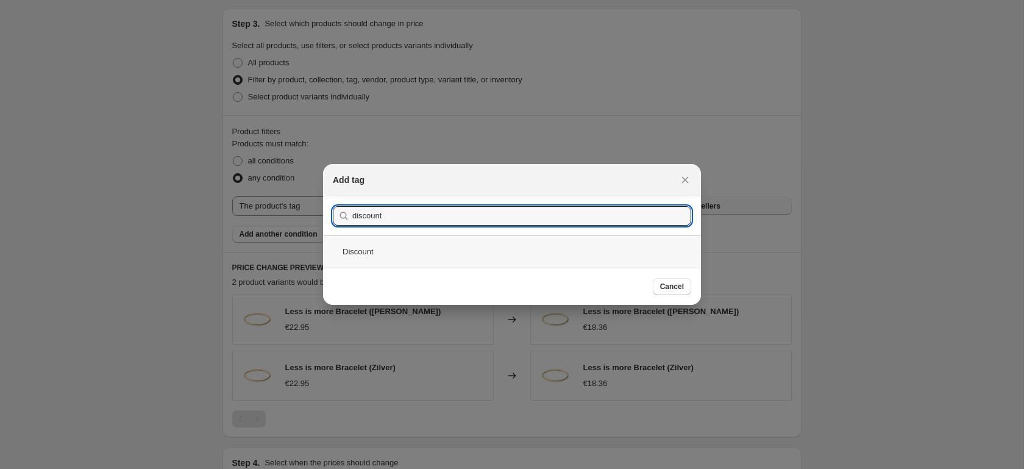
type input "discount"
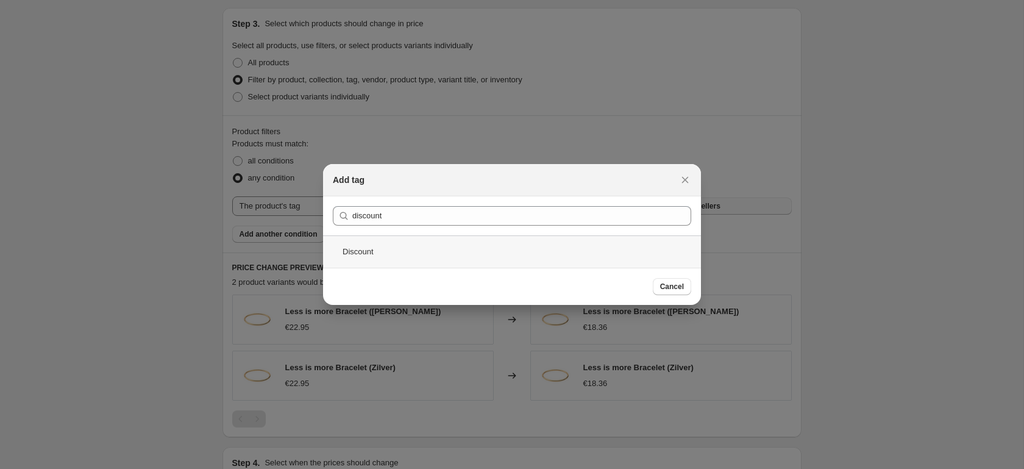
click at [444, 257] on div "Discount" at bounding box center [512, 251] width 378 height 32
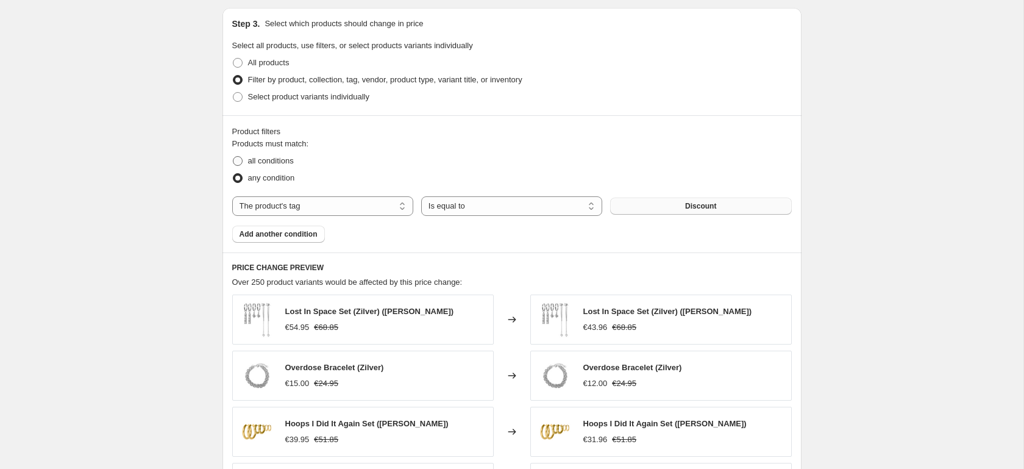
click at [277, 162] on span "all conditions" at bounding box center [271, 160] width 46 height 9
click at [233, 157] on input "all conditions" at bounding box center [233, 156] width 1 height 1
radio input "true"
click at [301, 237] on span "Add another condition" at bounding box center [279, 234] width 78 height 10
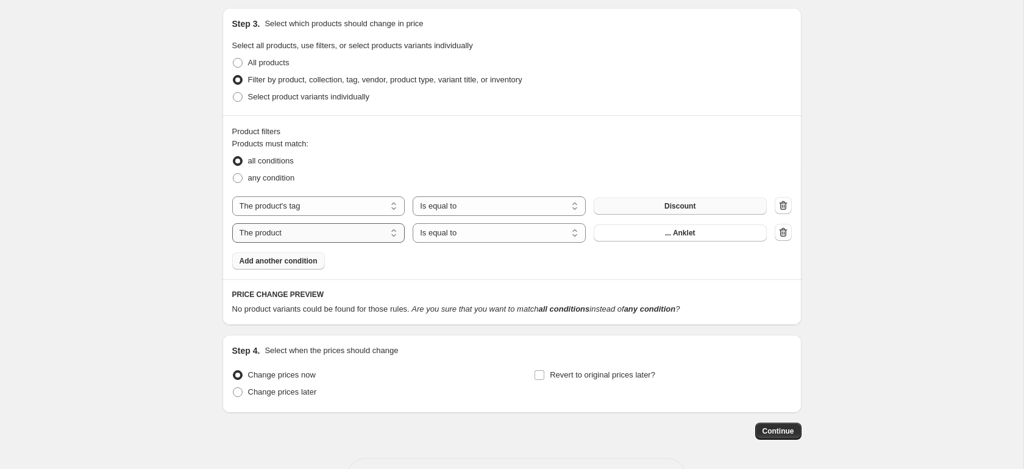
click at [386, 236] on select "The product The product's collection The product's tag The product's vendor The…" at bounding box center [318, 233] width 173 height 20
select select "collection"
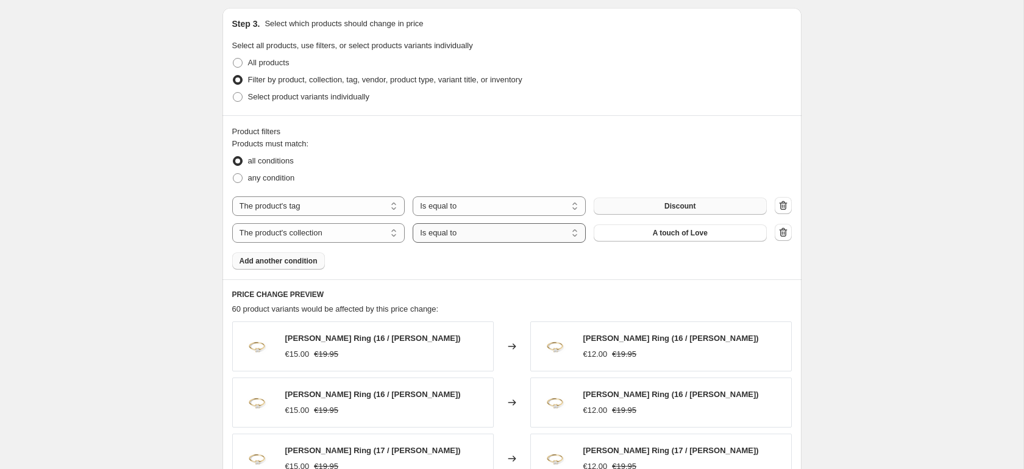
click at [507, 233] on select "Is equal to Is not equal to" at bounding box center [499, 233] width 173 height 20
select select "not_equal"
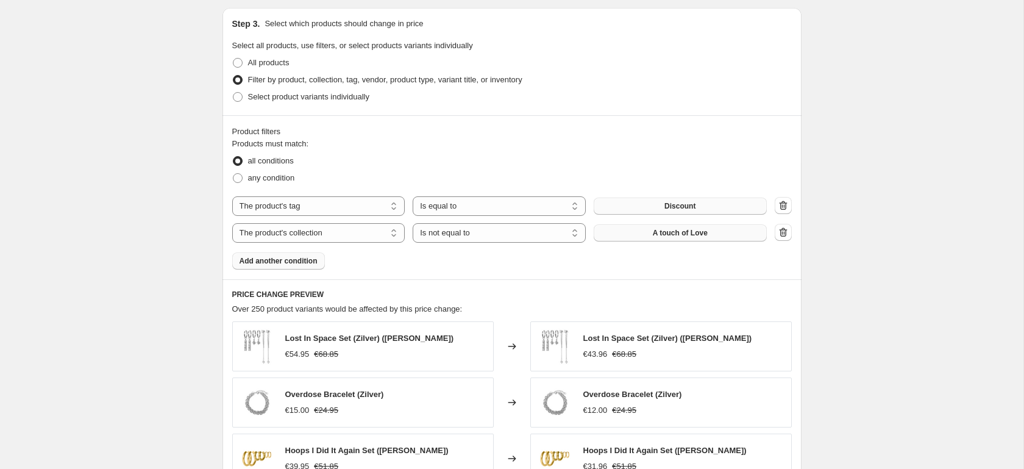
click at [674, 226] on button "A touch of Love" at bounding box center [680, 232] width 173 height 17
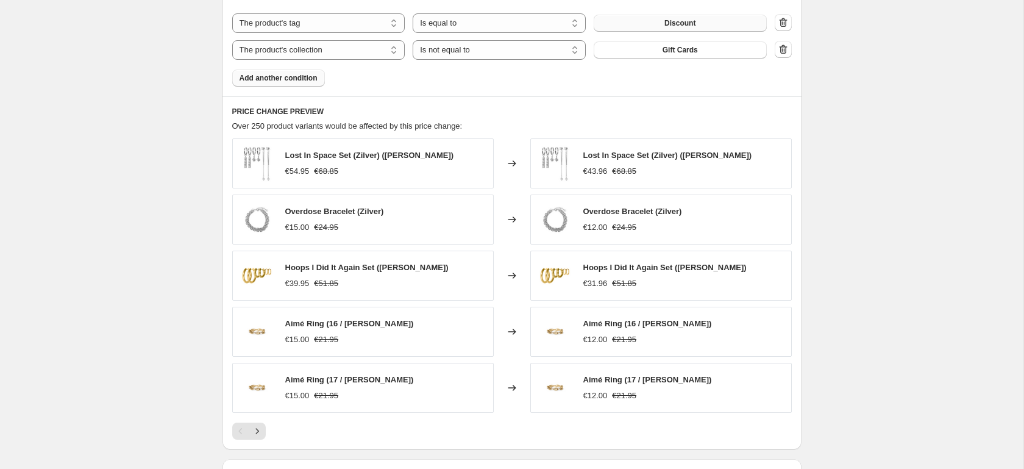
scroll to position [876, 0]
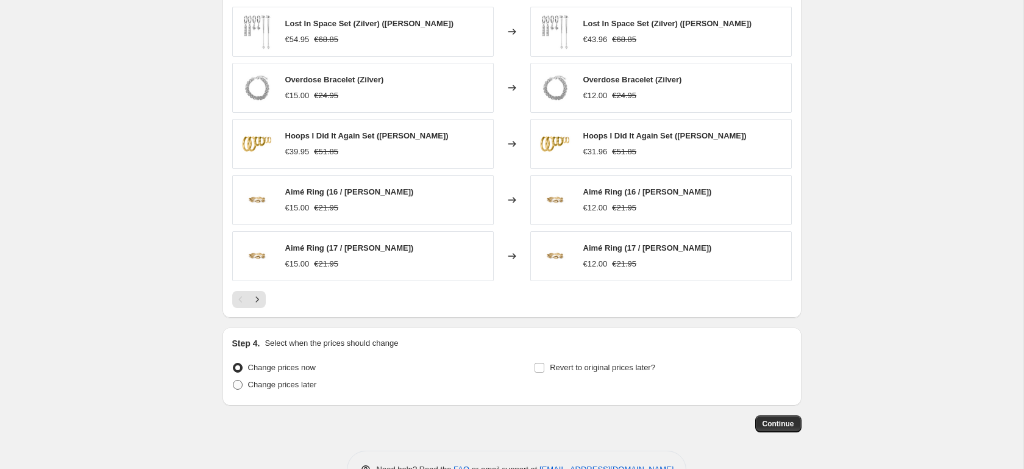
click at [301, 383] on span "Change prices later" at bounding box center [282, 384] width 69 height 9
click at [233, 380] on input "Change prices later" at bounding box center [233, 380] width 1 height 1
radio input "true"
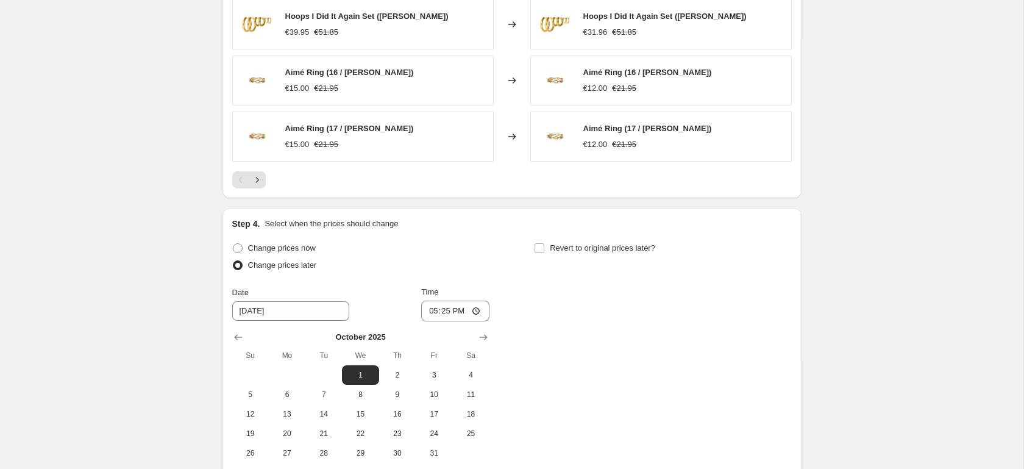
scroll to position [1122, 0]
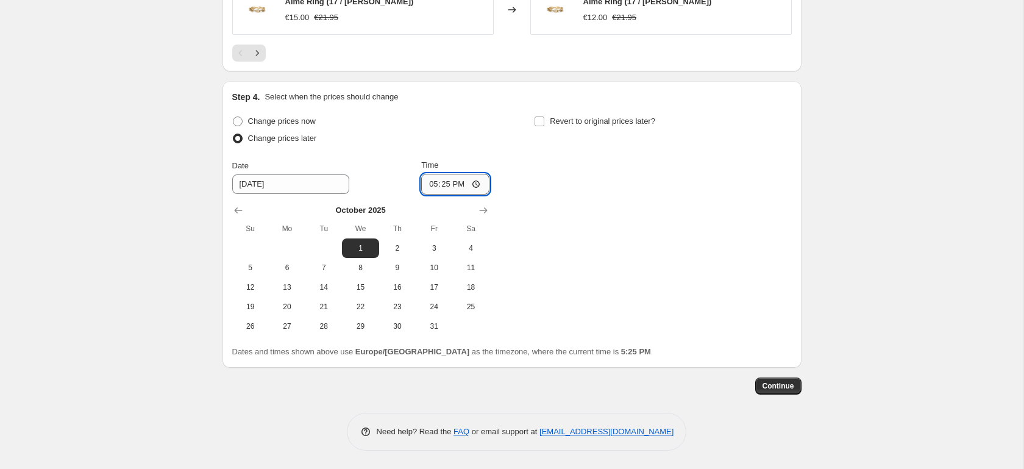
click at [444, 186] on input "17:25" at bounding box center [455, 184] width 68 height 21
type input "00:00"
click at [675, 183] on div "Change prices now Change prices later Date [DATE] Time 00:00 [DATE] Su Mo Tu We…" at bounding box center [512, 224] width 560 height 223
click at [780, 380] on button "Continue" at bounding box center [778, 385] width 46 height 17
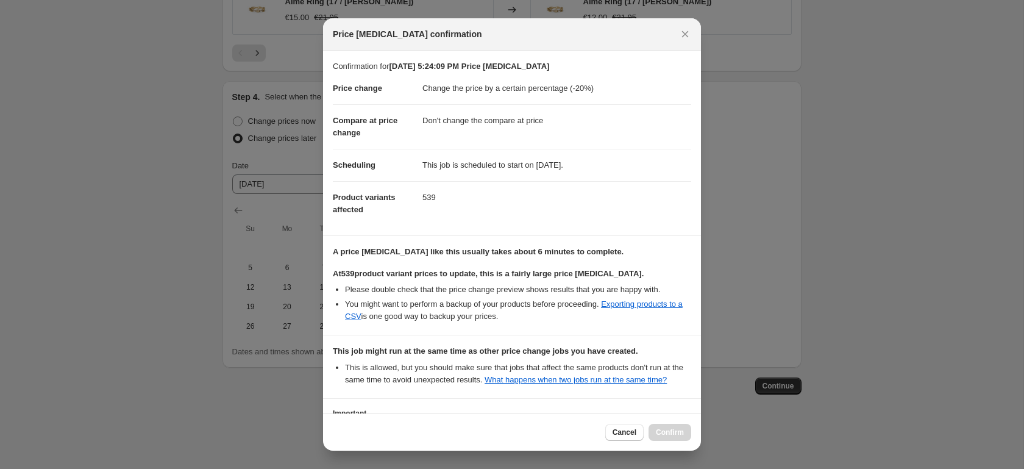
scroll to position [109, 0]
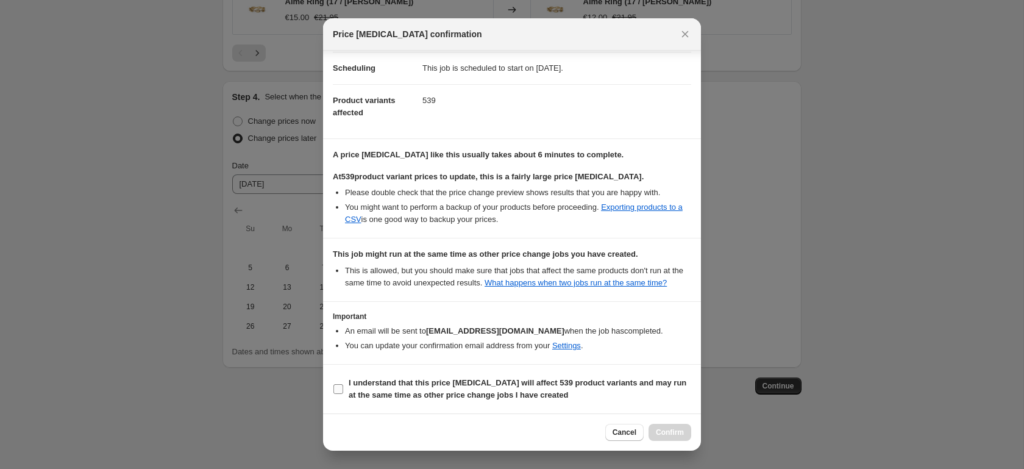
click at [369, 387] on b "I understand that this price change job will affect 539 product variants and ma…" at bounding box center [518, 388] width 338 height 21
click at [343, 387] on input "I understand that this price change job will affect 539 product variants and ma…" at bounding box center [338, 389] width 10 height 10
checkbox input "true"
click at [662, 435] on span "Confirm" at bounding box center [670, 432] width 28 height 10
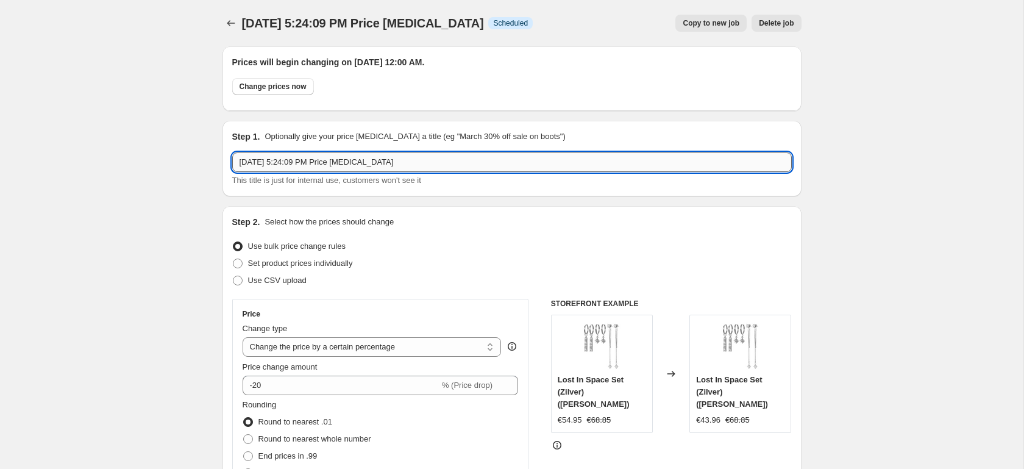
click at [428, 163] on input "Sep 30, 2025, 5:24:09 PM Price change job" at bounding box center [512, 162] width 560 height 20
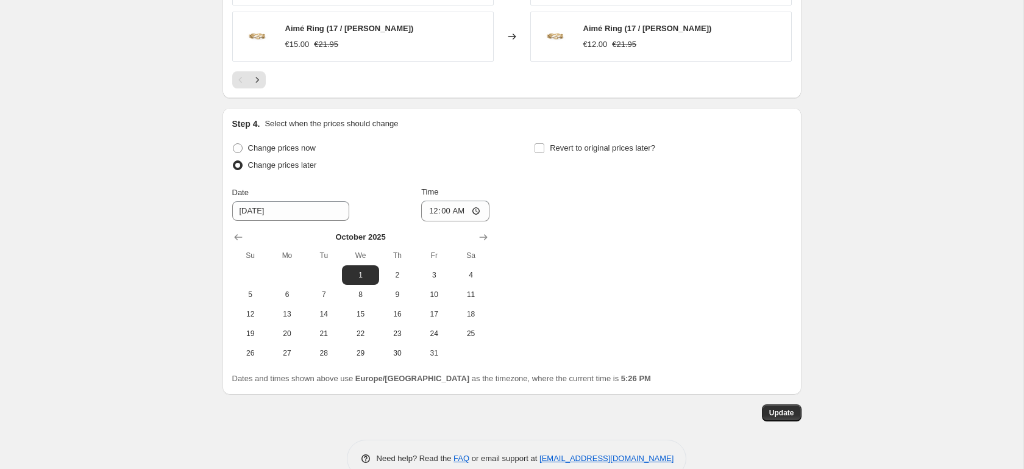
scroll to position [1197, 0]
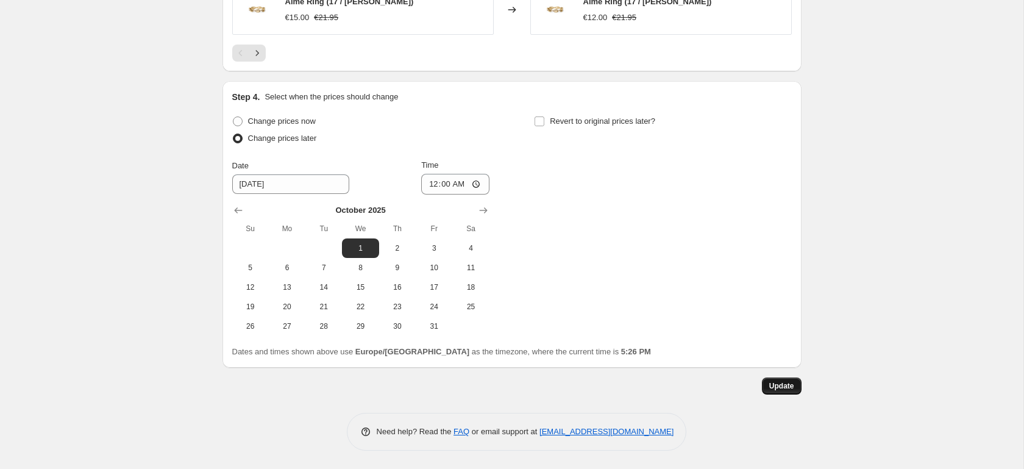
type input "BeGolden BDAY month (Discount)"
click at [791, 382] on span "Update" at bounding box center [781, 386] width 25 height 10
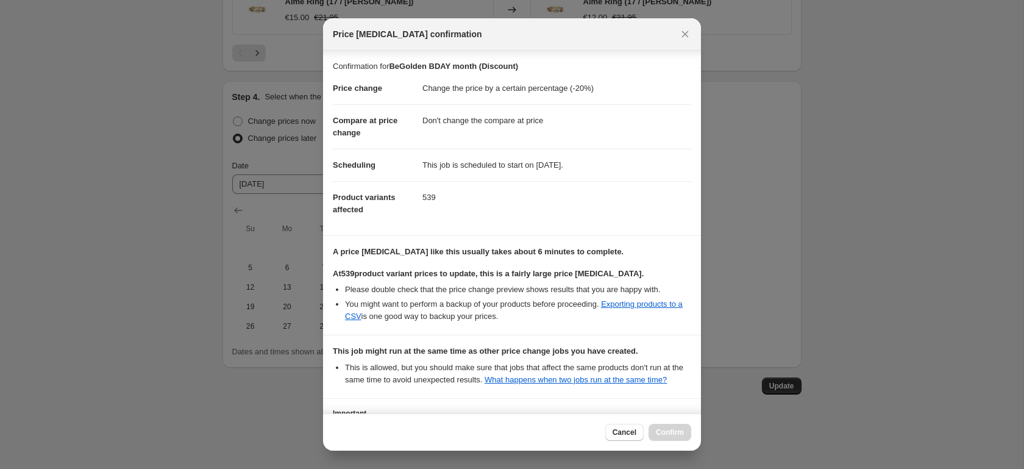
scroll to position [109, 0]
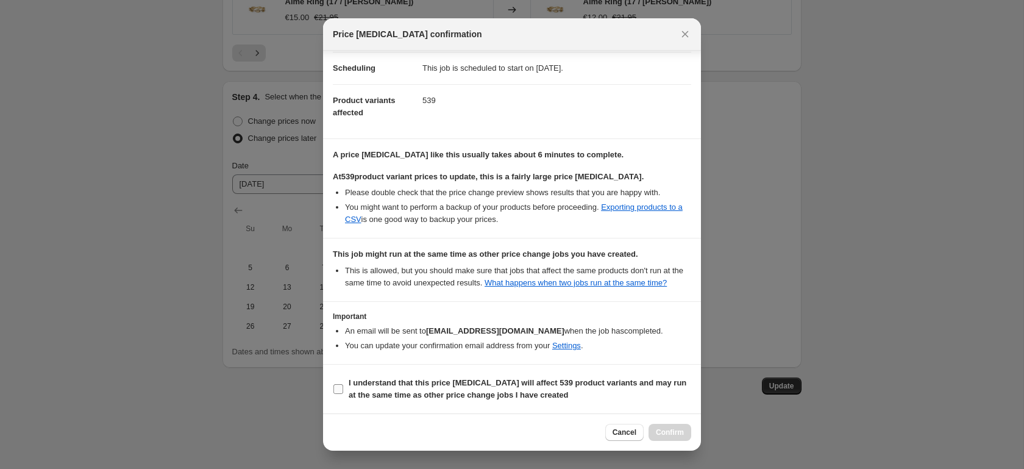
click at [416, 396] on b "I understand that this price change job will affect 539 product variants and ma…" at bounding box center [518, 388] width 338 height 21
click at [343, 394] on input "I understand that this price change job will affect 539 product variants and ma…" at bounding box center [338, 389] width 10 height 10
checkbox input "true"
click at [688, 428] on button "Confirm" at bounding box center [670, 432] width 43 height 17
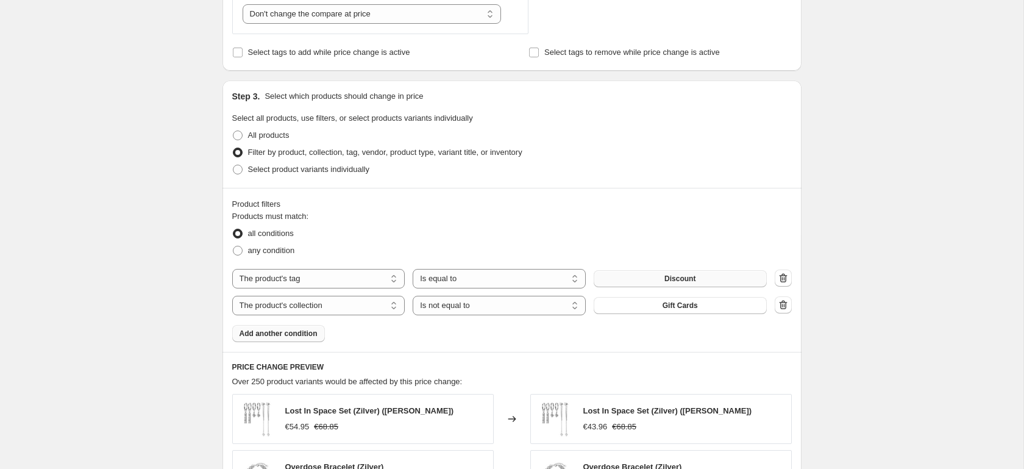
scroll to position [0, 0]
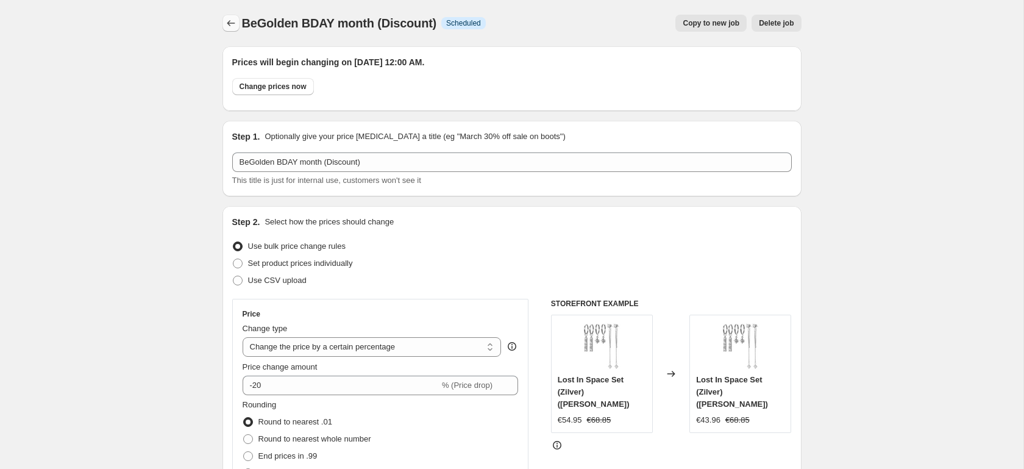
click at [233, 24] on icon "Price change jobs" at bounding box center [231, 23] width 12 height 12
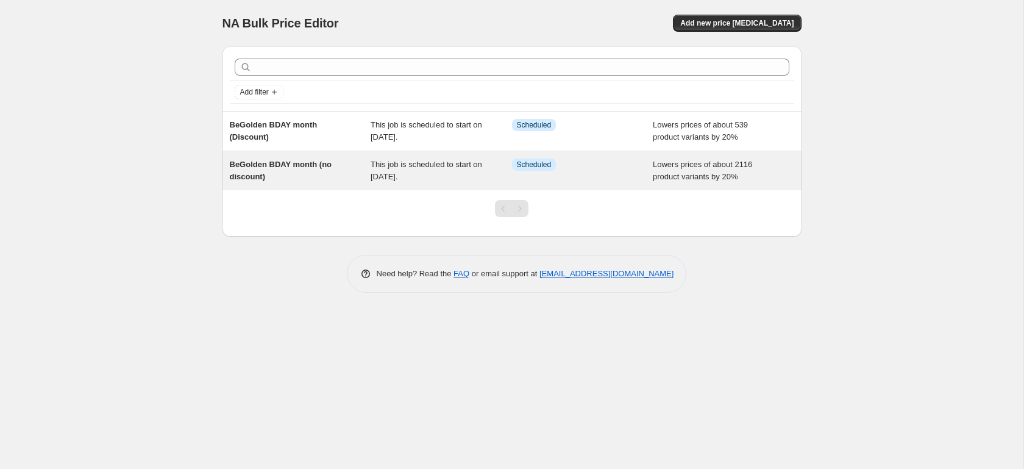
click at [358, 171] on div "BeGolden BDAY month (no discount)" at bounding box center [300, 170] width 141 height 24
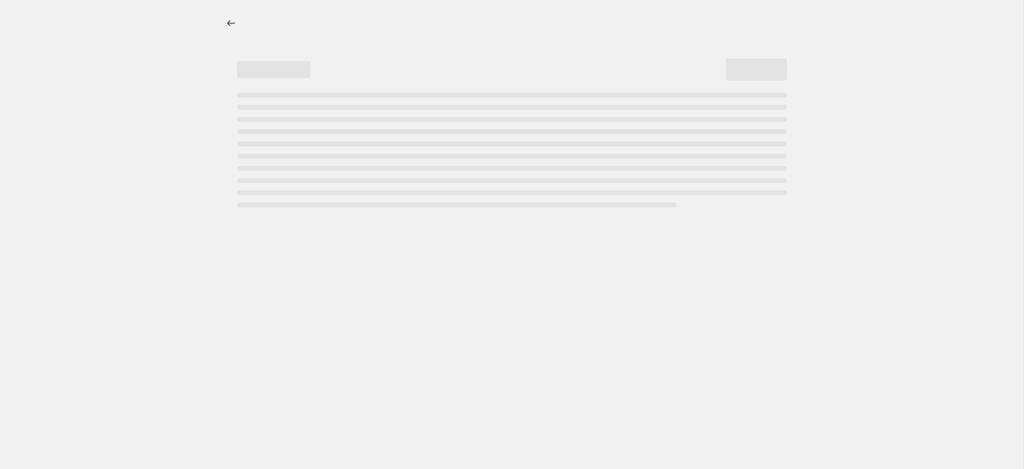
select select "percentage"
select select "tag"
select select "not_equal"
select select "collection"
select select "not_equal"
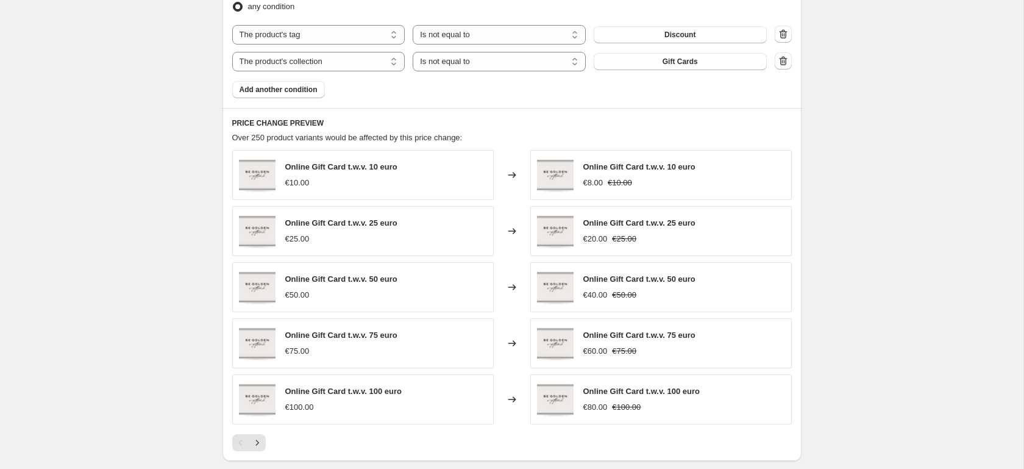
scroll to position [751, 0]
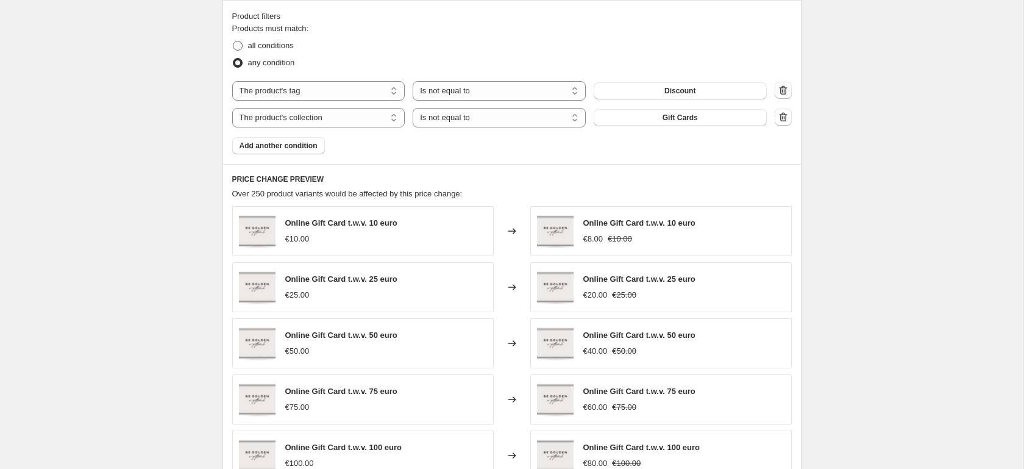
click at [261, 47] on span "all conditions" at bounding box center [271, 45] width 46 height 9
click at [233, 41] on input "all conditions" at bounding box center [233, 41] width 1 height 1
radio input "true"
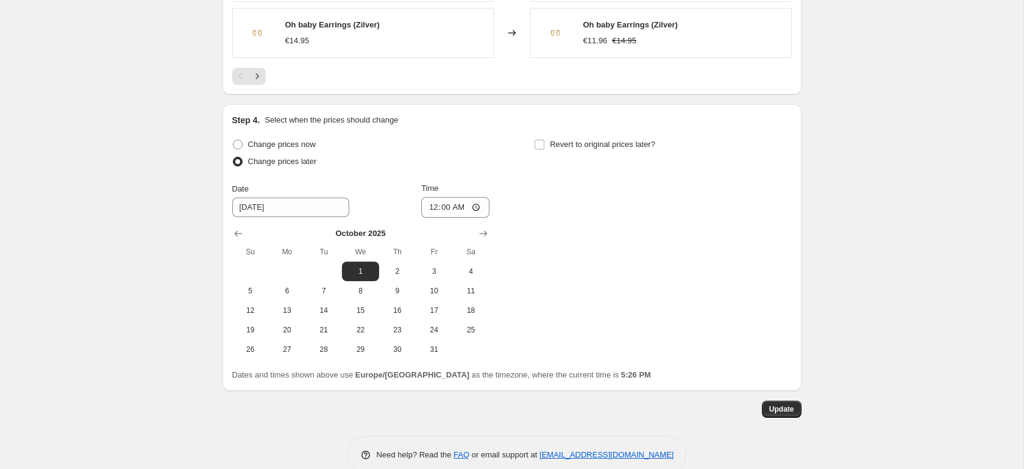
scroll to position [1197, 0]
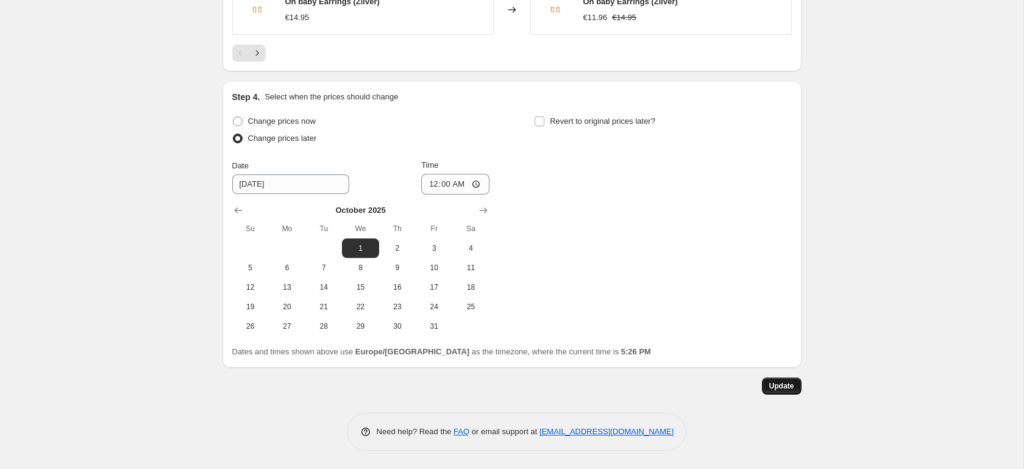
click at [789, 391] on button "Update" at bounding box center [782, 385] width 40 height 17
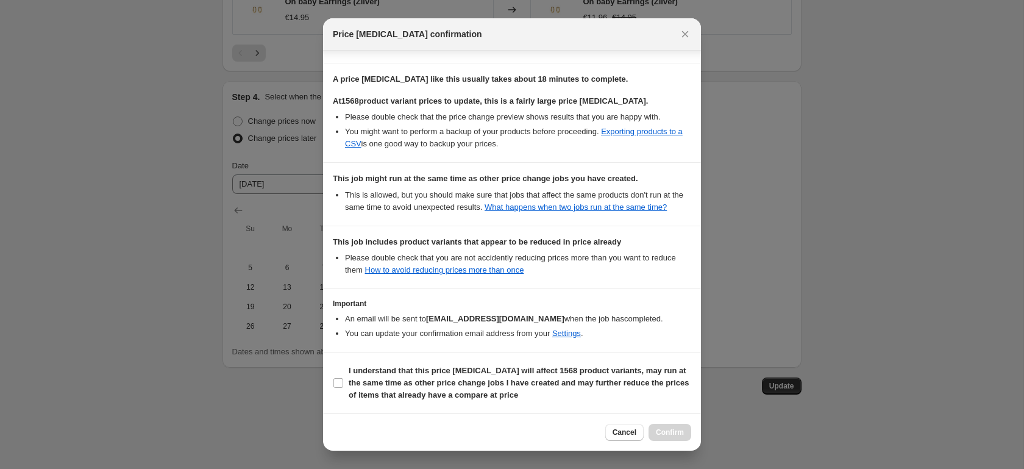
scroll to position [184, 0]
click at [423, 382] on b "I understand that this price change job will affect 1568 product variants, may …" at bounding box center [519, 383] width 340 height 34
click at [343, 382] on input "I understand that this price change job will affect 1568 product variants, may …" at bounding box center [338, 383] width 10 height 10
checkbox input "true"
click at [684, 430] on button "Confirm" at bounding box center [670, 432] width 43 height 17
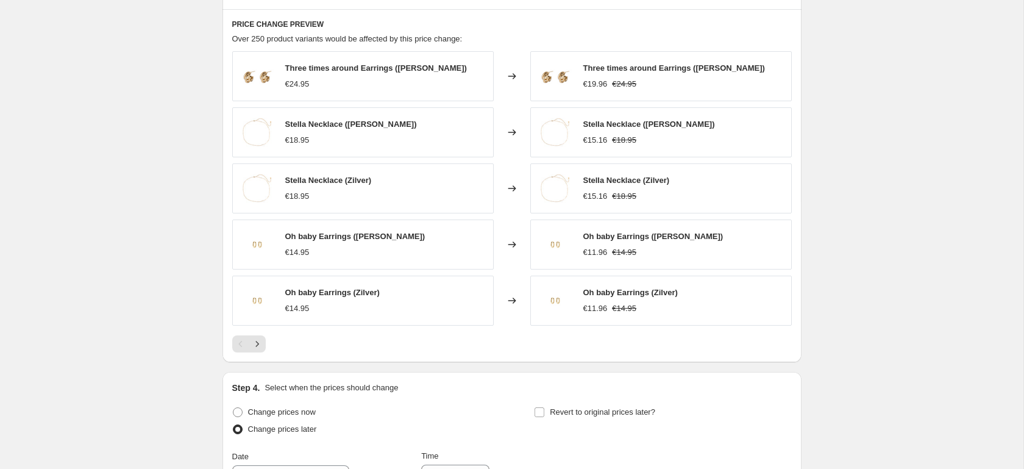
scroll to position [0, 0]
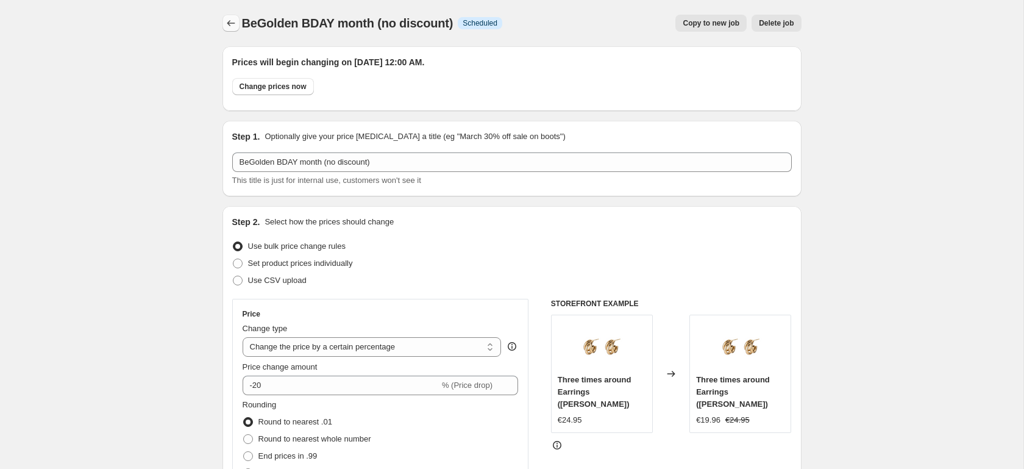
click at [233, 21] on icon "Price change jobs" at bounding box center [231, 23] width 12 height 12
